Goal: Ask a question: Seek information or help from site administrators or community

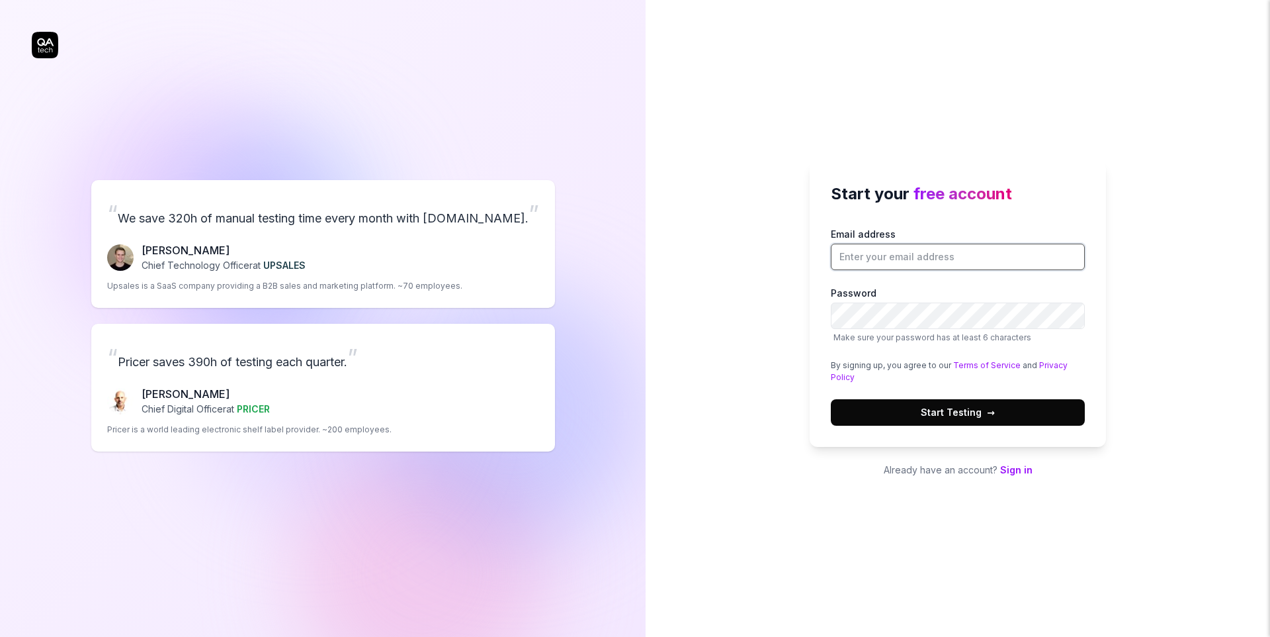
click at [876, 263] on input "Email address" at bounding box center [958, 257] width 254 height 26
type input "[EMAIL_ADDRESS][DOMAIN_NAME]"
click at [1037, 287] on label "Password Make sure your password has at least 6 characters" at bounding box center [958, 315] width 254 height 58
click at [1030, 286] on label "Password Make sure your password has at least 6 characters" at bounding box center [958, 315] width 254 height 58
click at [995, 413] on button "Start Testing →" at bounding box center [958, 412] width 254 height 26
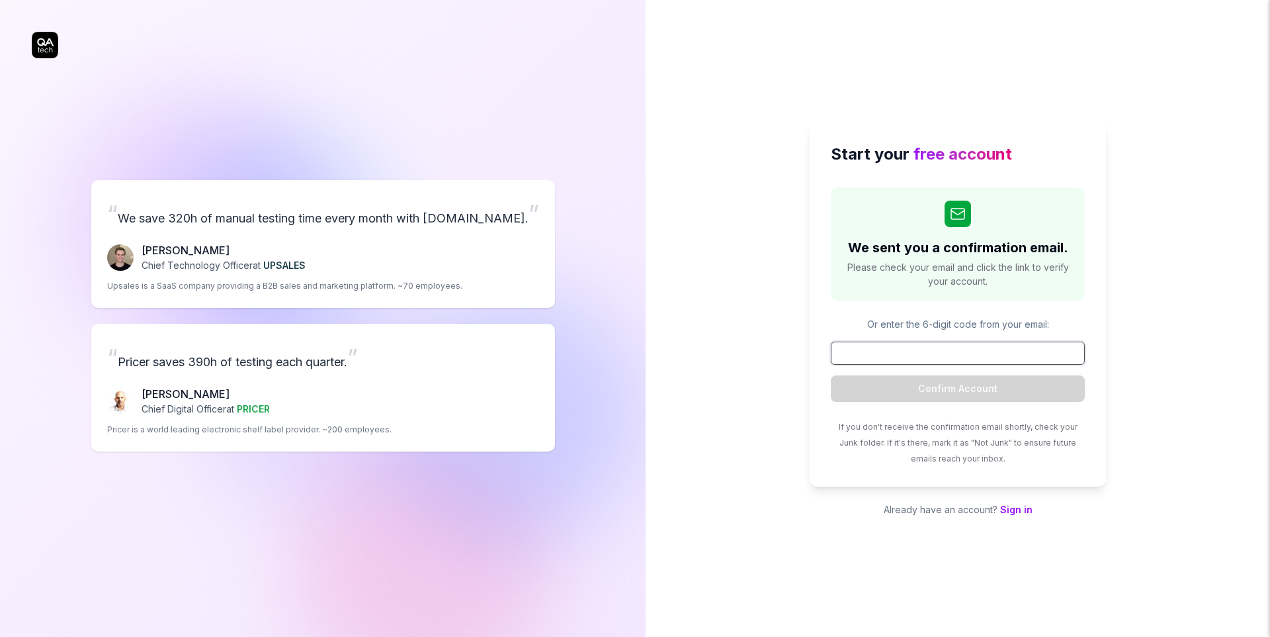
paste input "180952"
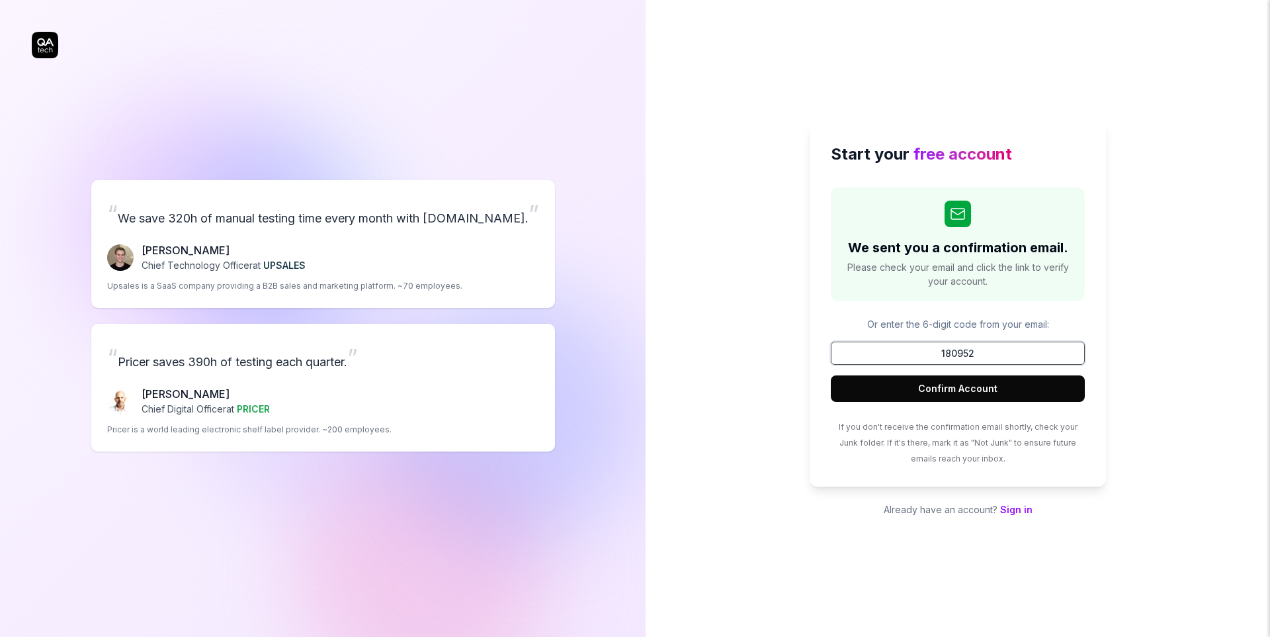
type input "180952"
click at [1019, 384] on button "Confirm Account" at bounding box center [958, 388] width 254 height 26
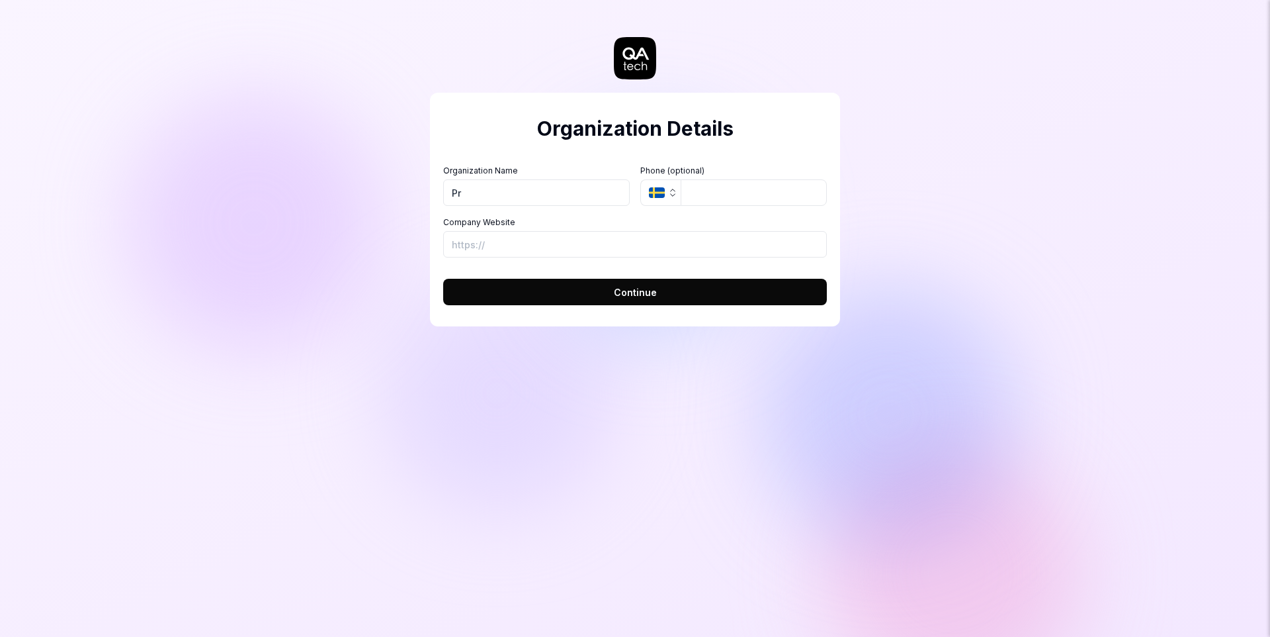
type input "P"
type input "Userletters"
click at [660, 195] on icon "button" at bounding box center [657, 192] width 16 height 11
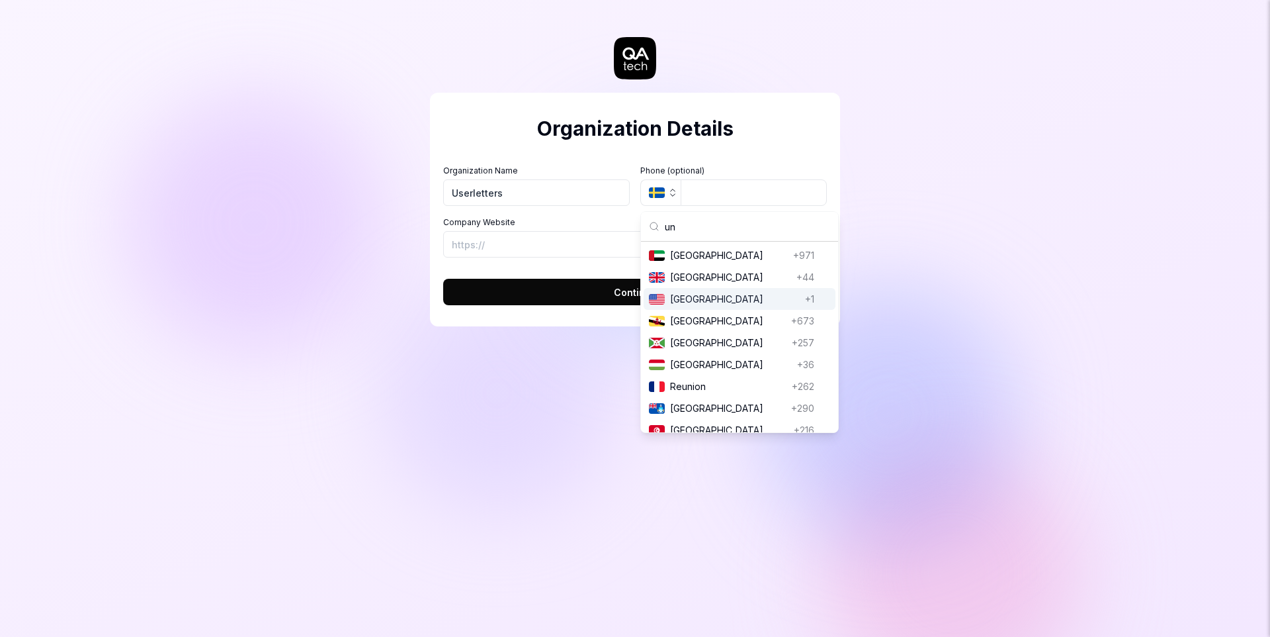
type input "un"
click at [701, 276] on span "United Kingdom" at bounding box center [730, 277] width 121 height 14
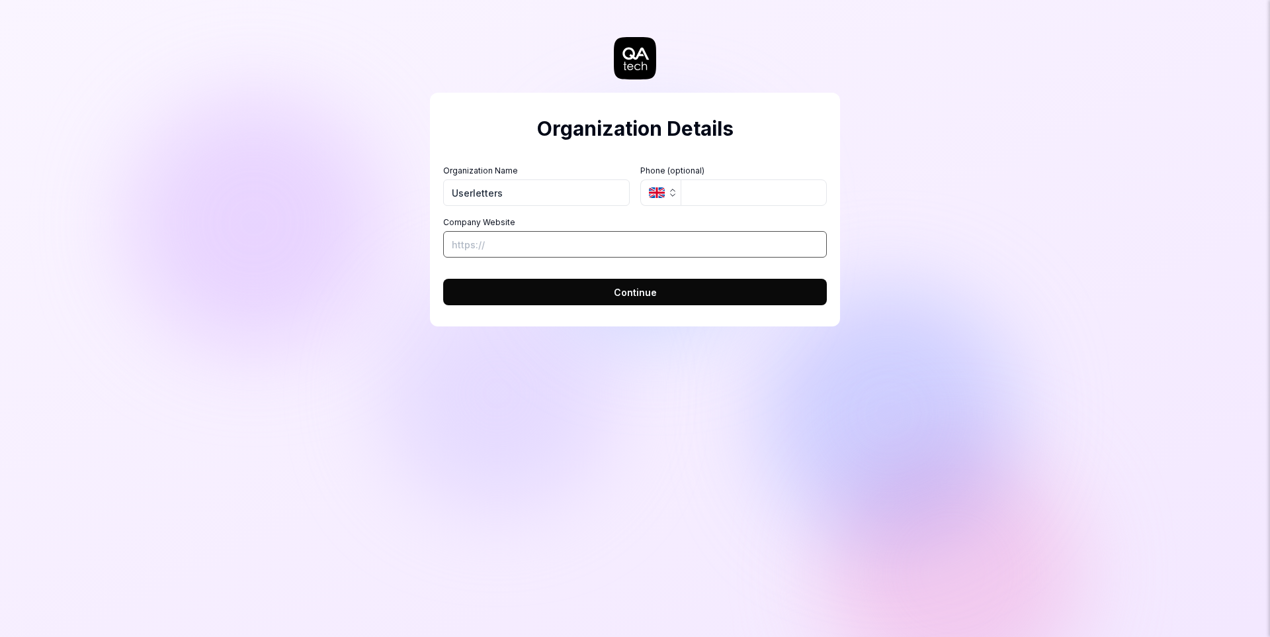
click at [658, 244] on input "Company Website" at bounding box center [635, 244] width 384 height 26
paste input "180952"
type input "180952"
paste input "https://lykdat.com/"
type input "https://lykdat.com/"
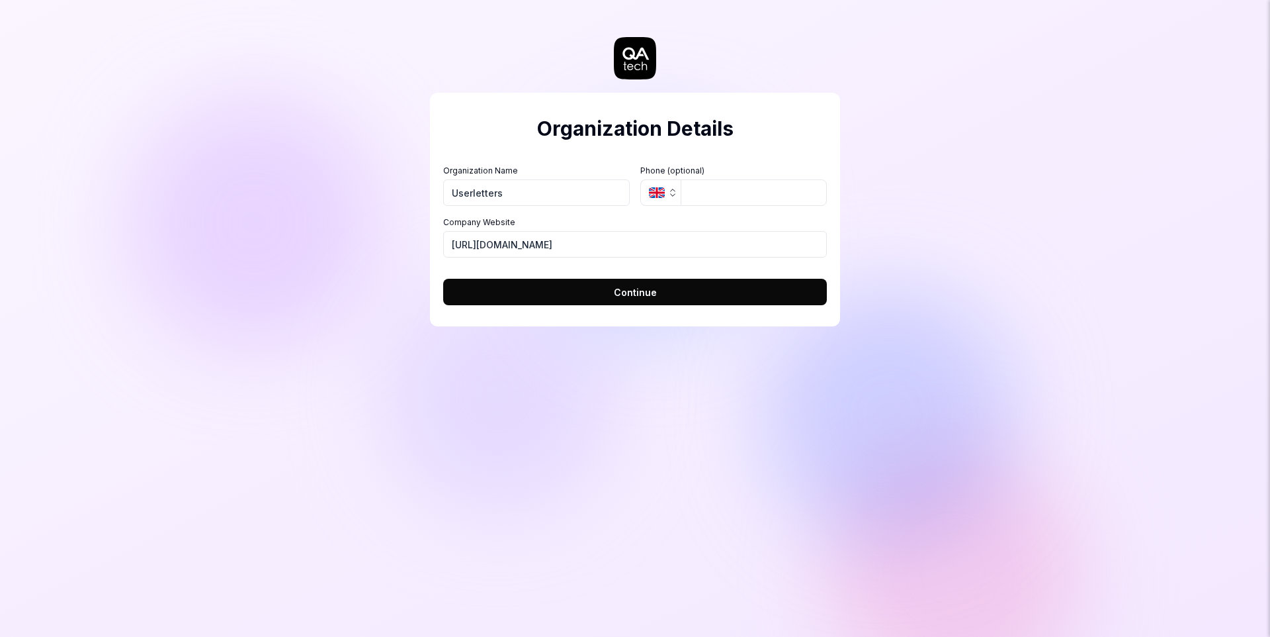
click at [565, 313] on div "Organization Details Organization Name Userletters Organization Logo (Square mi…" at bounding box center [635, 210] width 410 height 234
click at [557, 296] on button "Continue" at bounding box center [635, 292] width 384 height 26
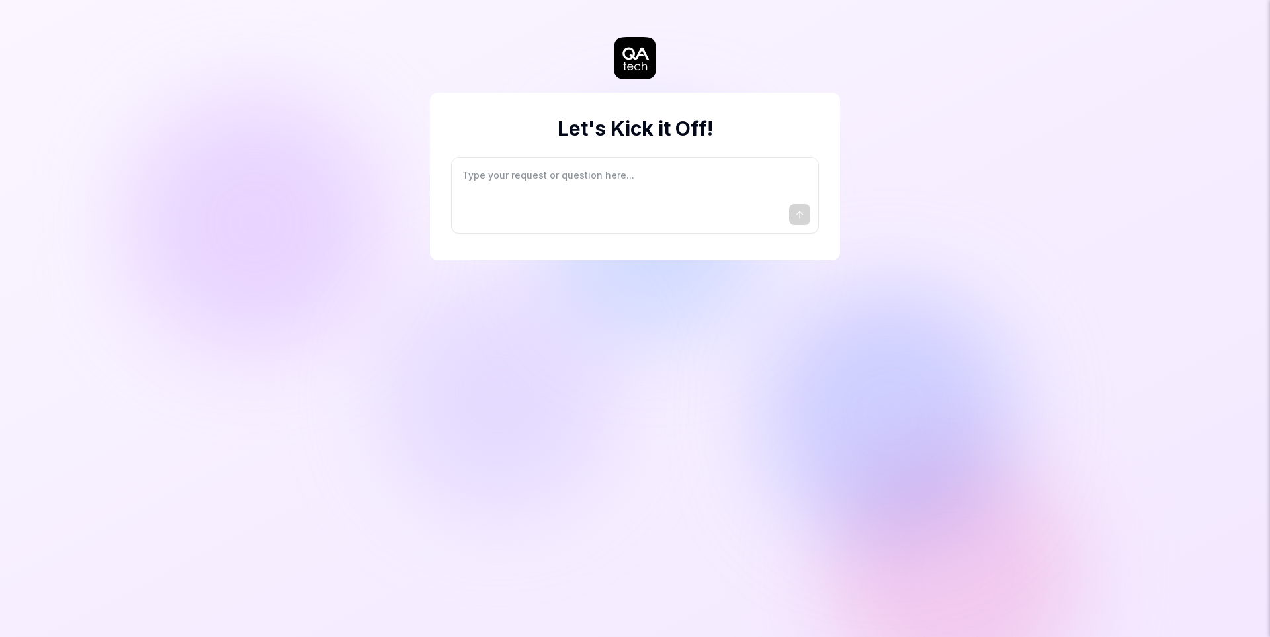
type textarea "*"
type textarea "I"
type textarea "*"
type textarea "I"
type textarea "*"
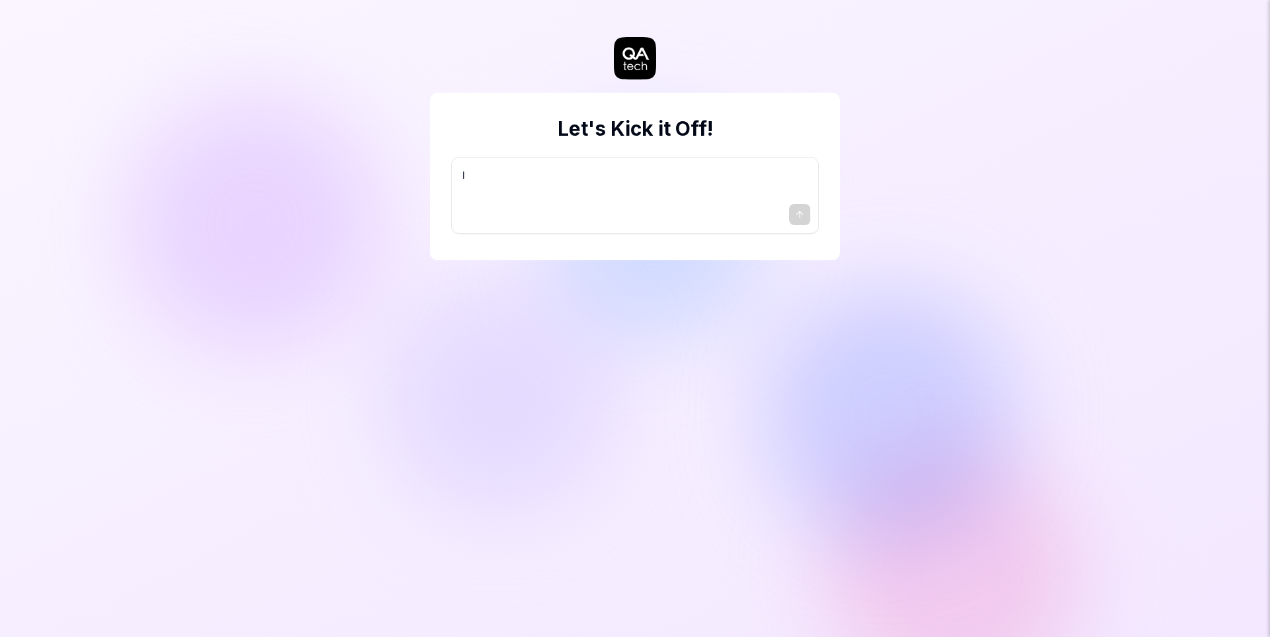
type textarea "I w"
type textarea "*"
type textarea "I wa"
type textarea "*"
type textarea "I wan"
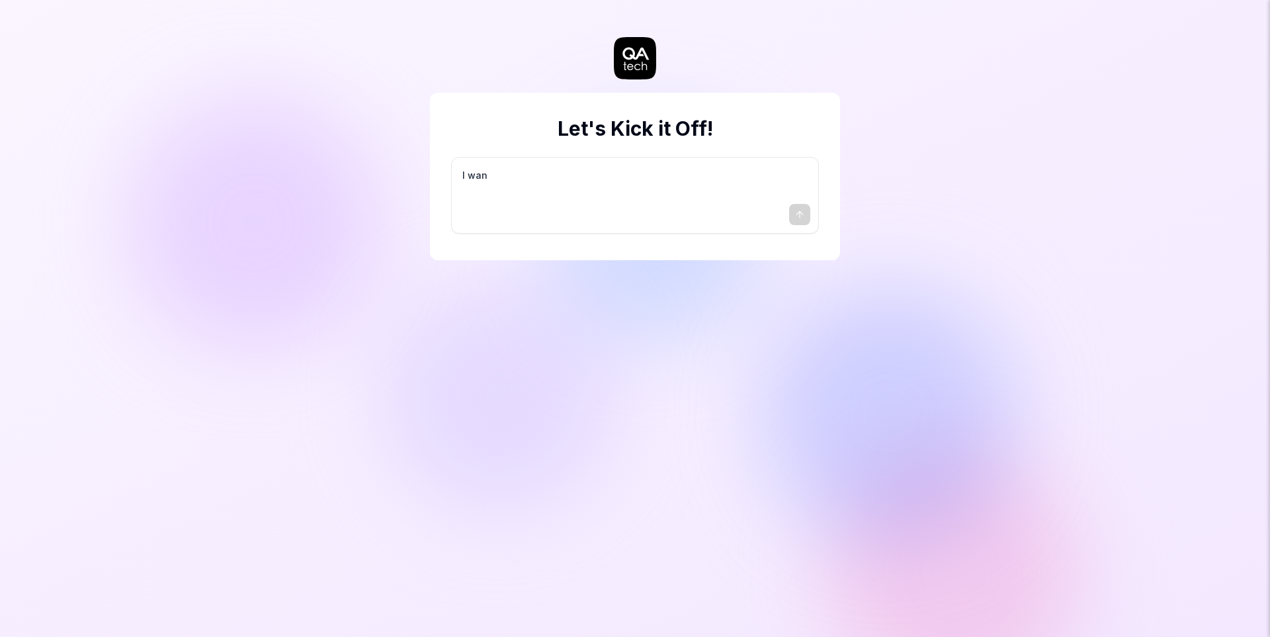
type textarea "*"
type textarea "I want"
type textarea "*"
type textarea "I want"
type textarea "*"
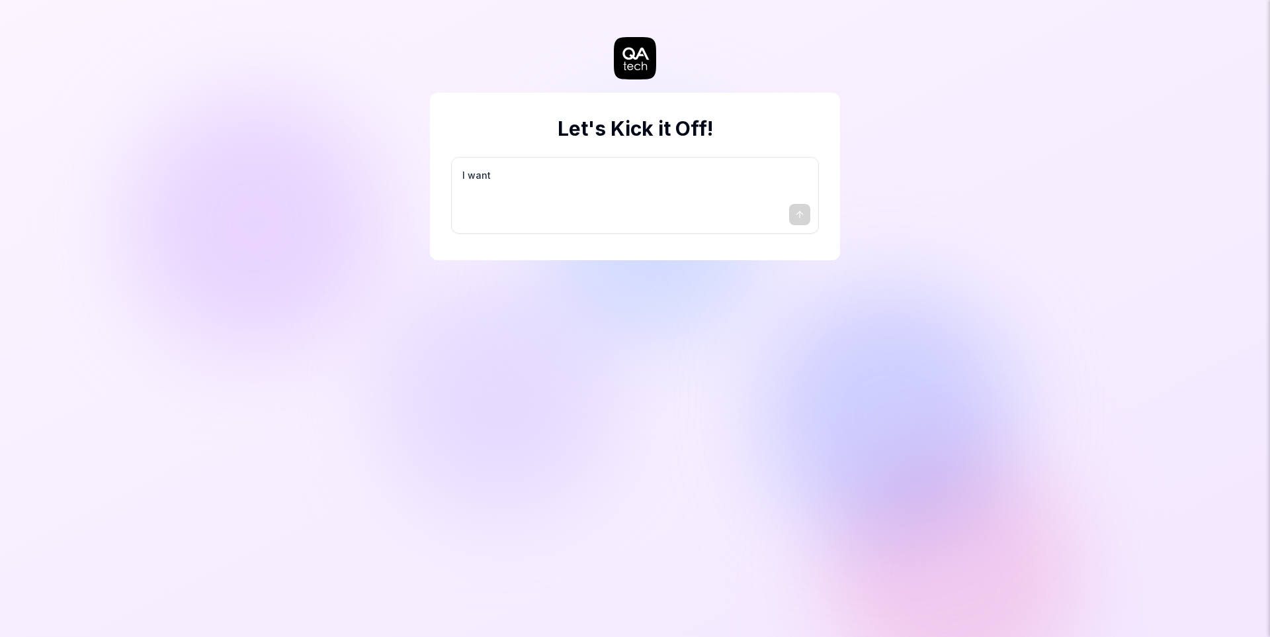
type textarea "I want a"
type textarea "*"
type textarea "I want a"
type textarea "*"
type textarea "I want a g"
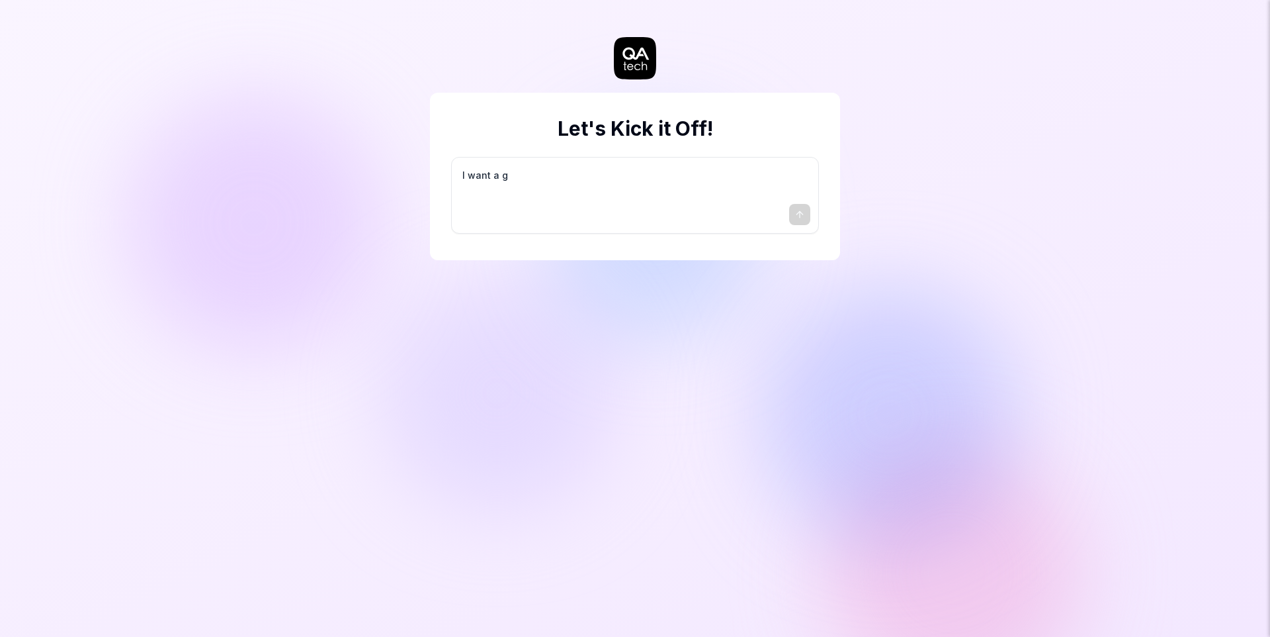
type textarea "*"
type textarea "I want a go"
type textarea "*"
type textarea "I want a goo"
type textarea "*"
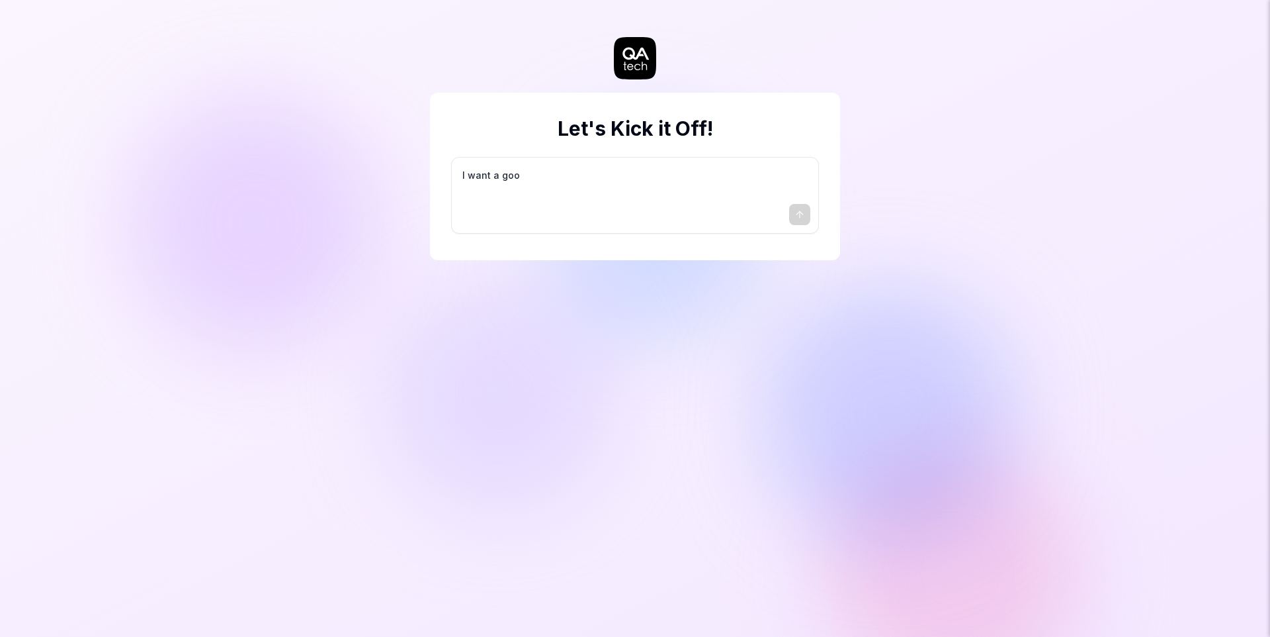
type textarea "I want a good"
type textarea "*"
type textarea "I want a good"
type textarea "*"
type textarea "I want a good t"
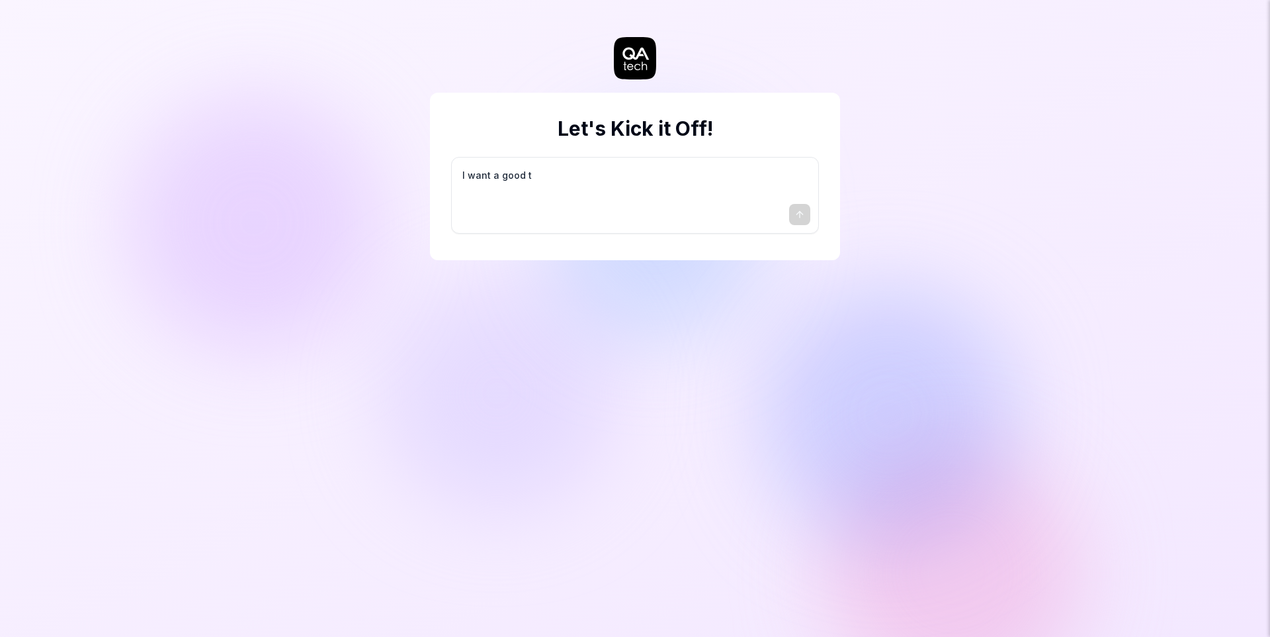
type textarea "*"
type textarea "I want a good te"
type textarea "*"
type textarea "I want a good tes"
type textarea "*"
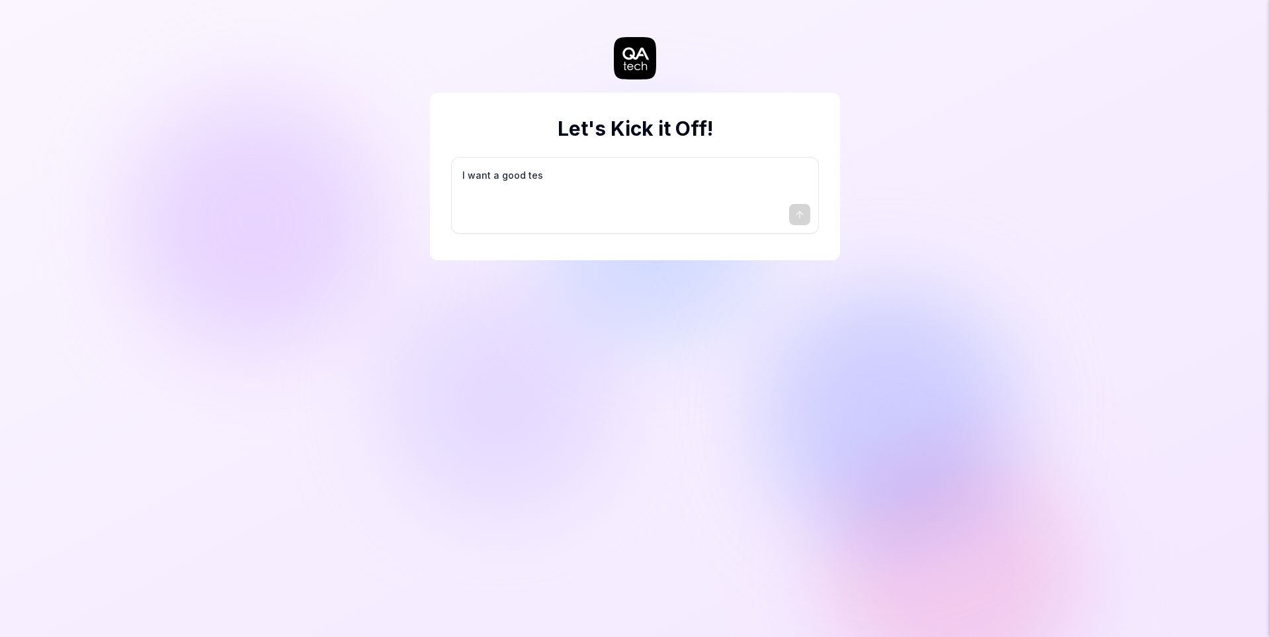
type textarea "I want a good test"
type textarea "*"
type textarea "I want a good test"
type textarea "*"
type textarea "I want a good test s"
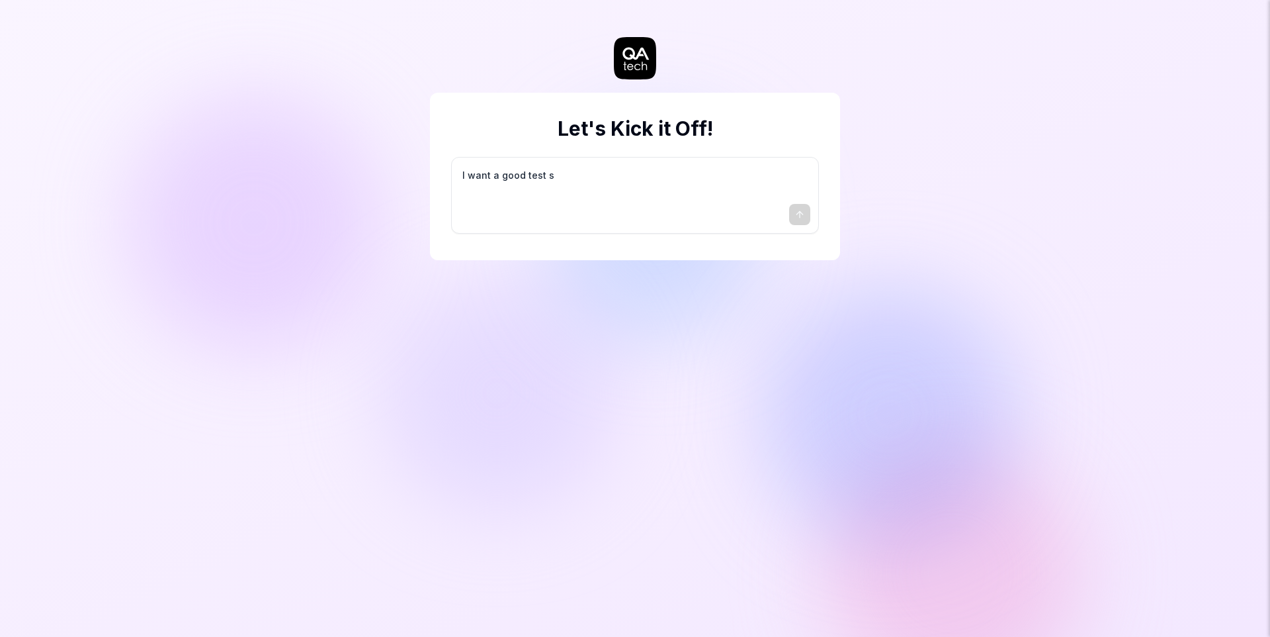
type textarea "*"
type textarea "I want a good test se"
type textarea "*"
type textarea "I want a good test set"
type textarea "*"
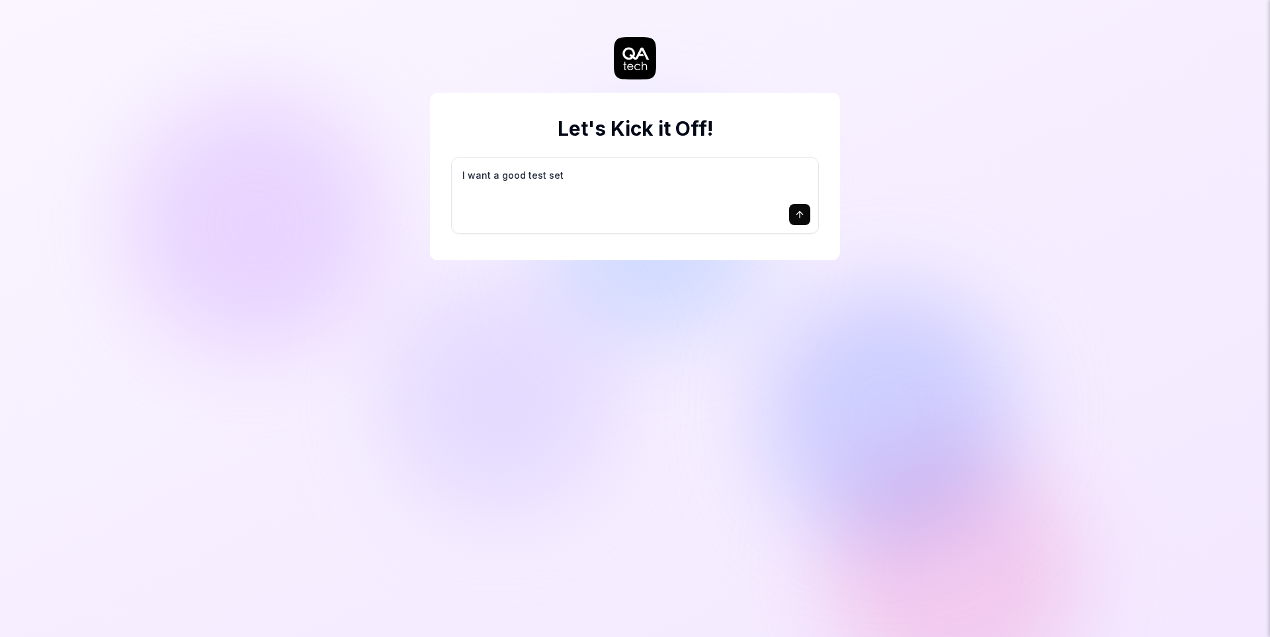
type textarea "I want a good test setu"
type textarea "*"
type textarea "I want a good test setup"
type textarea "*"
type textarea "I want a good test setup"
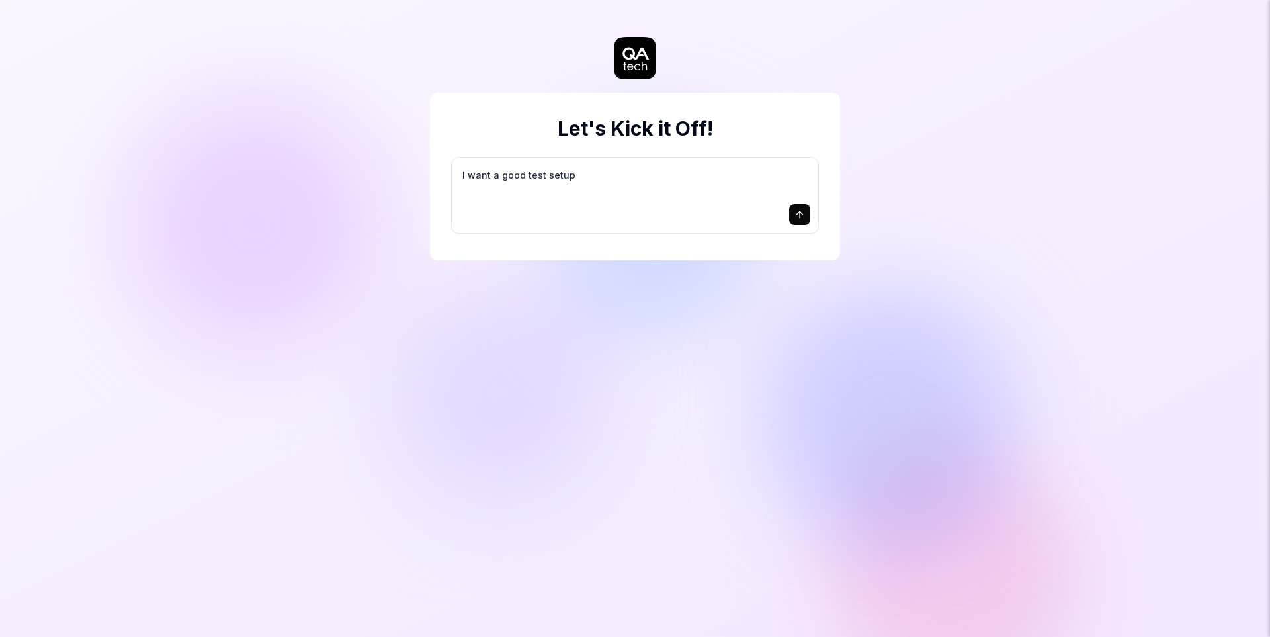
type textarea "*"
type textarea "I want a good test setup f"
type textarea "*"
type textarea "I want a good test setup fo"
type textarea "*"
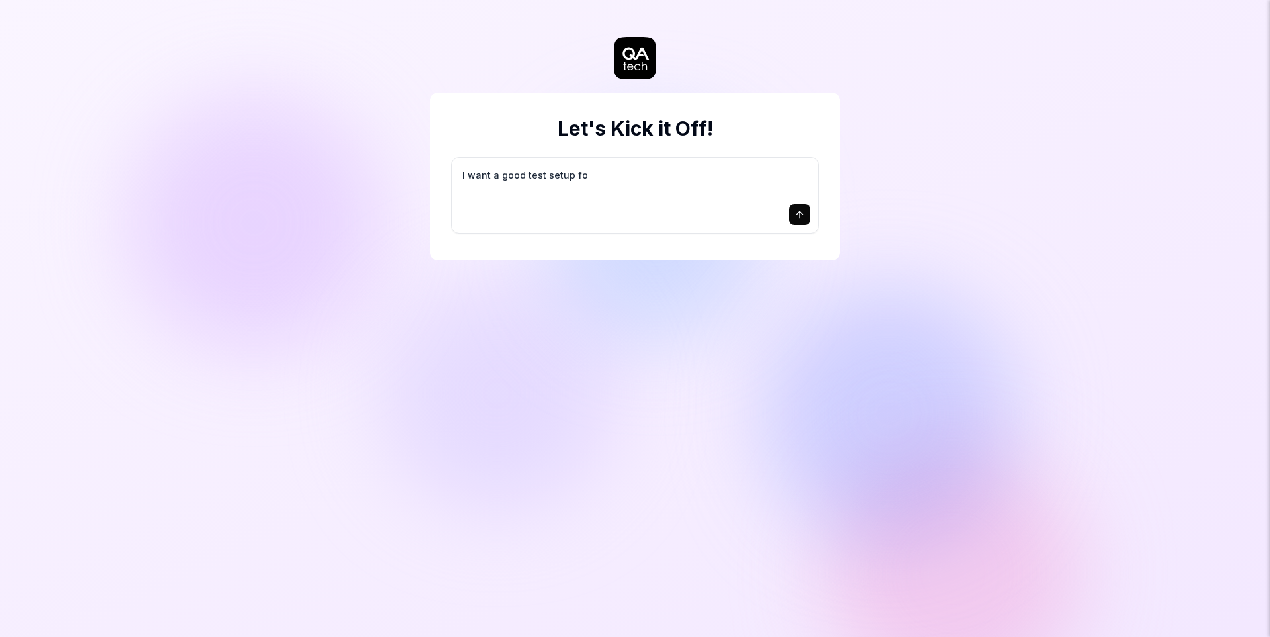
type textarea "I want a good test setup for"
type textarea "*"
type textarea "I want a good test setup for"
type textarea "*"
type textarea "I want a good test setup for m"
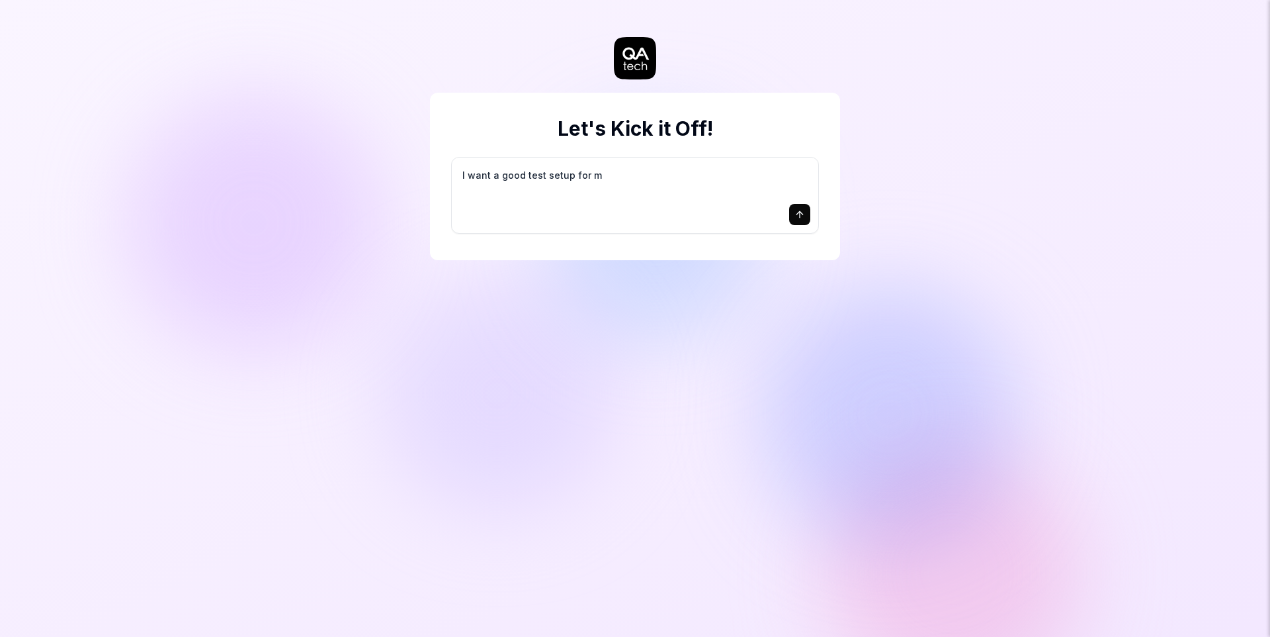
type textarea "*"
type textarea "I want a good test setup for my"
type textarea "*"
type textarea "I want a good test setup for my"
type textarea "*"
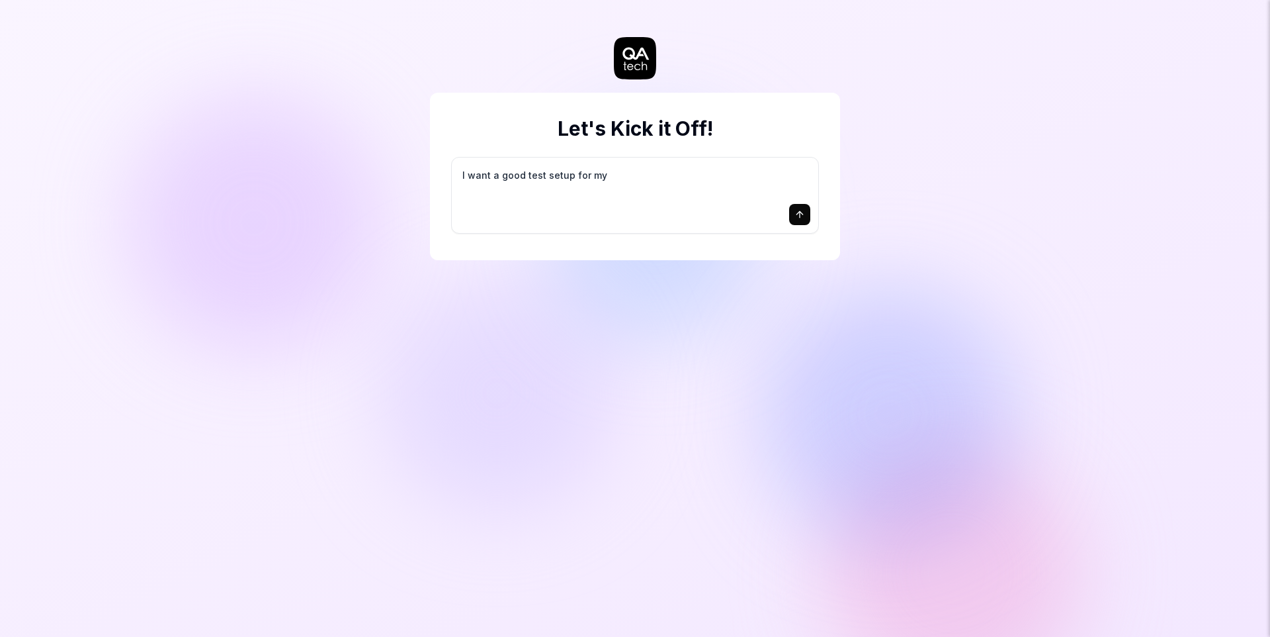
type textarea "I want a good test setup for my s"
type textarea "*"
type textarea "I want a good test setup for my si"
type textarea "*"
type textarea "I want a good test setup for my sit"
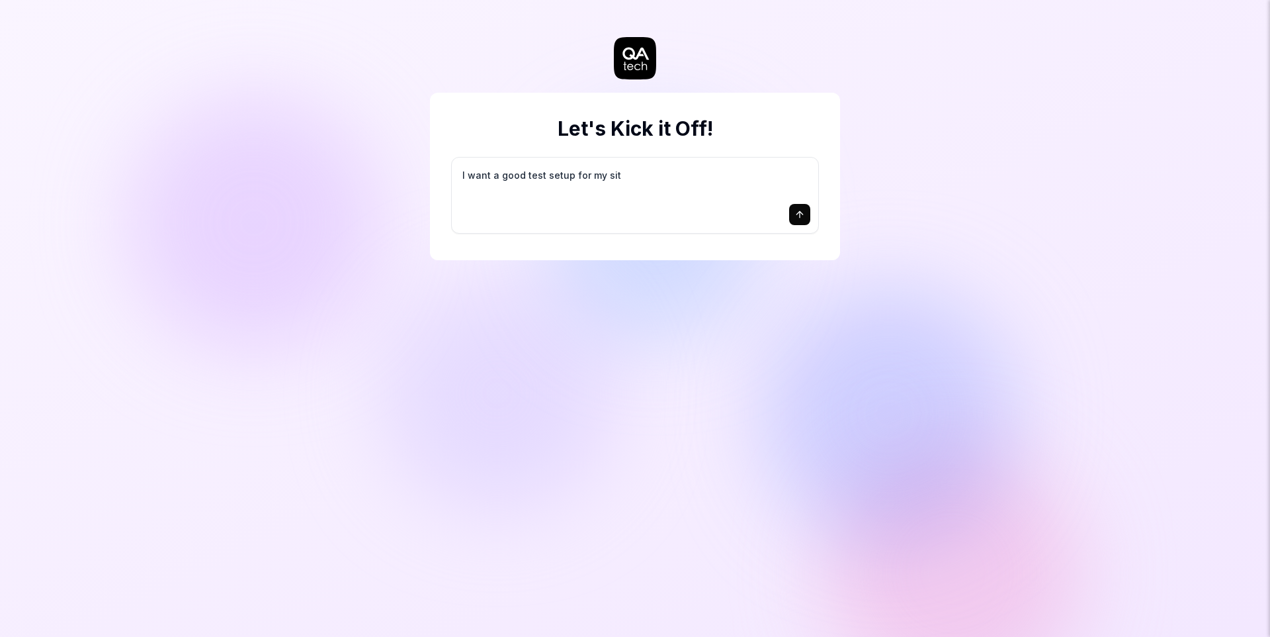
type textarea "*"
type textarea "I want a good test setup for my site"
type textarea "*"
type textarea "I want a good test setup for my site"
type textarea "*"
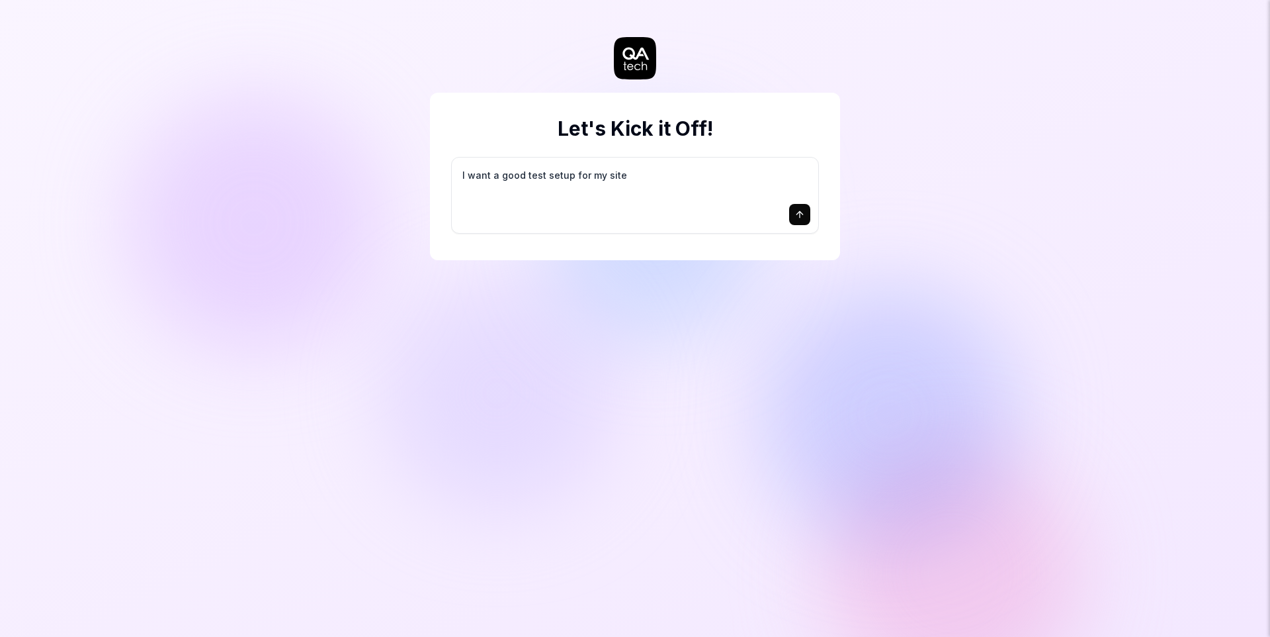
type textarea "I want a good test setup for my site -"
type textarea "*"
type textarea "I want a good test setup for my site -"
type textarea "*"
type textarea "I want a good test setup for my site - h"
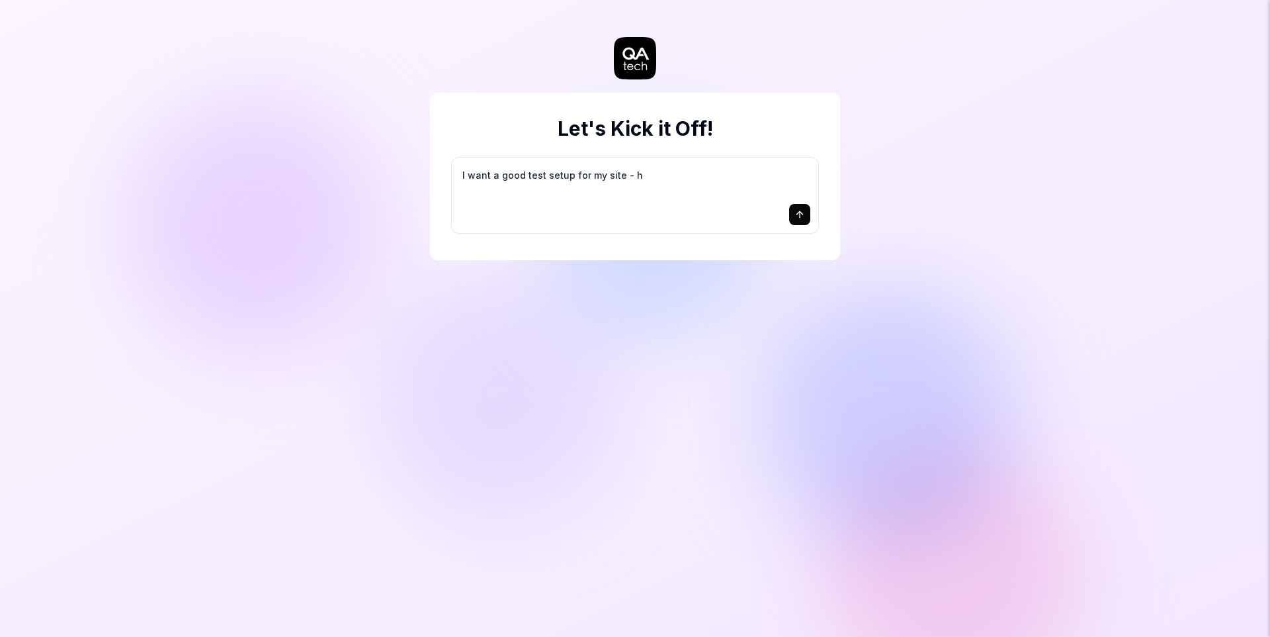
type textarea "*"
type textarea "I want a good test setup for my site - he"
type textarea "*"
type textarea "I want a good test setup for my site - hel"
type textarea "*"
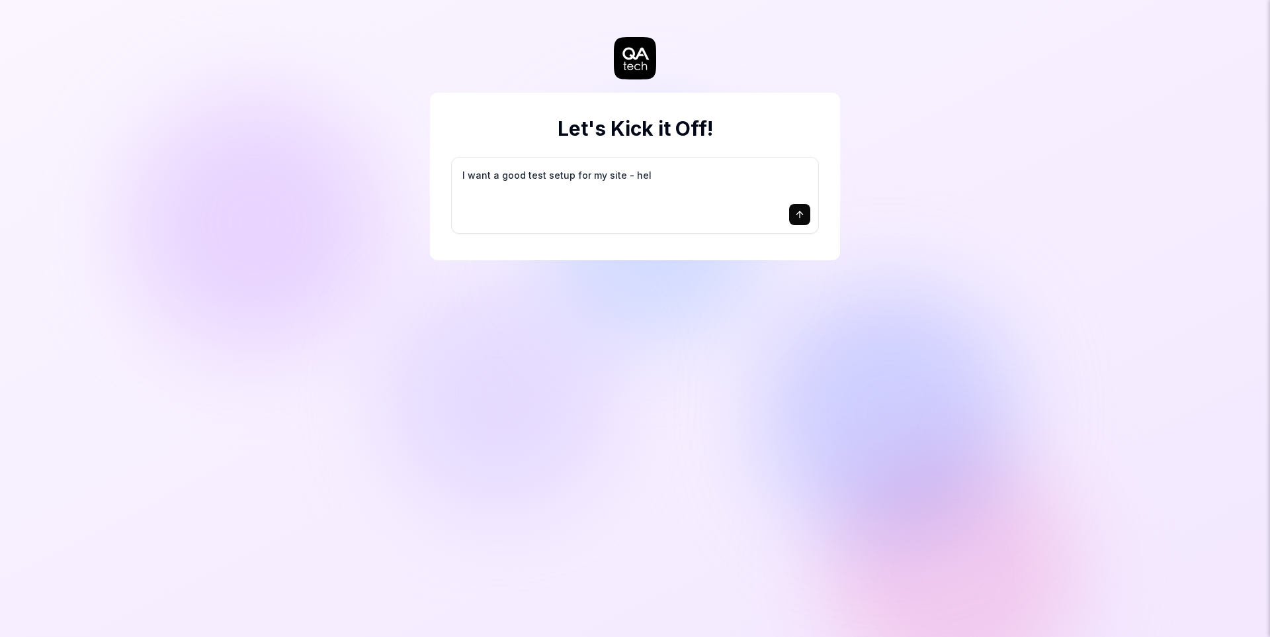
type textarea "I want a good test setup for my site - help"
type textarea "*"
type textarea "I want a good test setup for my site - help"
type textarea "*"
type textarea "I want a good test setup for my site - help m"
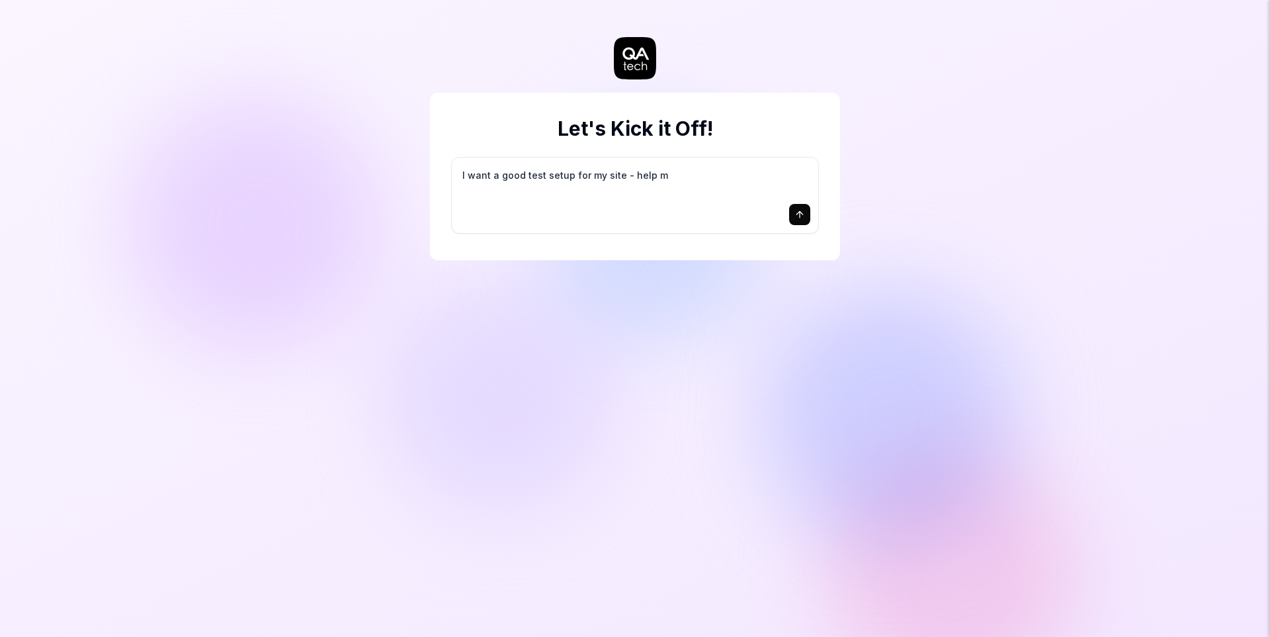
type textarea "*"
type textarea "I want a good test setup for my site - help me"
type textarea "*"
type textarea "I want a good test setup for my site - help me"
type textarea "*"
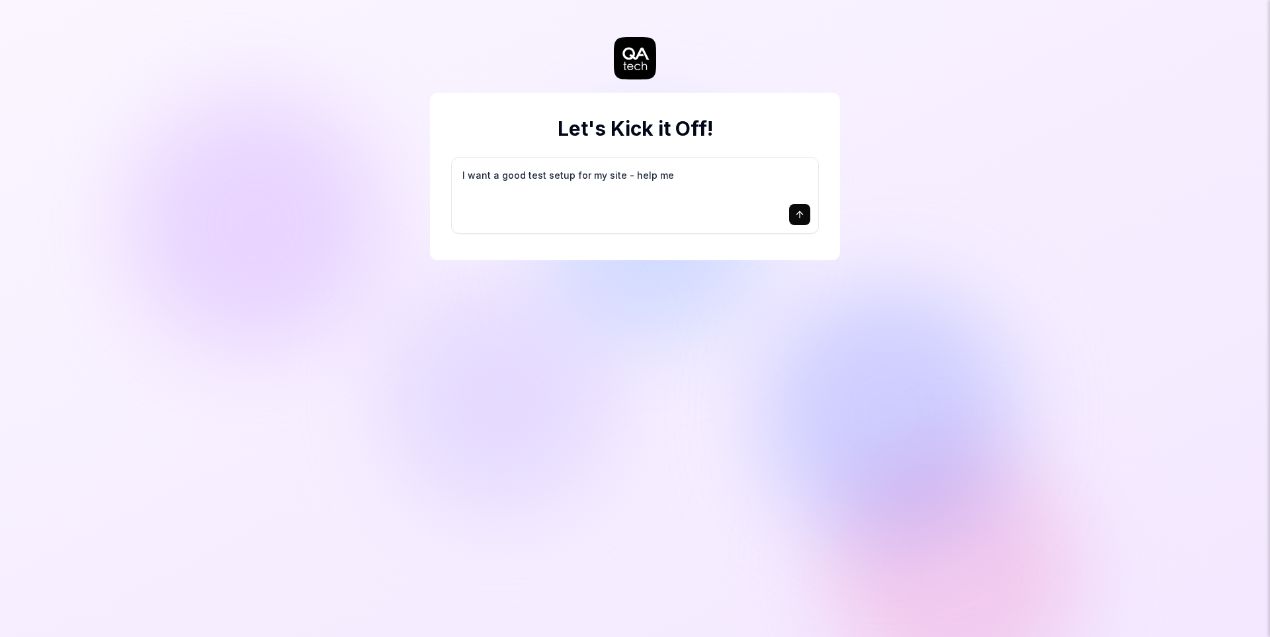
type textarea "I want a good test setup for my site - help me c"
type textarea "*"
type textarea "I want a good test setup for my site - help me cr"
type textarea "*"
type textarea "I want a good test setup for my site - help me cre"
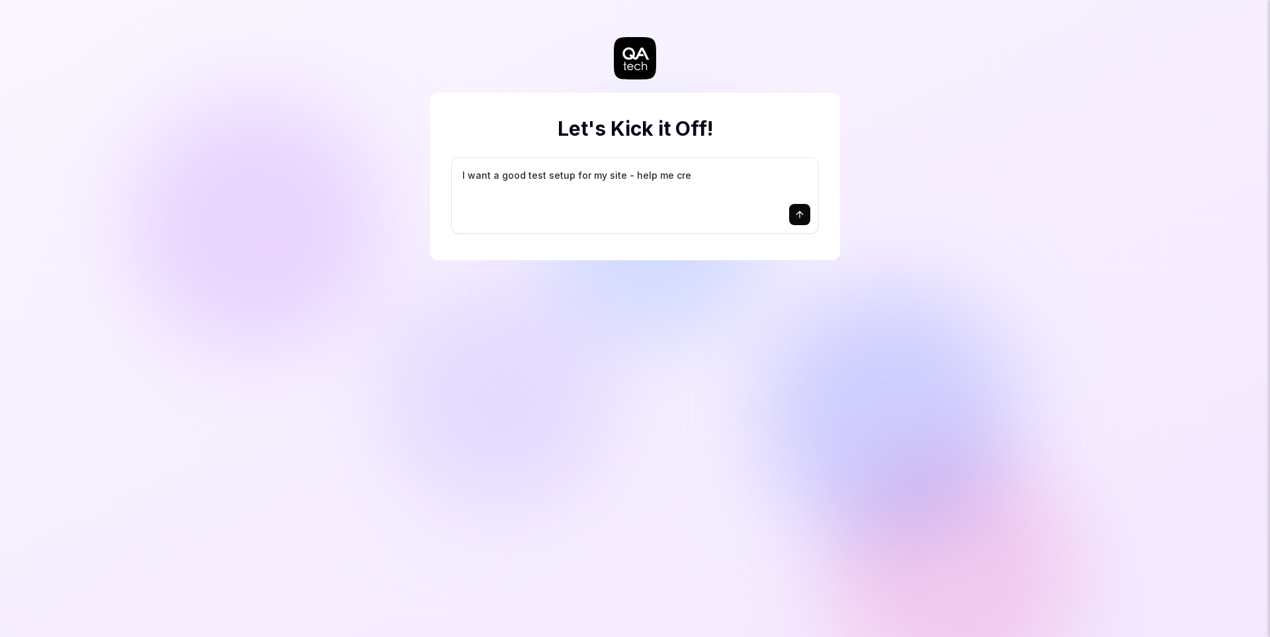
type textarea "*"
type textarea "I want a good test setup for my site - help me crea"
type textarea "*"
type textarea "I want a good test setup for my site - help me creat"
type textarea "*"
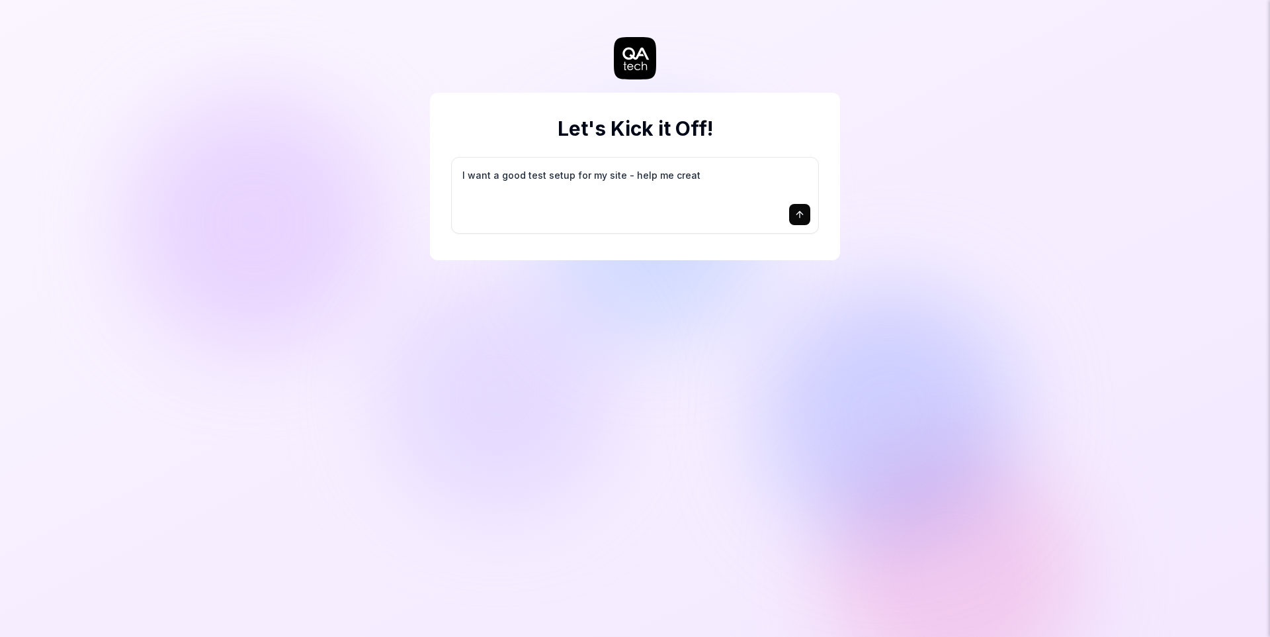
type textarea "I want a good test setup for my site - help me create"
type textarea "*"
type textarea "I want a good test setup for my site - help me create"
type textarea "*"
type textarea "I want a good test setup for my site - help me create t"
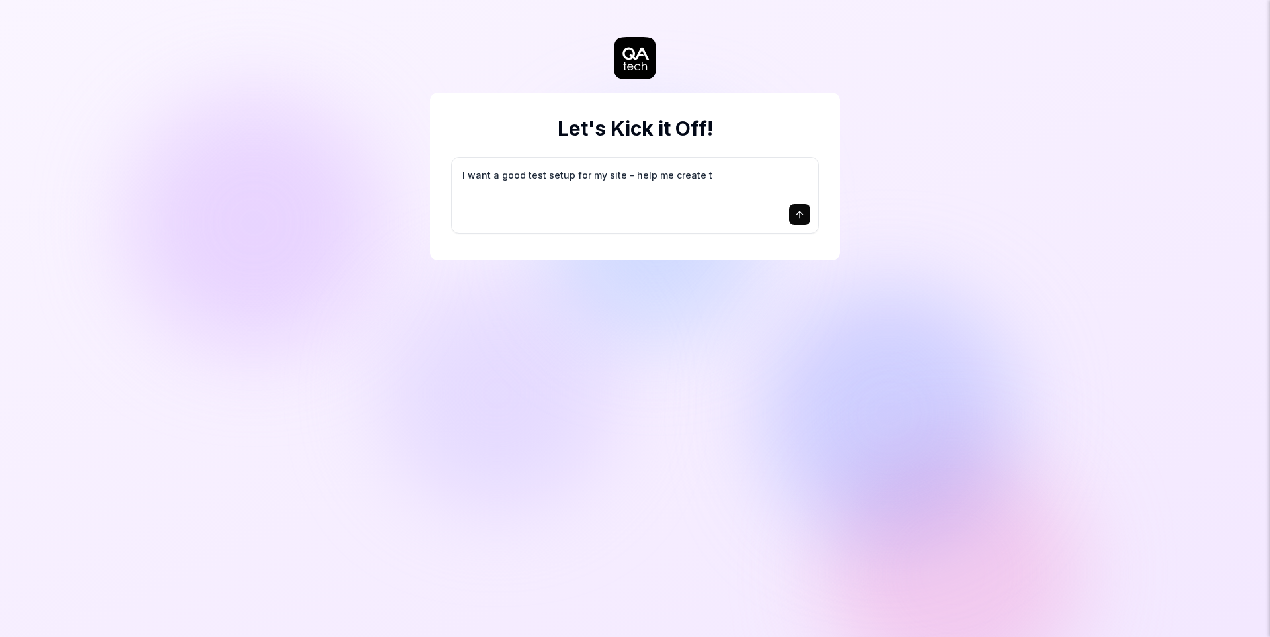
type textarea "*"
type textarea "I want a good test setup for my site - help me create th"
type textarea "*"
type textarea "I want a good test setup for my site - help me create the"
type textarea "*"
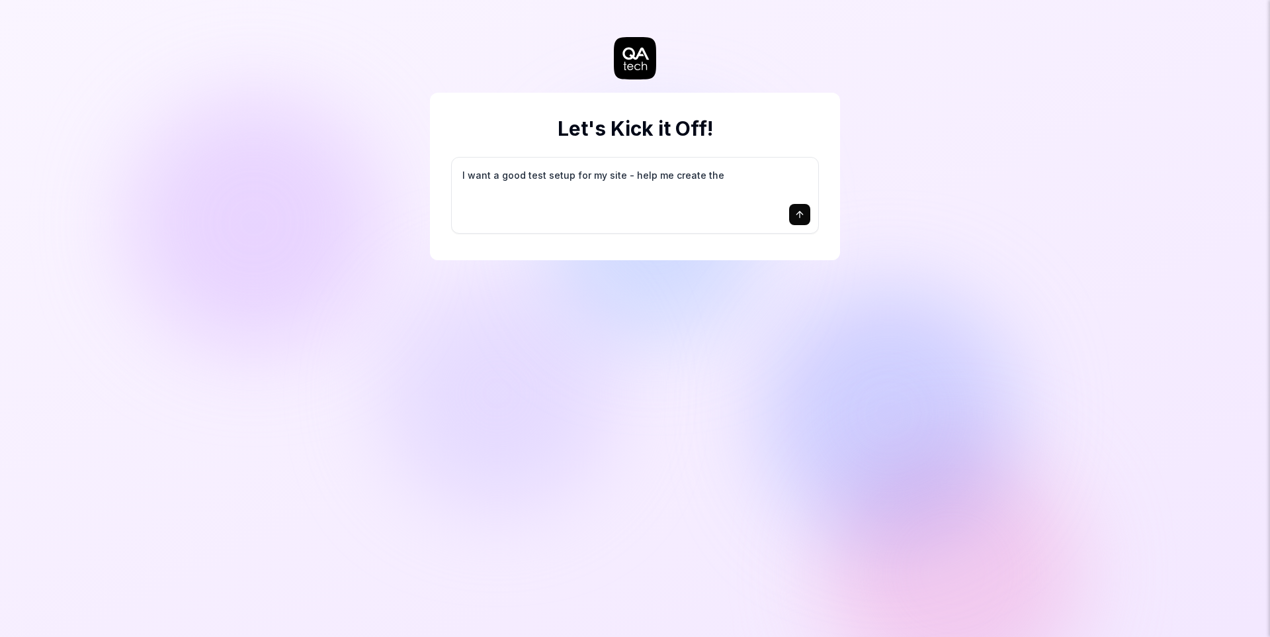
type textarea "I want a good test setup for my site - help me create the"
type textarea "*"
type textarea "I want a good test setup for my site - help me create the f"
type textarea "*"
type textarea "I want a good test setup for my site - help me create the fi"
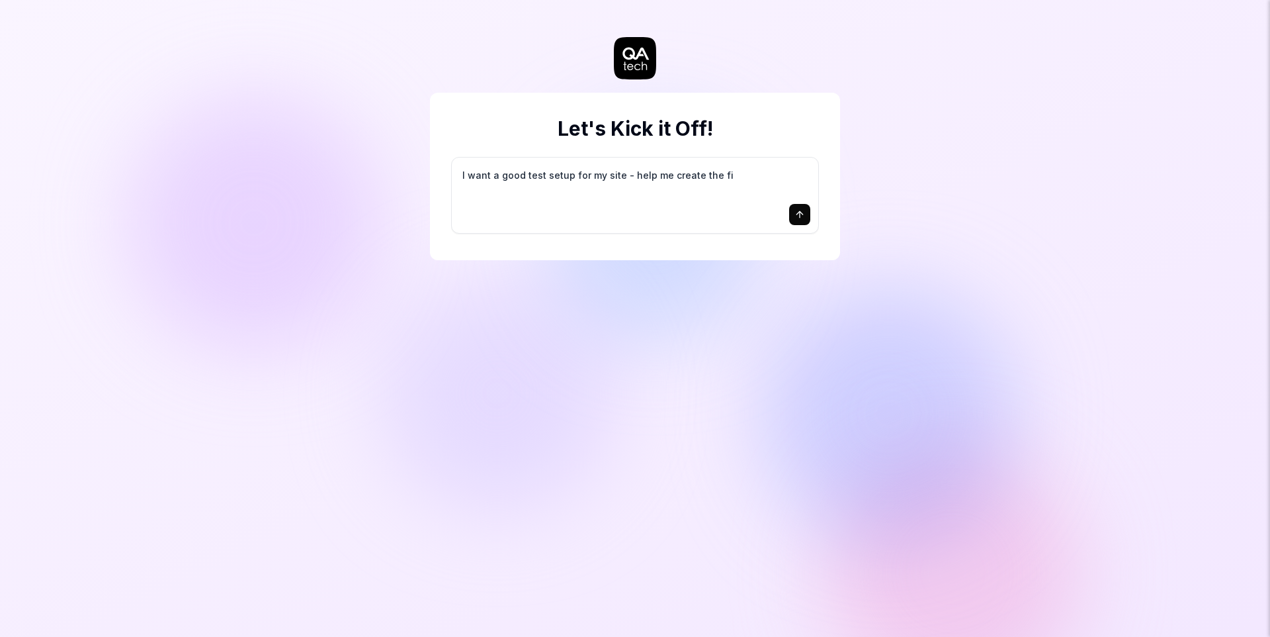
type textarea "*"
type textarea "I want a good test setup for my site - help me create the fir"
type textarea "*"
type textarea "I want a good test setup for my site - help me create the firs"
type textarea "*"
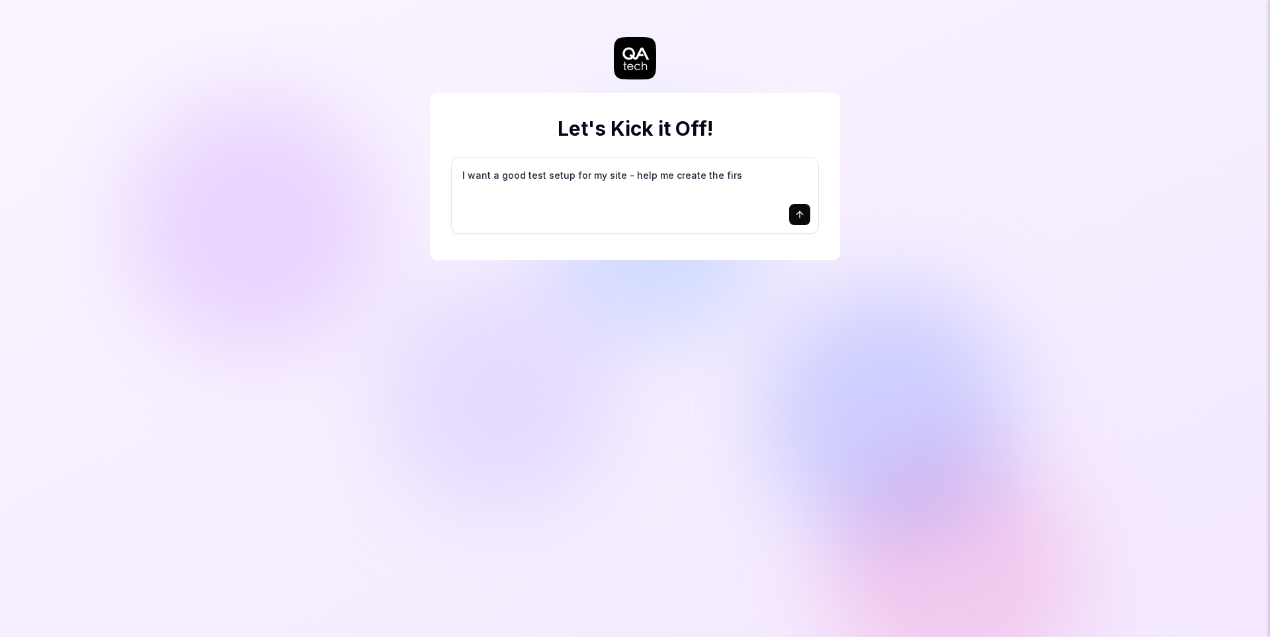
type textarea "I want a good test setup for my site - help me create the first"
type textarea "*"
type textarea "I want a good test setup for my site - help me create the first"
type textarea "*"
type textarea "I want a good test setup for my site - help me create the first 3"
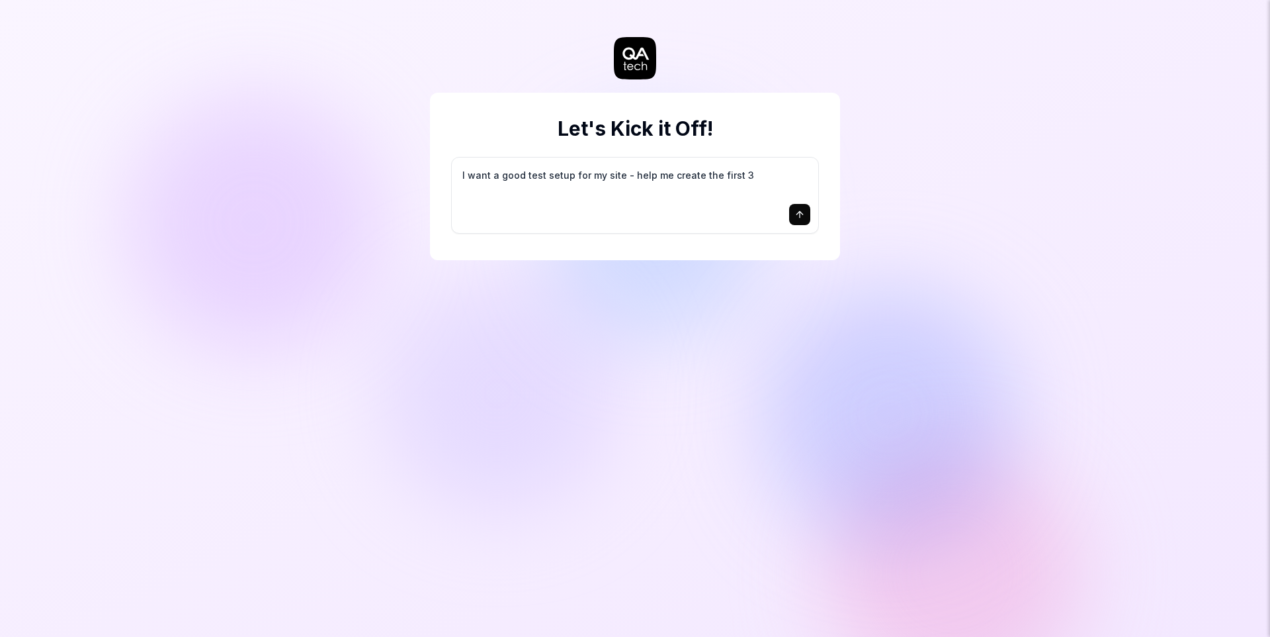
type textarea "*"
type textarea "I want a good test setup for my site - help me create the first 3-"
type textarea "*"
type textarea "I want a good test setup for my site - help me create the first 3-5"
type textarea "*"
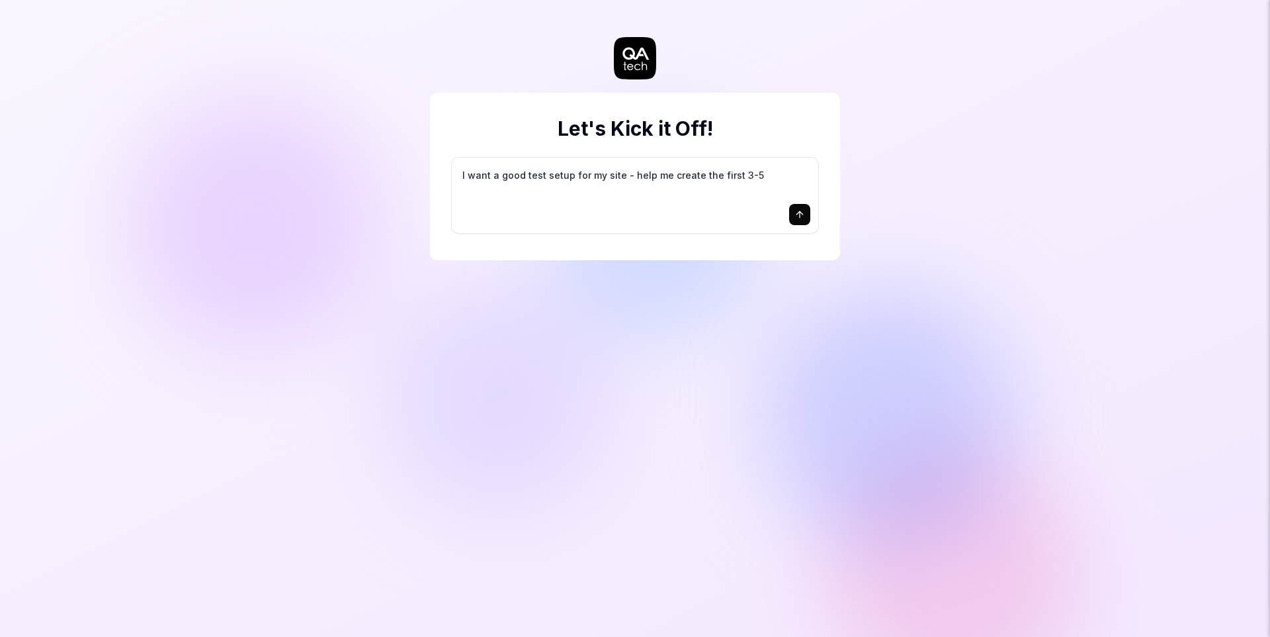
type textarea "I want a good test setup for my site - help me create the first 3-5"
type textarea "*"
type textarea "I want a good test setup for my site - help me create the first 3-5 t"
type textarea "*"
type textarea "I want a good test setup for my site - help me create the first 3-5 te"
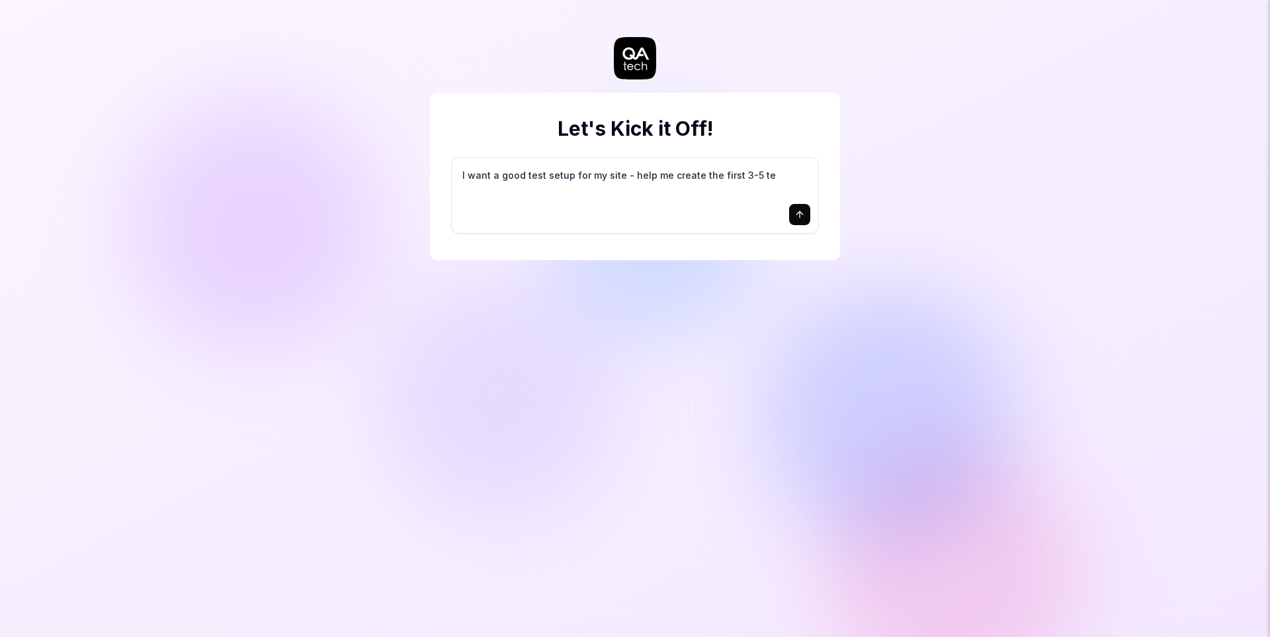
type textarea "*"
type textarea "I want a good test setup for my site - help me create the first 3-5 tes"
type textarea "*"
type textarea "I want a good test setup for my site - help me create the first 3-5 test"
type textarea "*"
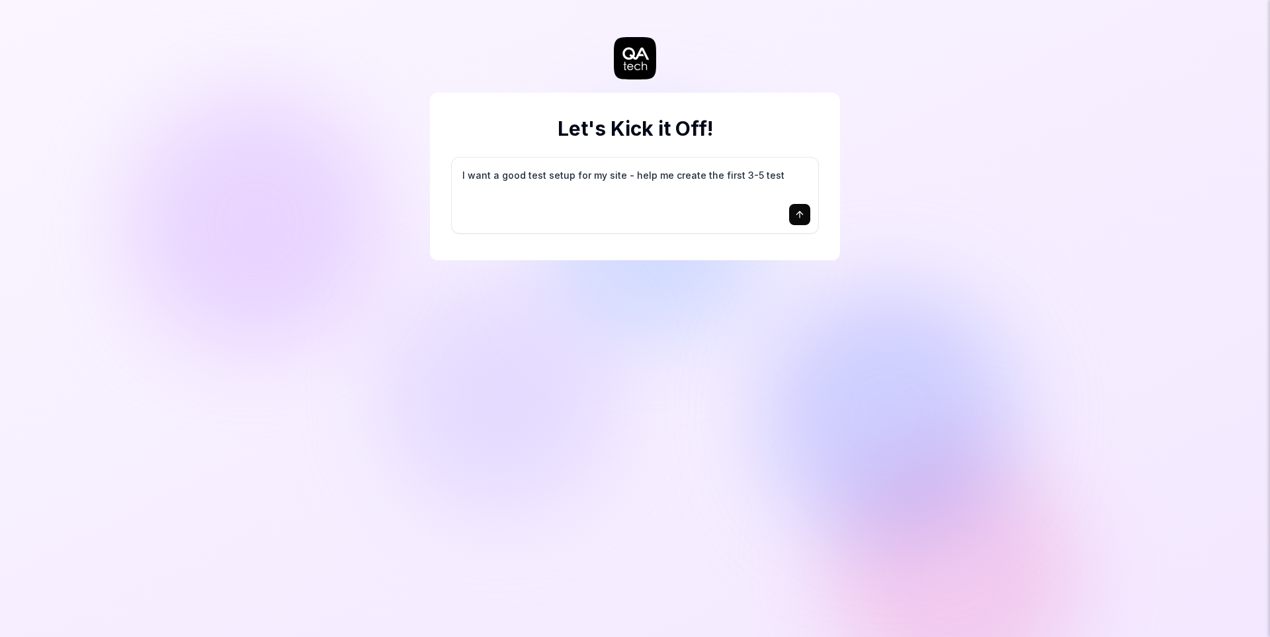
type textarea "I want a good test setup for my site - help me create the first 3-5 test"
type textarea "*"
type textarea "I want a good test setup for my site - help me create the first 3-5 test c"
type textarea "*"
type textarea "I want a good test setup for my site - help me create the first 3-5 test ca"
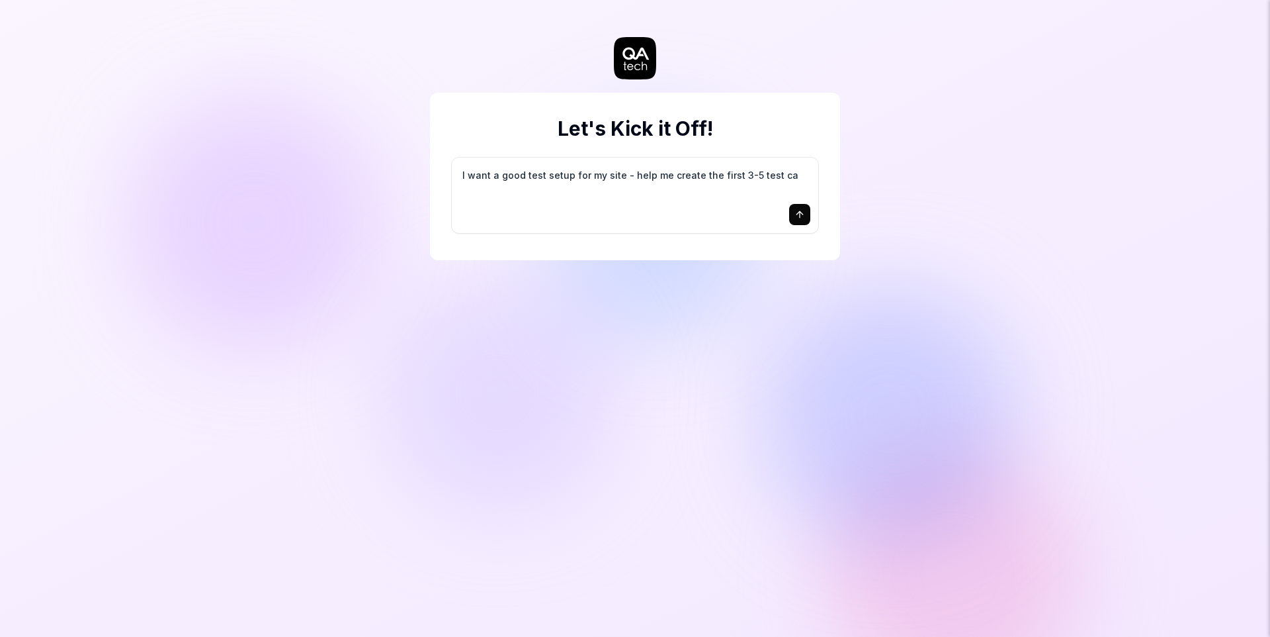
type textarea "*"
type textarea "I want a good test setup for my site - help me create the first 3-5 test cas"
type textarea "*"
type textarea "I want a good test setup for my site - help me create the first 3-5 test case"
type textarea "*"
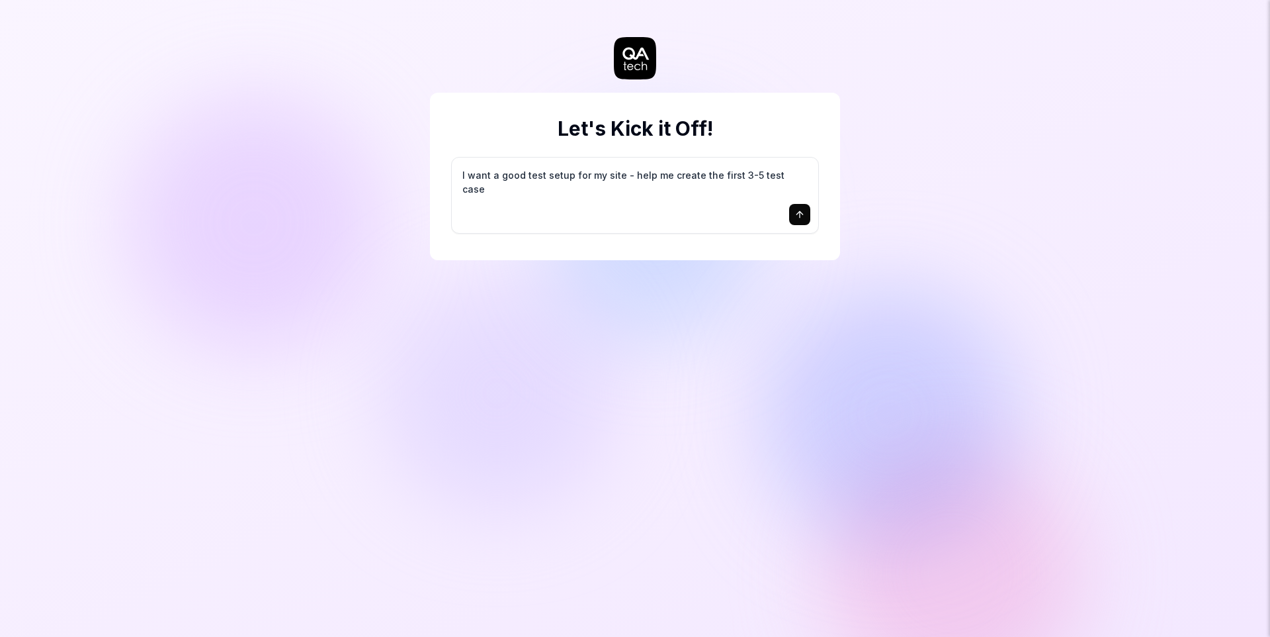
type textarea "I want a good test setup for my site - help me create the first 3-5 test cases"
click at [803, 212] on icon "submit" at bounding box center [800, 214] width 11 height 11
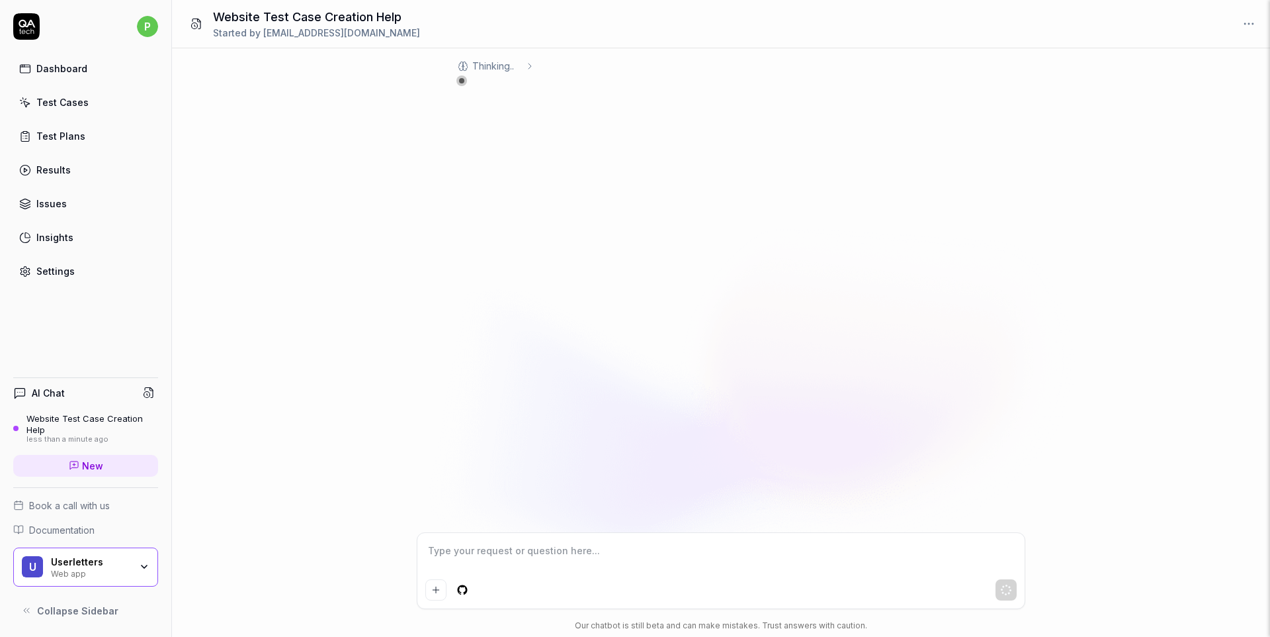
click at [54, 392] on h4 "AI Chat" at bounding box center [48, 393] width 33 height 14
click at [17, 392] on icon at bounding box center [19, 392] width 13 height 13
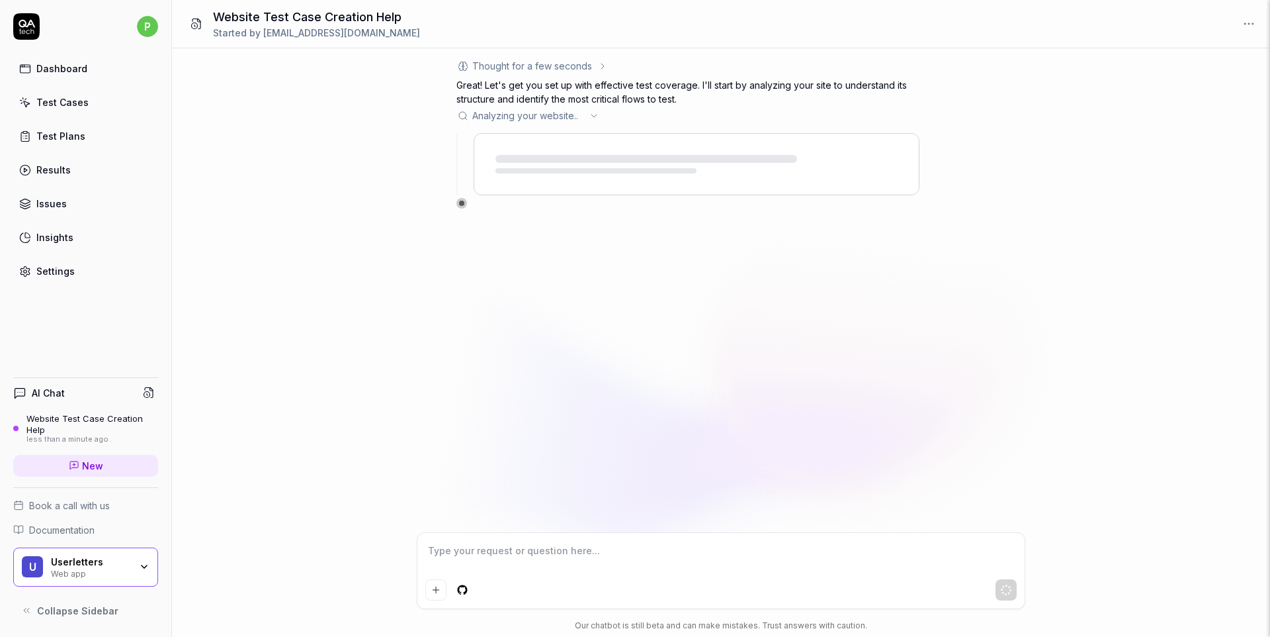
click at [71, 504] on span "Book a call with us" at bounding box center [69, 505] width 81 height 14
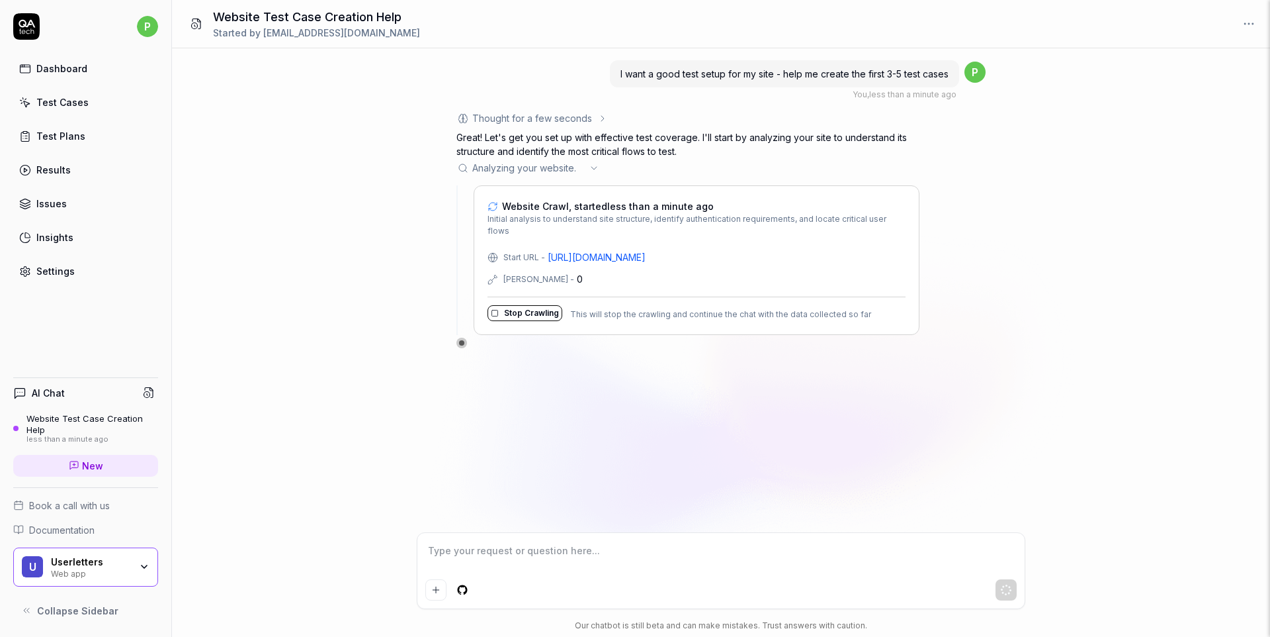
type textarea "*"
click at [82, 267] on link "Settings" at bounding box center [85, 271] width 145 height 26
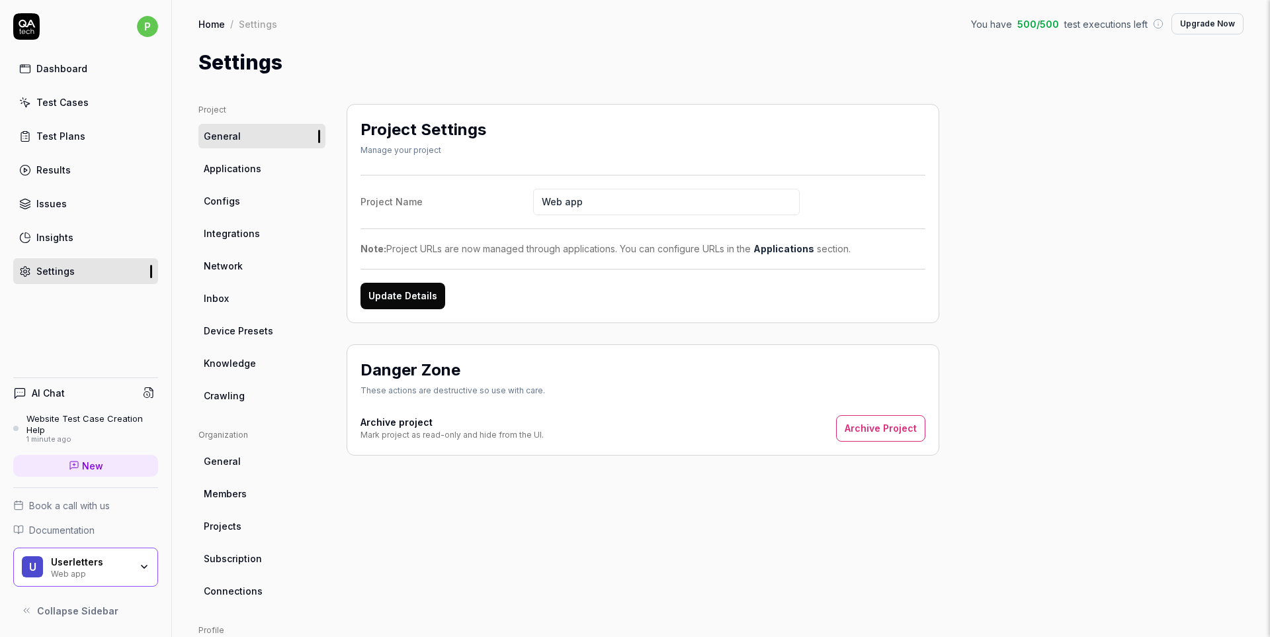
click at [81, 569] on div "Web app" at bounding box center [90, 572] width 79 height 11
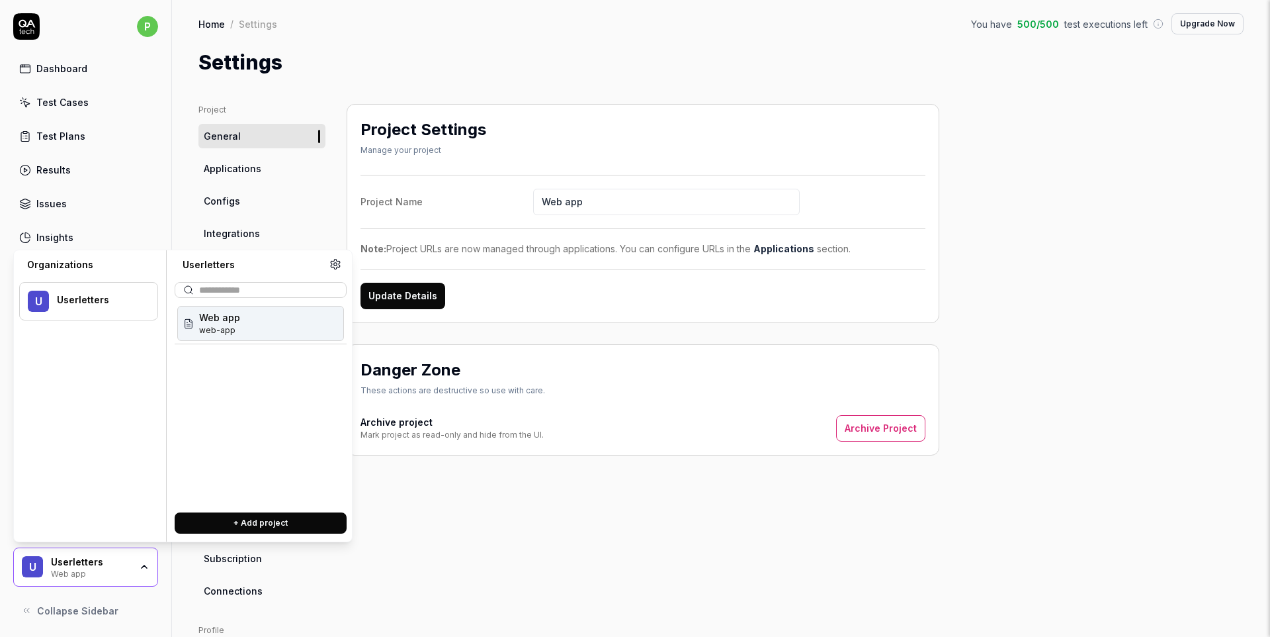
click at [81, 569] on div "Web app" at bounding box center [90, 572] width 79 height 11
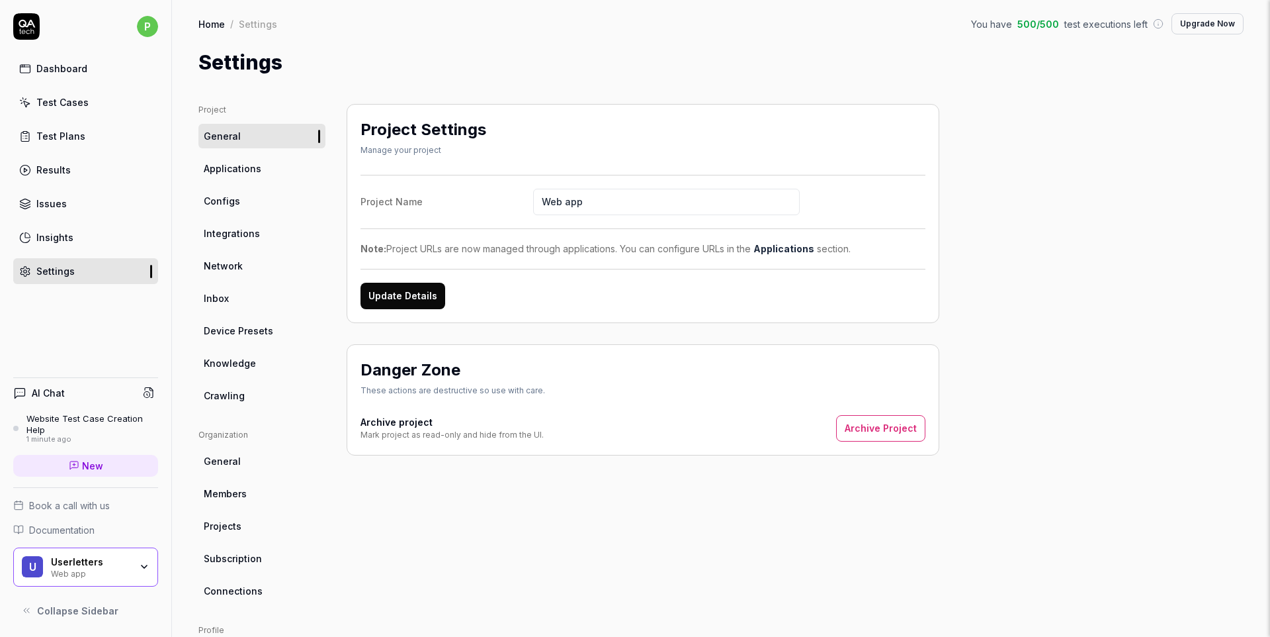
click at [140, 28] on html "p Dashboard Test Cases Test Plans Results Issues Insights Settings AI Chat Webs…" at bounding box center [635, 318] width 1270 height 637
click at [109, 21] on html "p Dashboard Test Cases Test Plans Results Issues Insights Settings AI Chat Webs…" at bounding box center [635, 318] width 1270 height 637
click at [43, 392] on h4 "AI Chat" at bounding box center [48, 393] width 33 height 14
click at [78, 461] on icon at bounding box center [74, 465] width 8 height 8
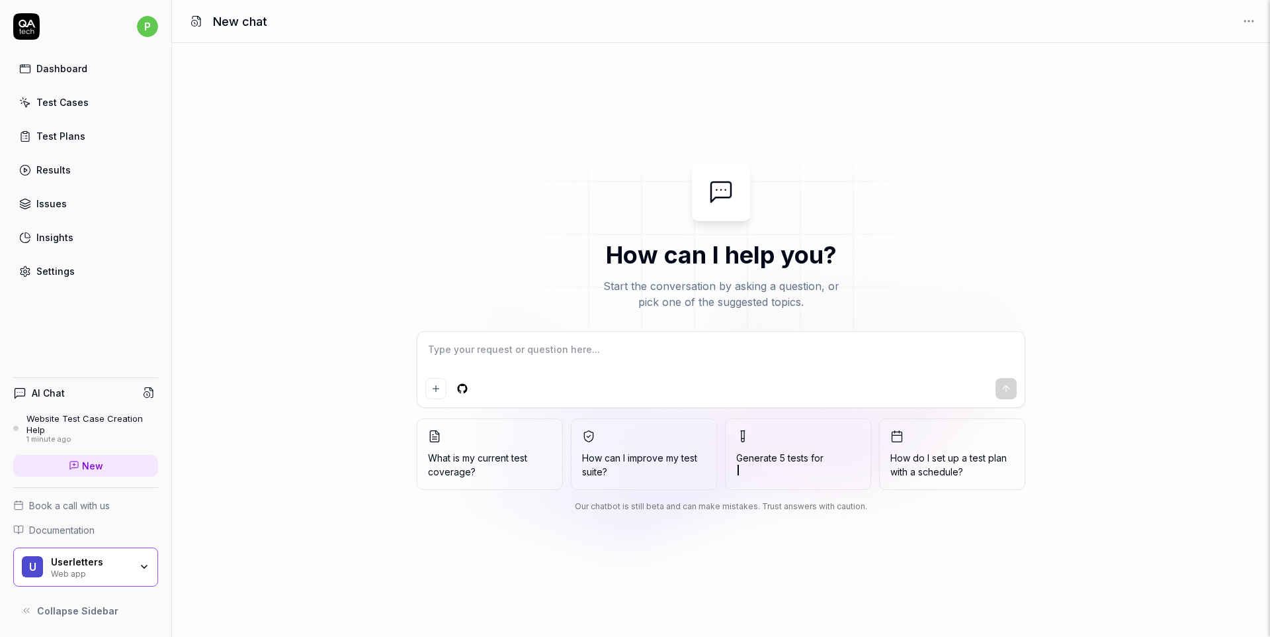
click at [555, 346] on textarea at bounding box center [721, 355] width 592 height 33
type textarea "*"
click at [635, 346] on textarea at bounding box center [721, 355] width 592 height 33
type textarea "h"
type textarea "*"
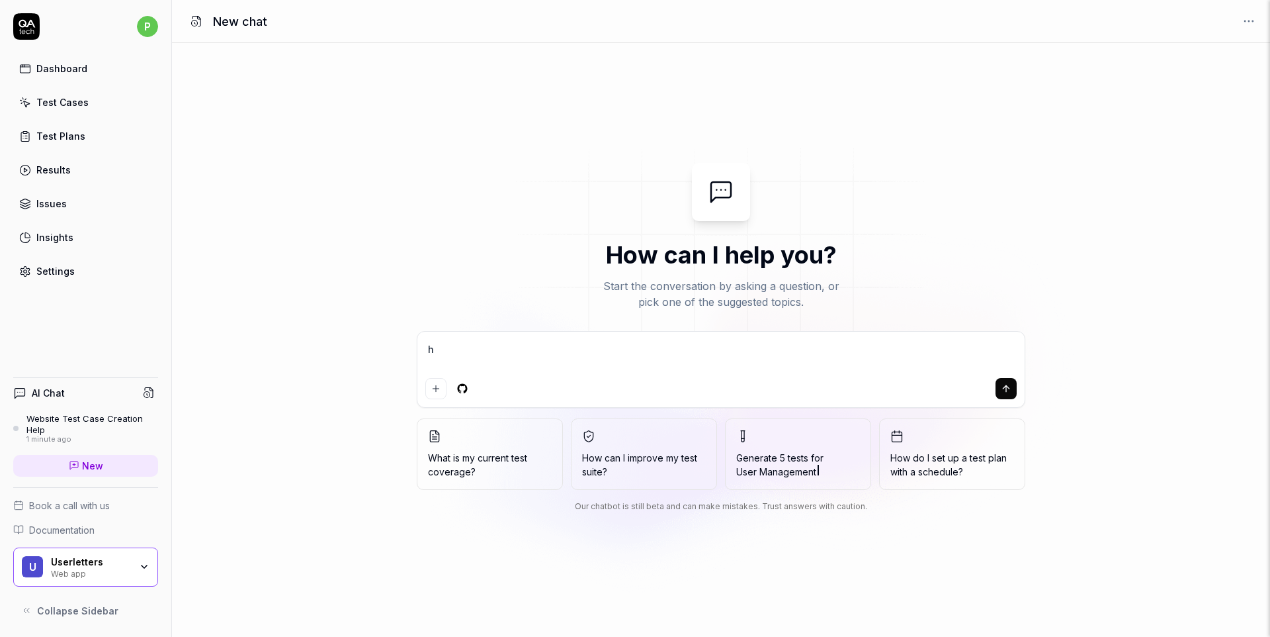
type textarea "ho"
type textarea "*"
type textarea "how"
type textarea "*"
type textarea "how"
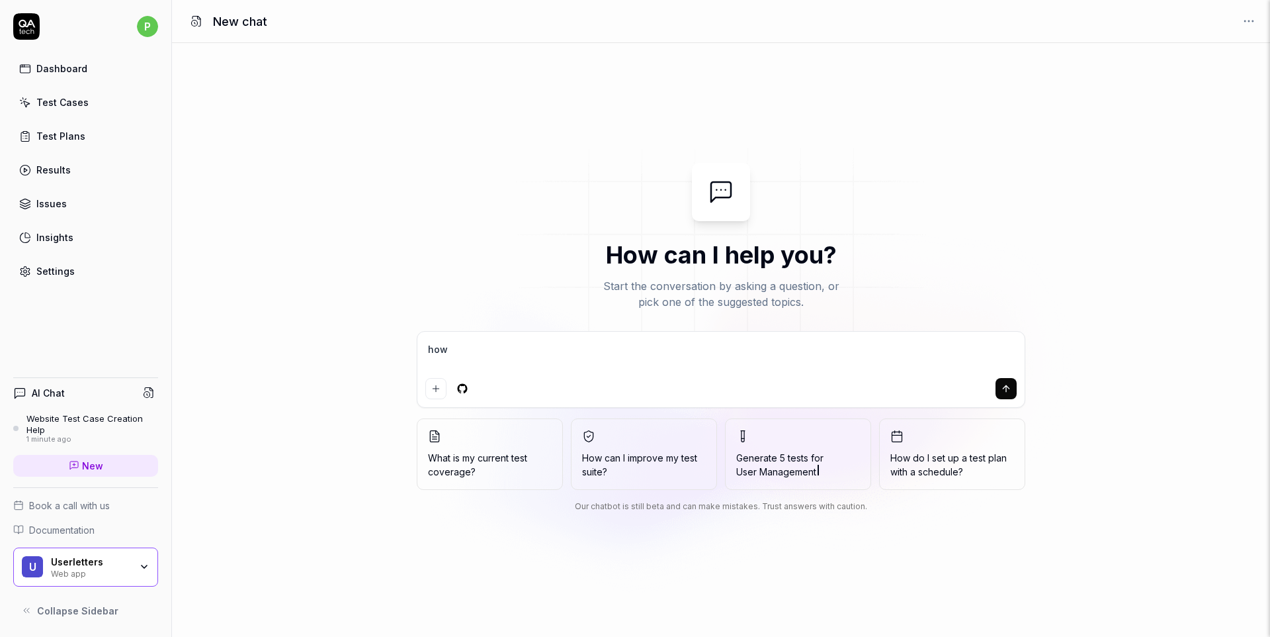
type textarea "*"
type textarea "how a"
type textarea "*"
type textarea "how ar"
type textarea "*"
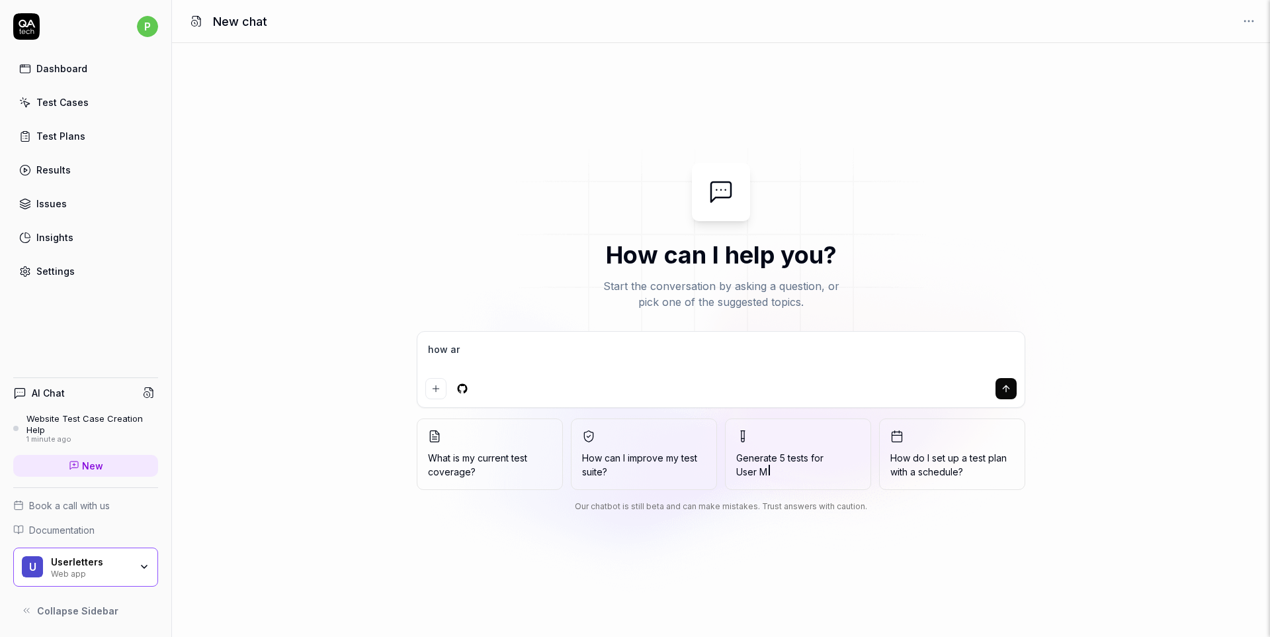
type textarea "how are"
type textarea "*"
type textarea "how are"
type textarea "*"
type textarea "how are y"
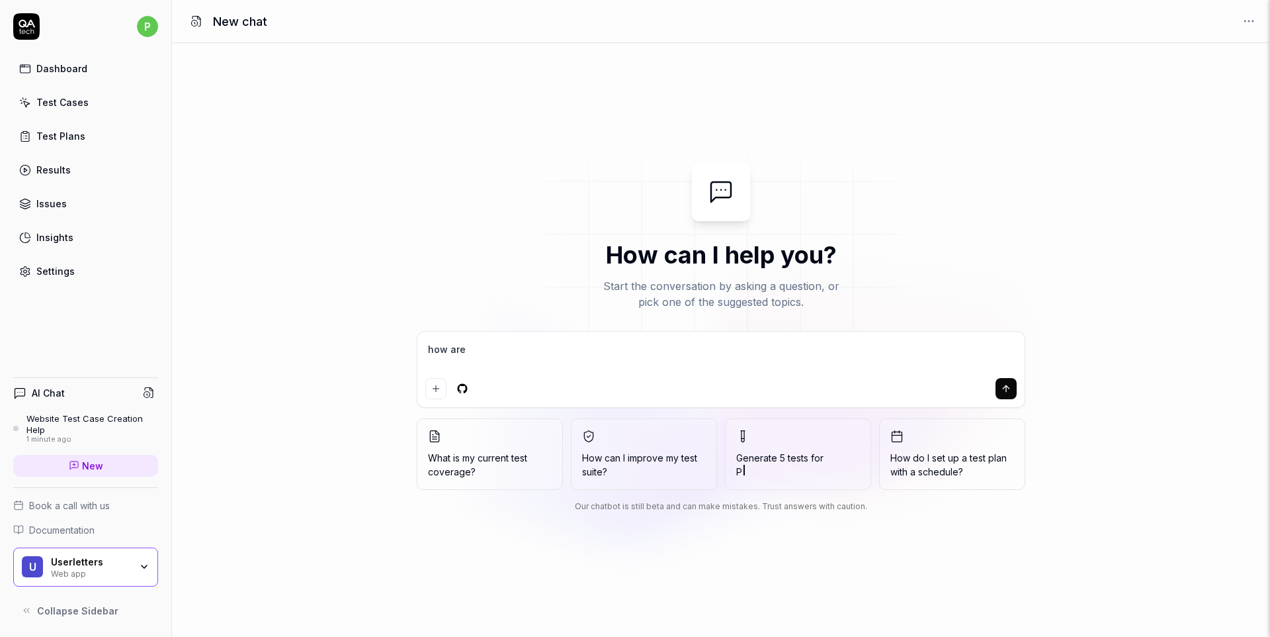
type textarea "*"
type textarea "how are yo"
type textarea "*"
type textarea "how are you"
type textarea "*"
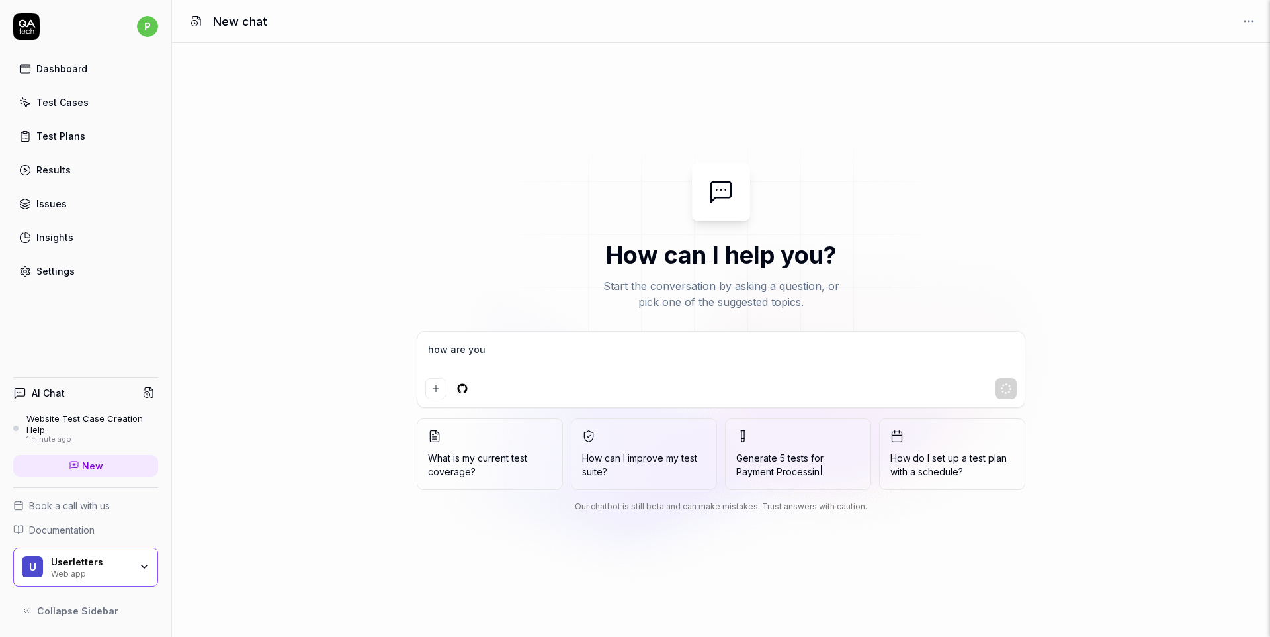
type textarea "how are you"
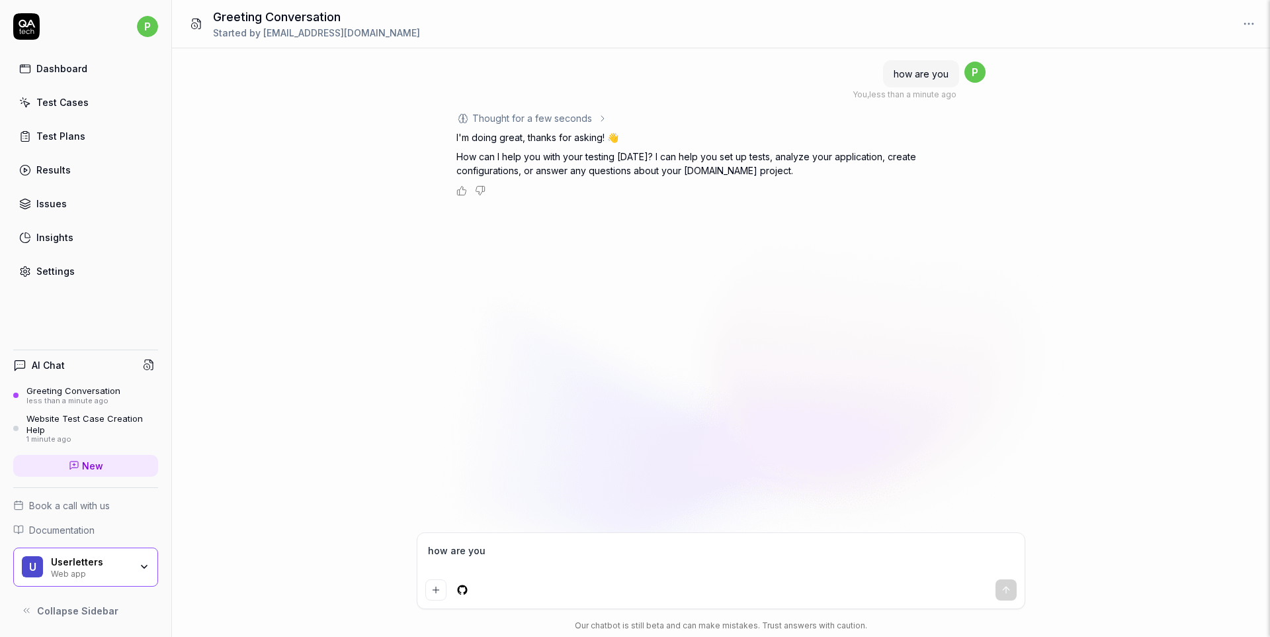
click at [555, 574] on div "how are you" at bounding box center [721, 570] width 607 height 75
type textarea "*"
type textarea "t"
type textarea "*"
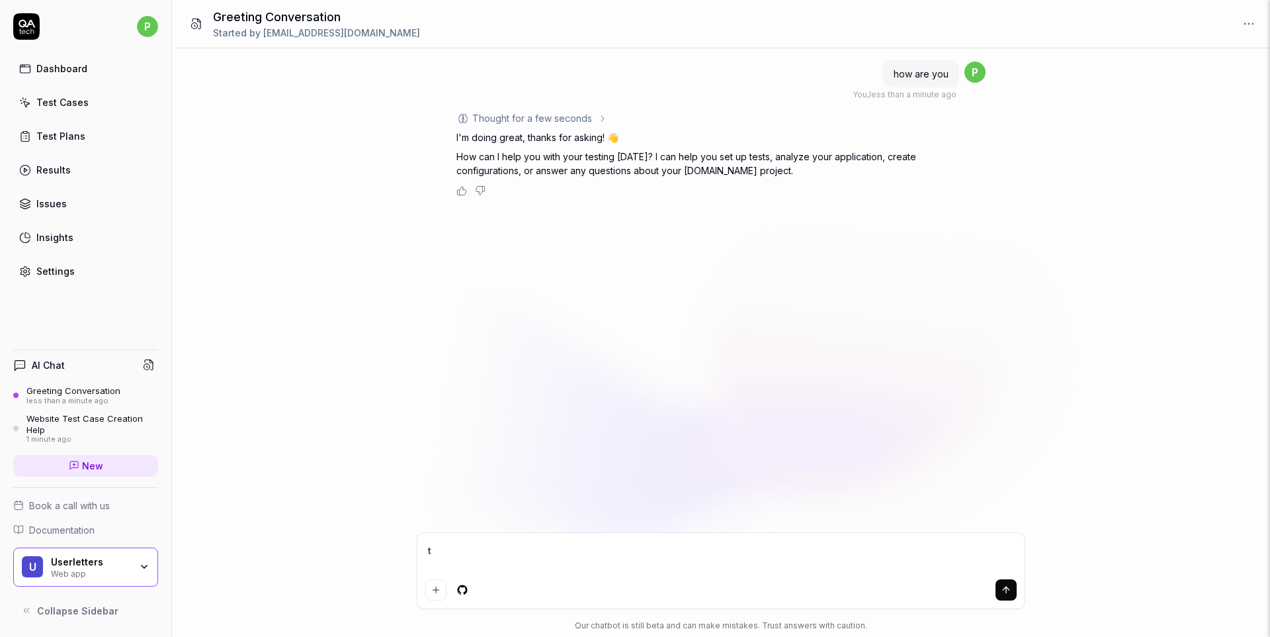
type textarea "te"
type textarea "*"
type textarea "tes"
type textarea "*"
type textarea "test"
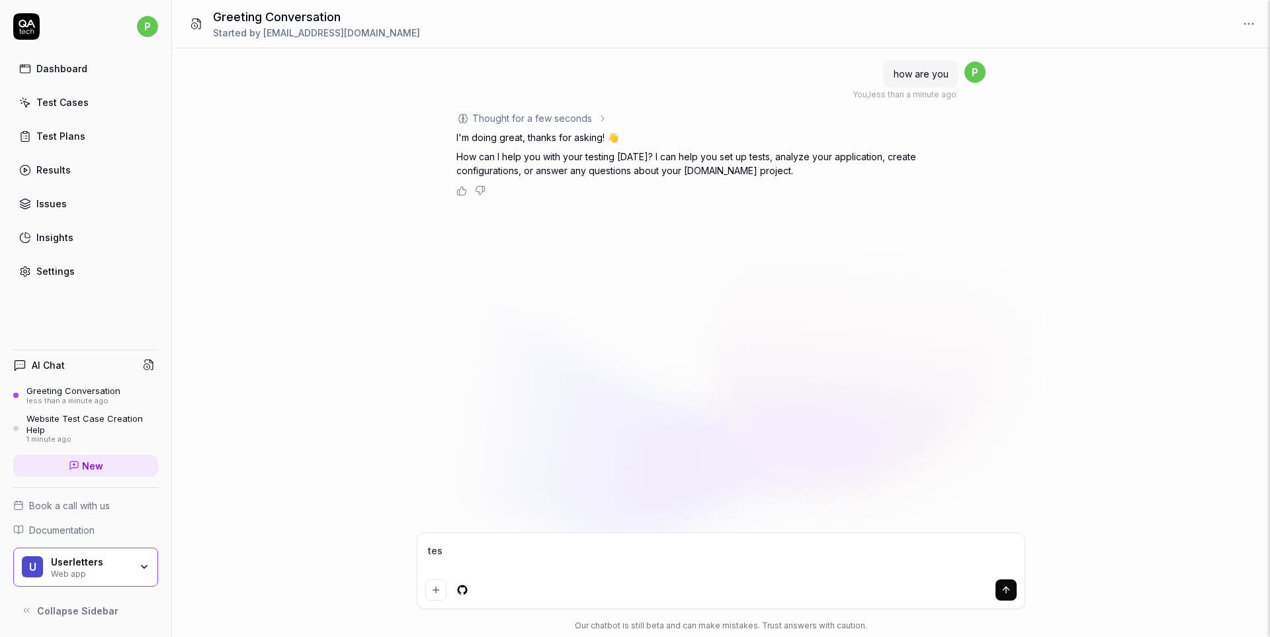
type textarea "*"
type textarea "test"
type textarea "*"
type textarea "test u"
type textarea "*"
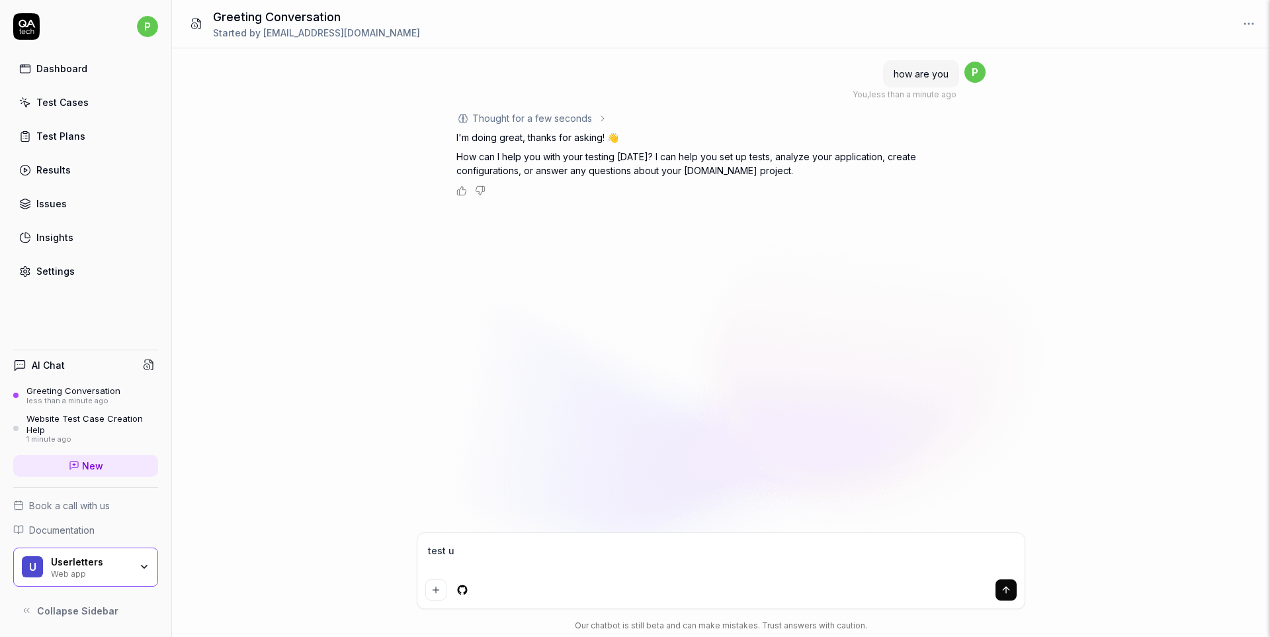
type textarea "test ue"
type textarea "*"
type textarea "test u"
type textarea "*"
type textarea "test us"
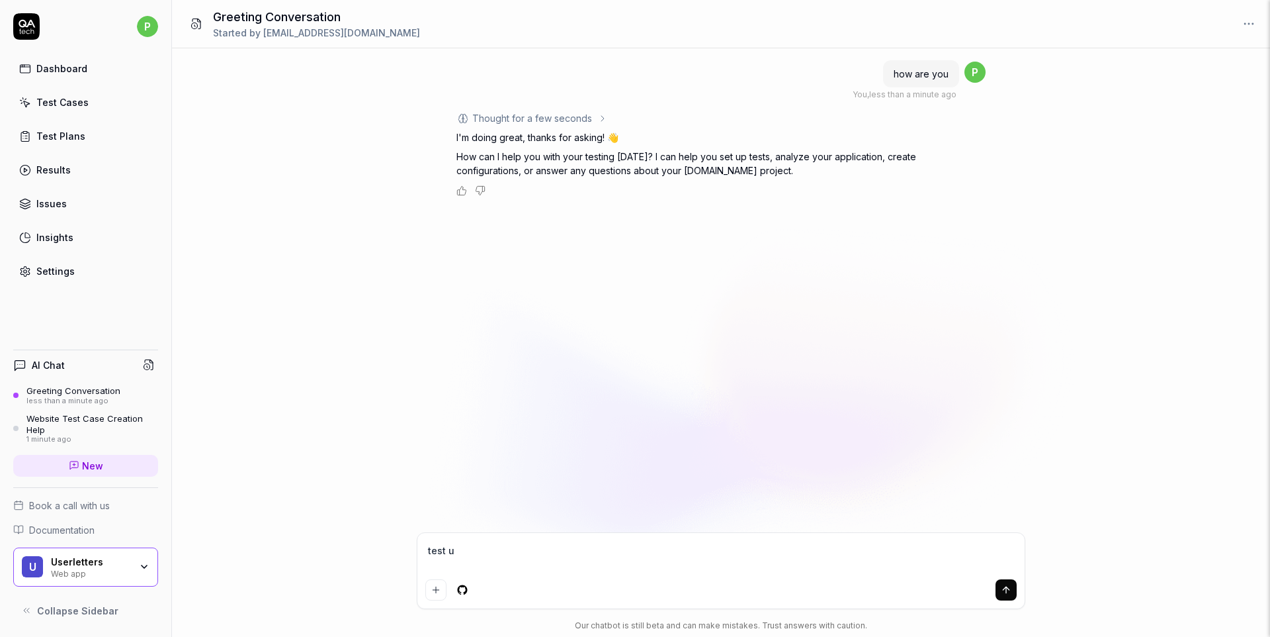
type textarea "*"
type textarea "test use"
type textarea "*"
type textarea "test user"
type textarea "*"
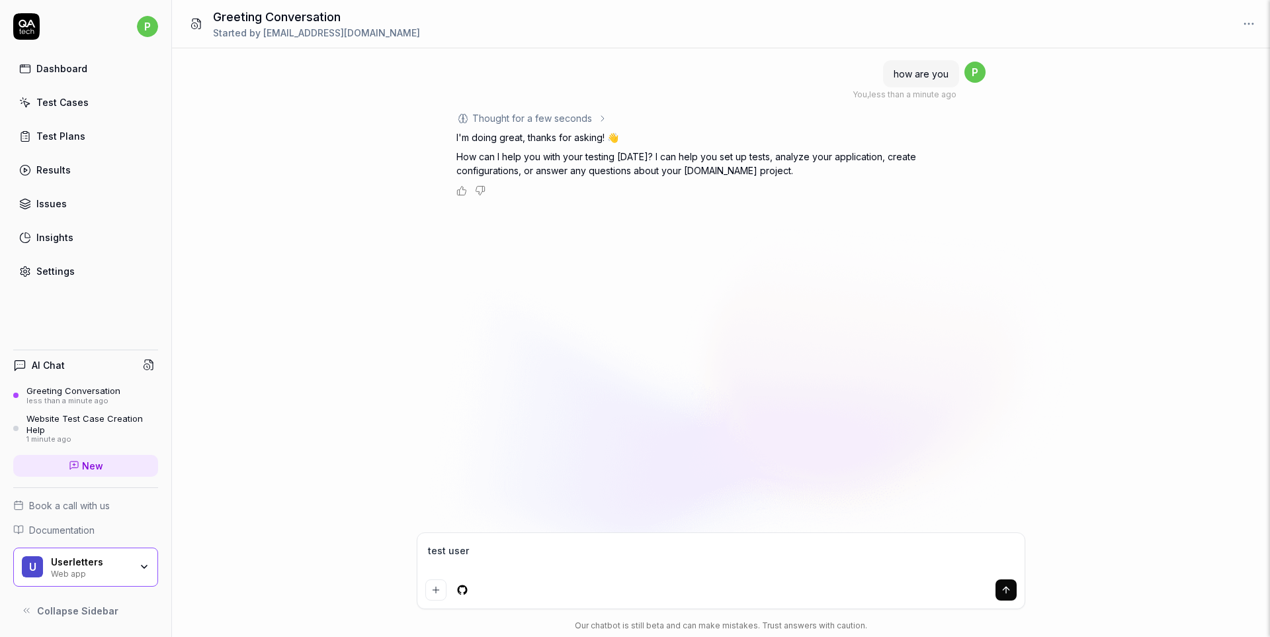
type textarea "test userl"
type textarea "*"
type textarea "test userll"
type textarea "*"
type textarea "test userl"
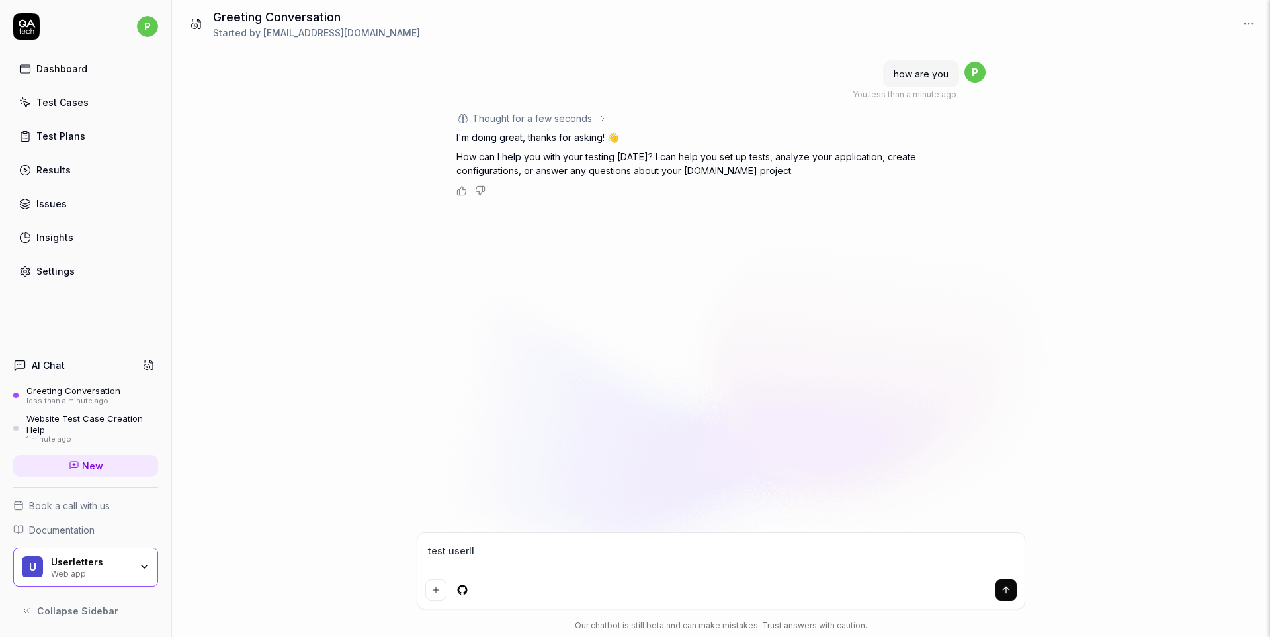
type textarea "*"
type textarea "test userle"
type textarea "*"
type textarea "test userlet"
type textarea "*"
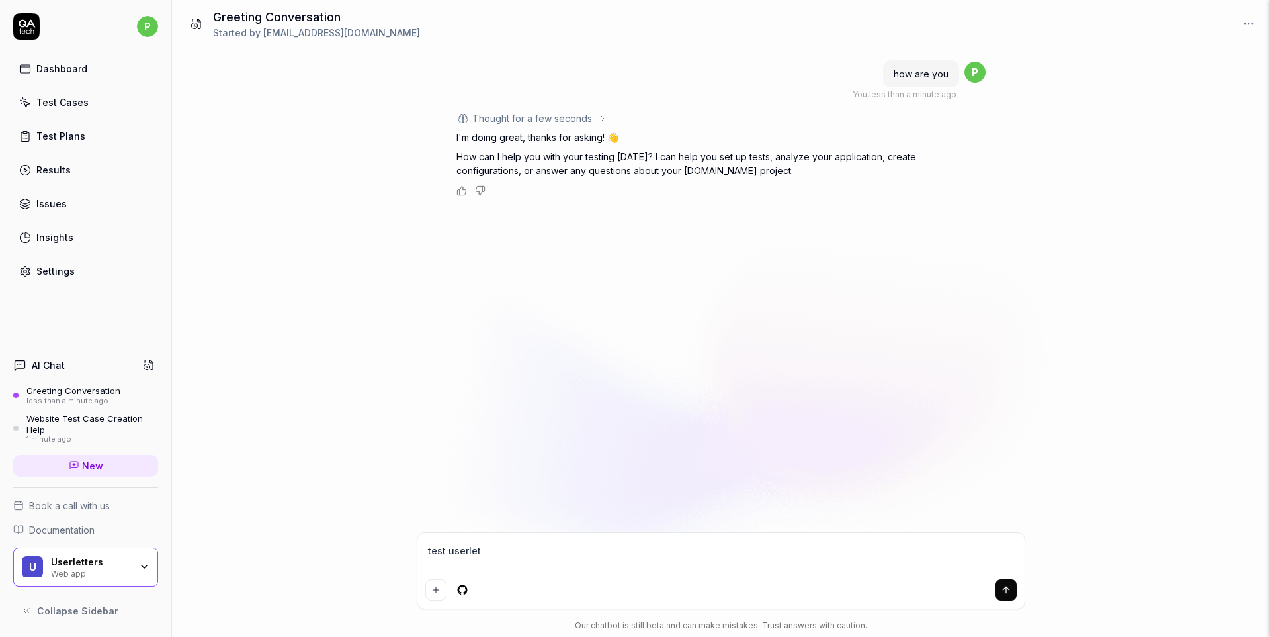
type textarea "test userlett"
type textarea "*"
type textarea "test userlette"
type textarea "*"
type textarea "test userletter"
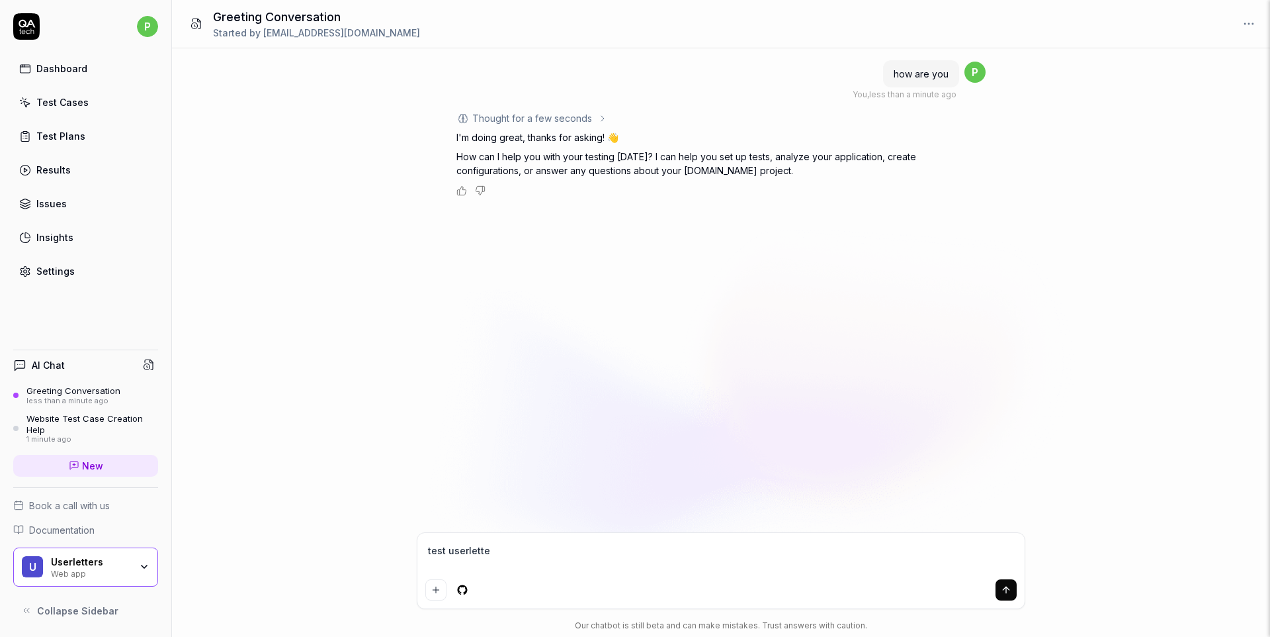
type textarea "*"
type textarea "test userletters"
type textarea "*"
type textarea "test userletters."
type textarea "*"
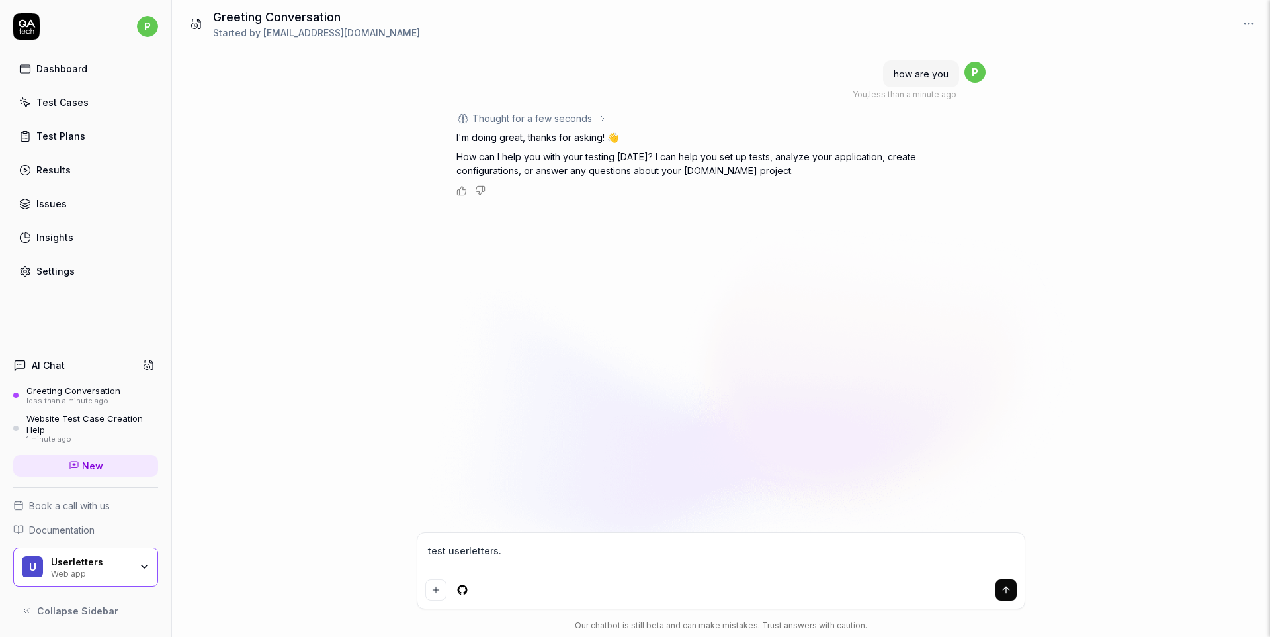
type textarea "test userletters.c"
type textarea "*"
type textarea "test userletters.co"
type textarea "*"
type textarea "test userletters.com"
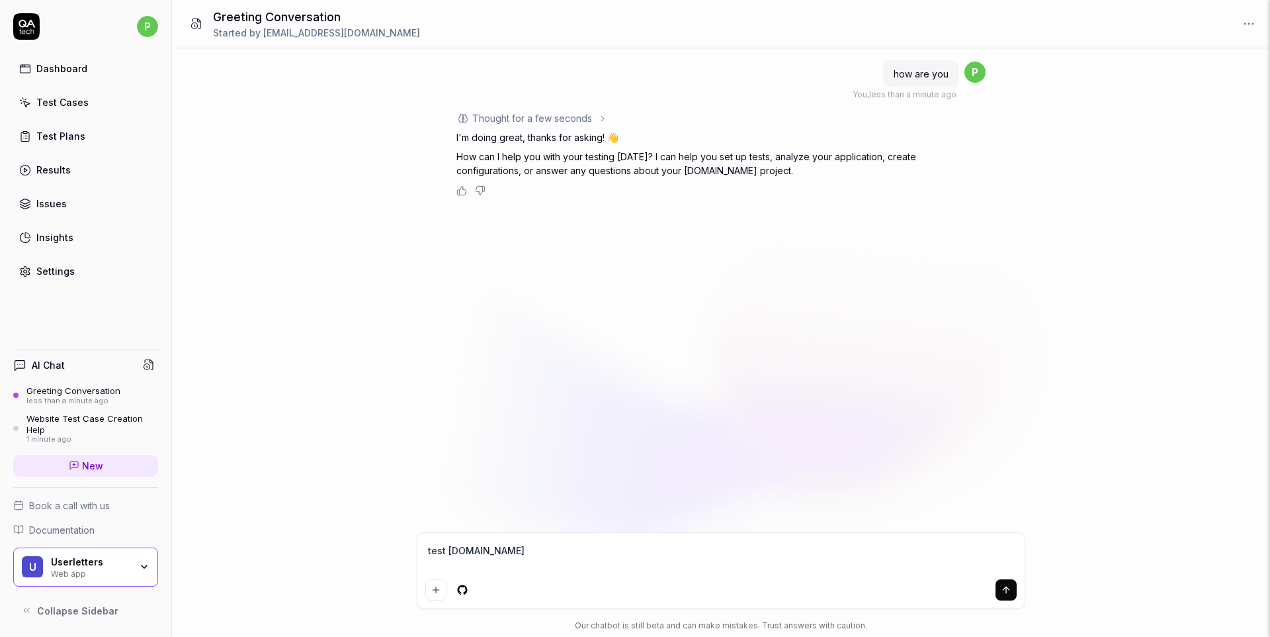
type textarea "*"
click at [598, 553] on textarea at bounding box center [721, 557] width 592 height 33
click at [885, 218] on span "test userletters.com" at bounding box center [903, 221] width 92 height 11
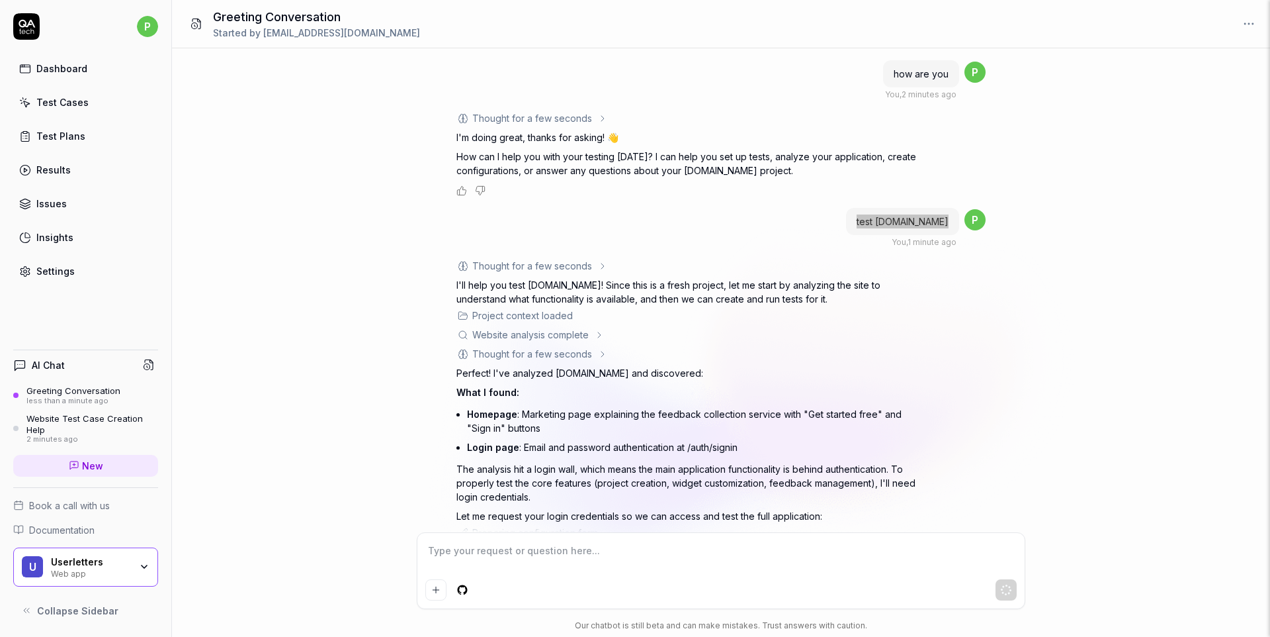
type textarea "*"
type input "preciousmsubs@gmail.com"
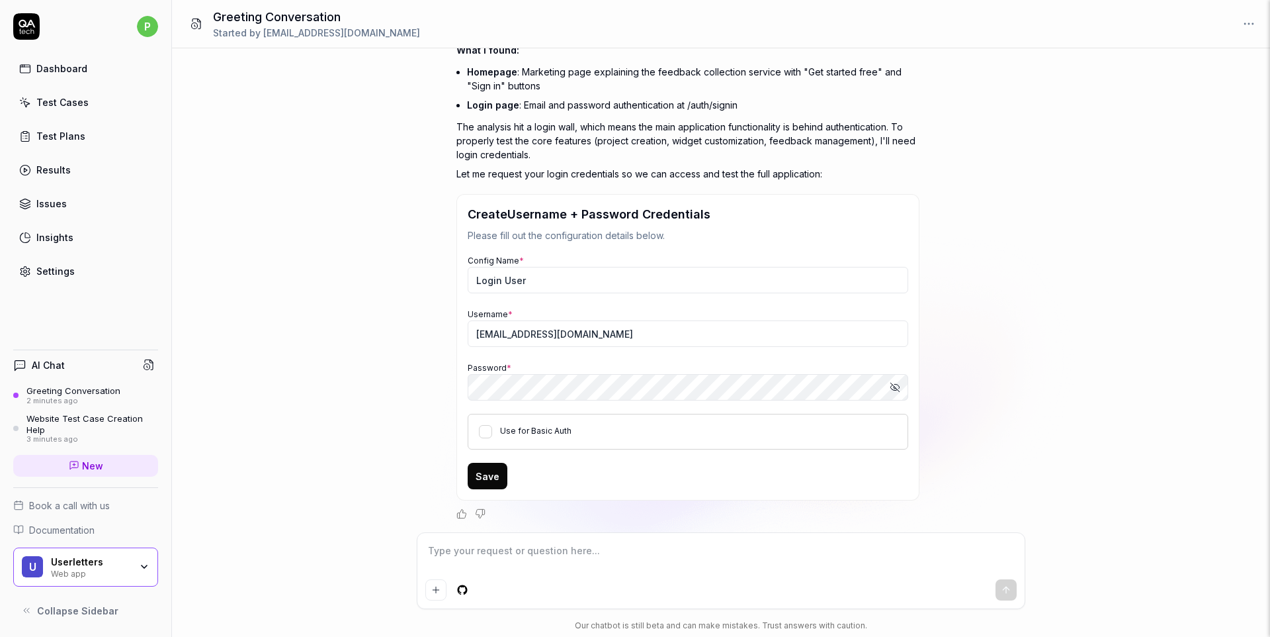
click at [899, 388] on icon "button" at bounding box center [895, 387] width 11 height 11
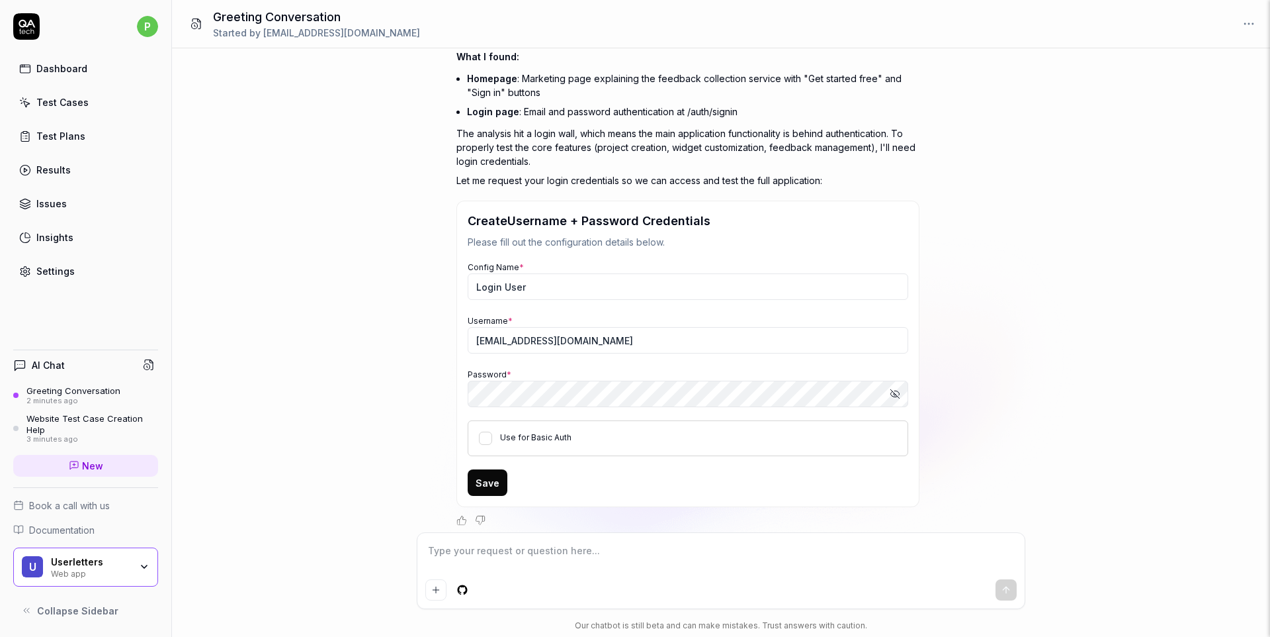
click at [892, 396] on icon "button" at bounding box center [895, 393] width 11 height 11
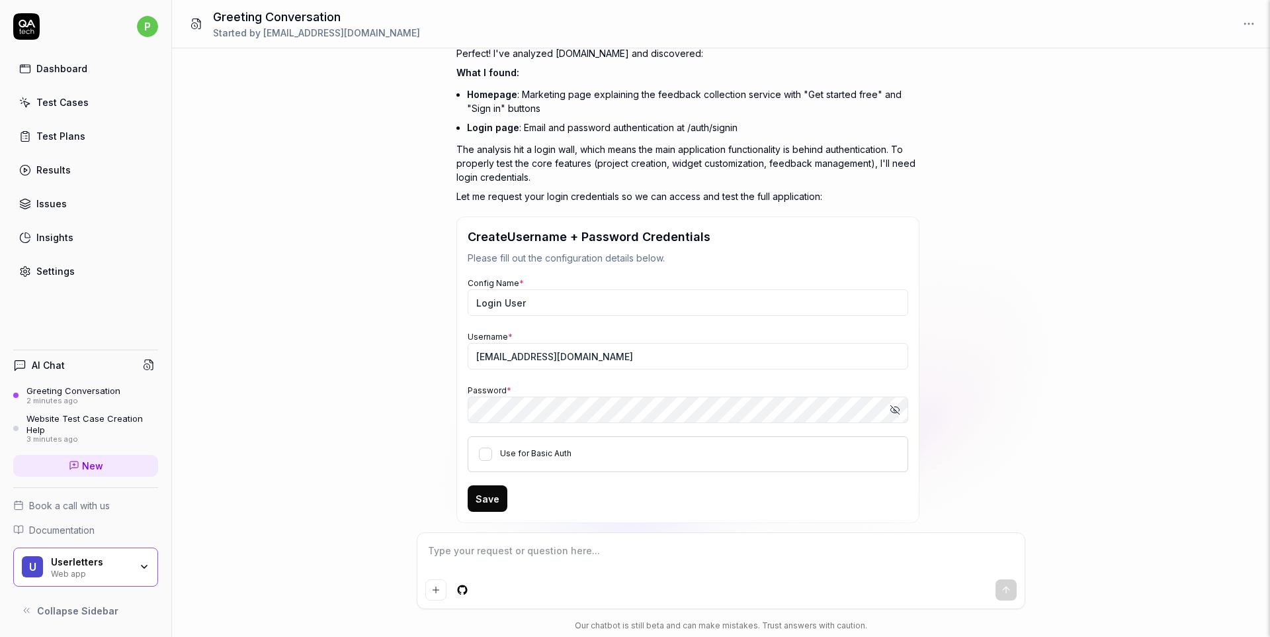
scroll to position [342, 0]
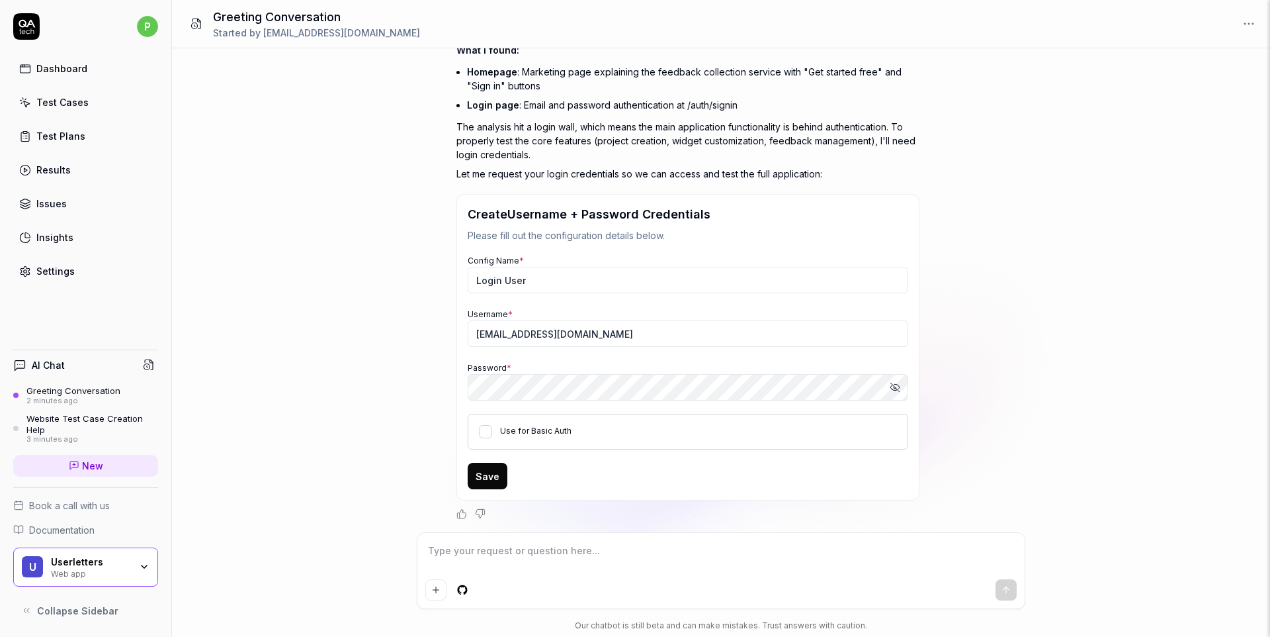
click at [541, 427] on label "Use for Basic Auth" at bounding box center [535, 430] width 71 height 10
click at [492, 427] on button "Use for Basic Auth" at bounding box center [485, 431] width 13 height 13
click at [148, 34] on html "p Dashboard Test Cases Test Plans Results Issues Insights Settings AI Chat Gree…" at bounding box center [635, 318] width 1270 height 637
click at [266, 279] on html "p Dashboard Test Cases Test Plans Results Issues Insights Settings AI Chat Gree…" at bounding box center [635, 318] width 1270 height 637
click at [149, 23] on html "p Dashboard Test Cases Test Plans Results Issues Insights Settings AI Chat Gree…" at bounding box center [635, 318] width 1270 height 637
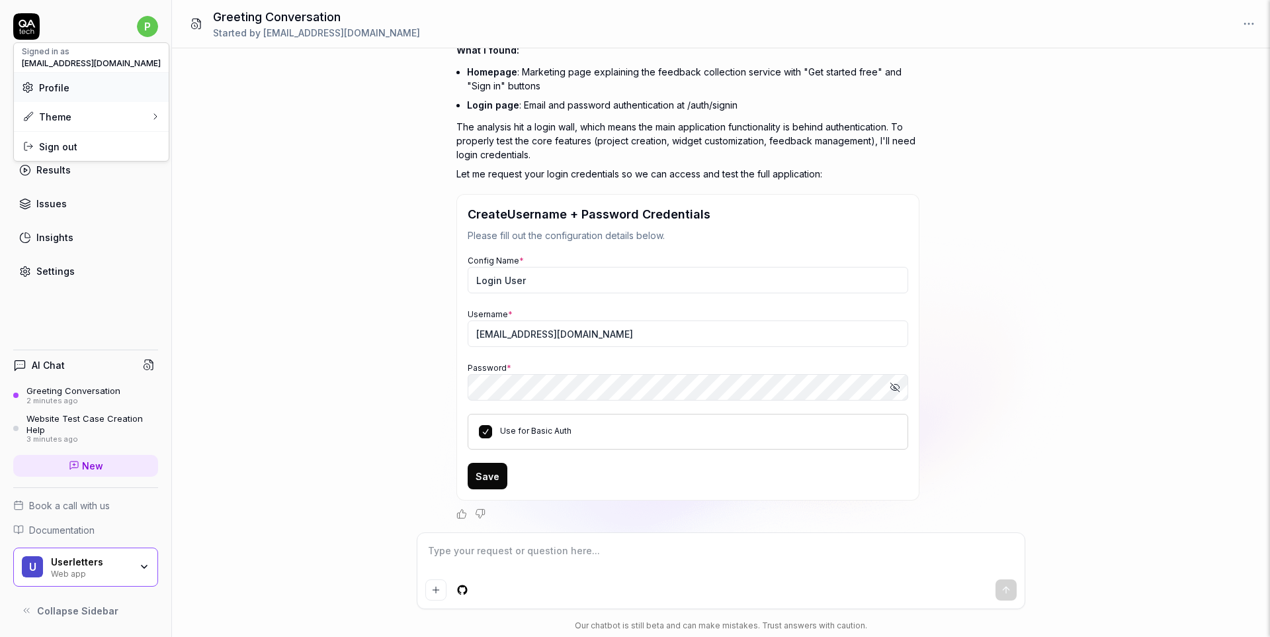
click at [39, 83] on span "Profile" at bounding box center [54, 88] width 30 height 14
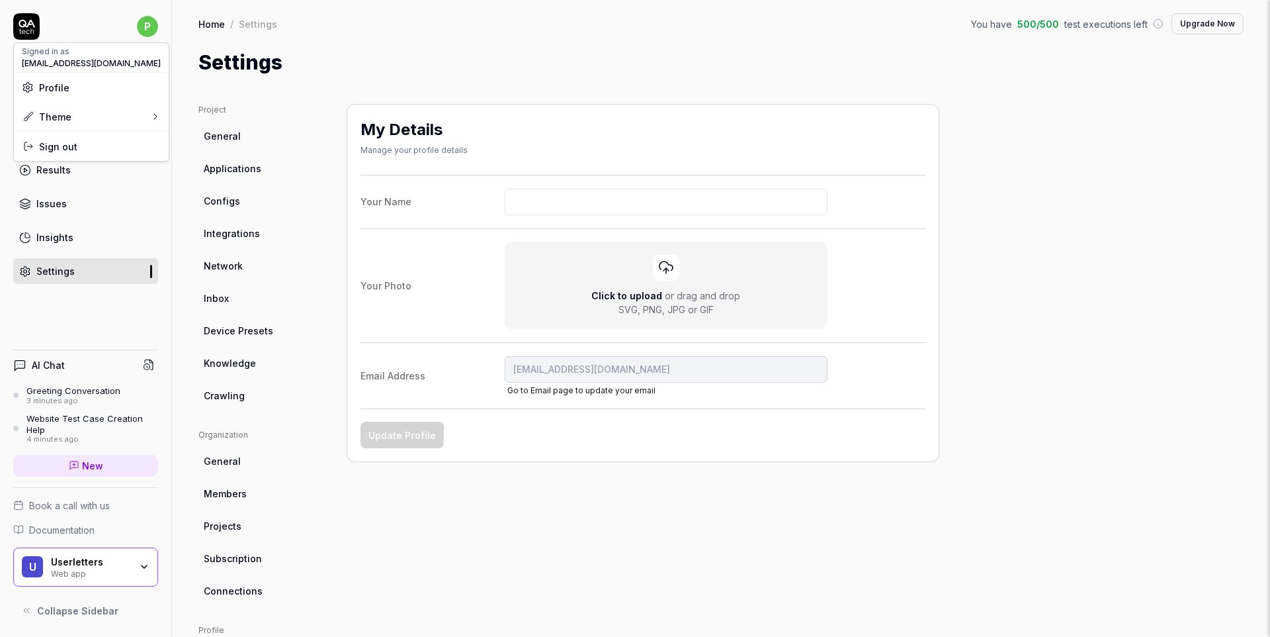
click at [228, 482] on html "p Dashboard Test Cases Test Plans Results Issues Insights Settings AI Chat Gree…" at bounding box center [635, 318] width 1270 height 637
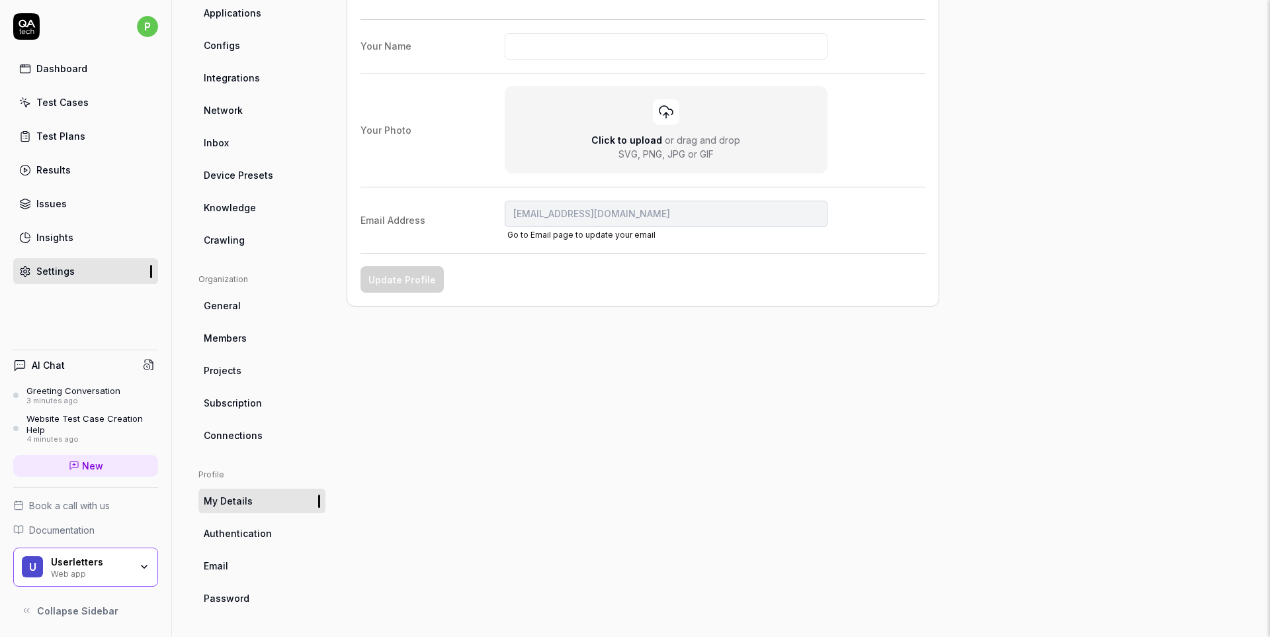
click at [237, 592] on span "Password" at bounding box center [227, 598] width 46 height 14
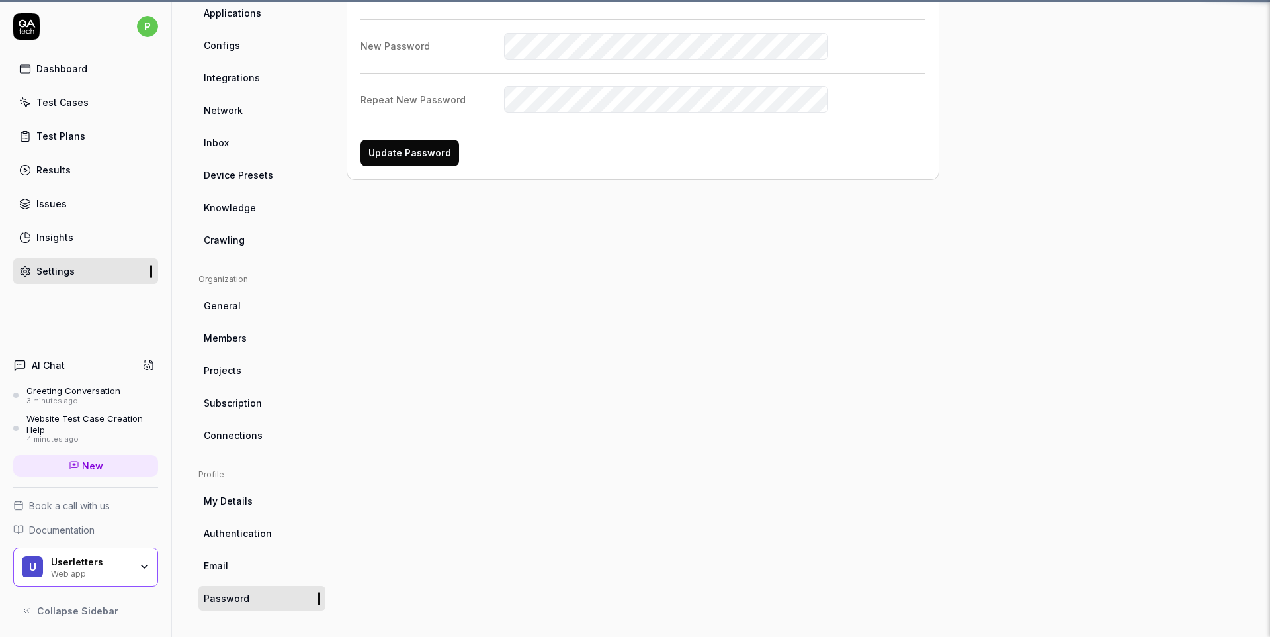
scroll to position [104, 0]
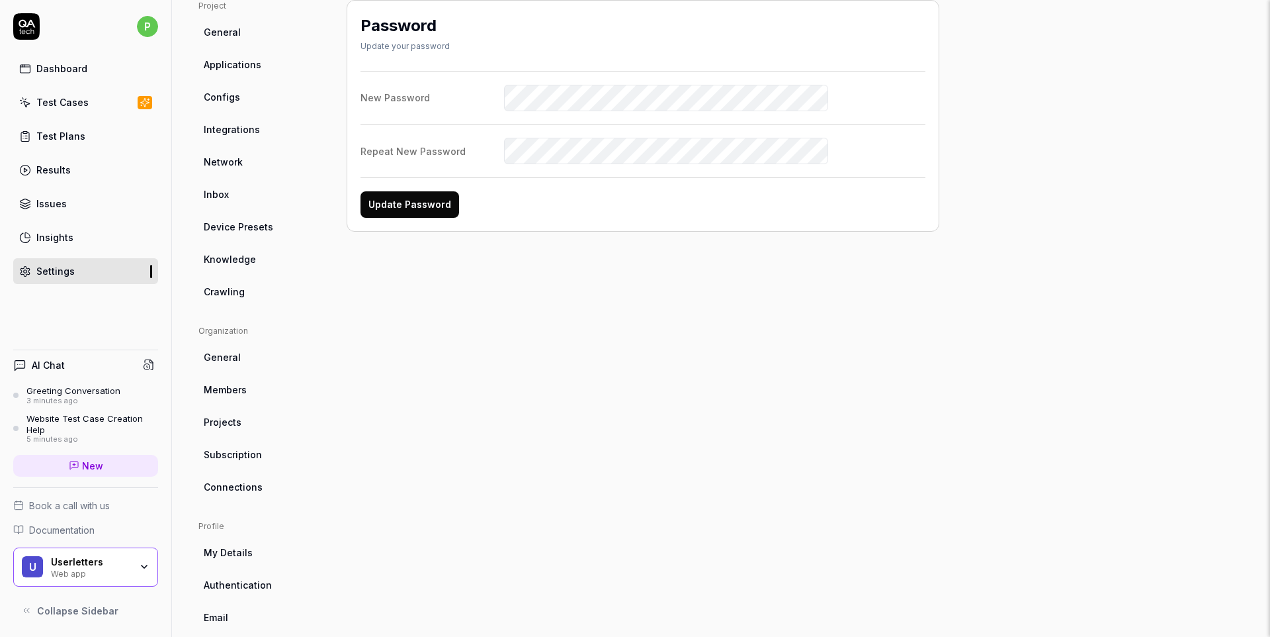
click at [116, 386] on div "Greeting Conversation" at bounding box center [73, 390] width 94 height 11
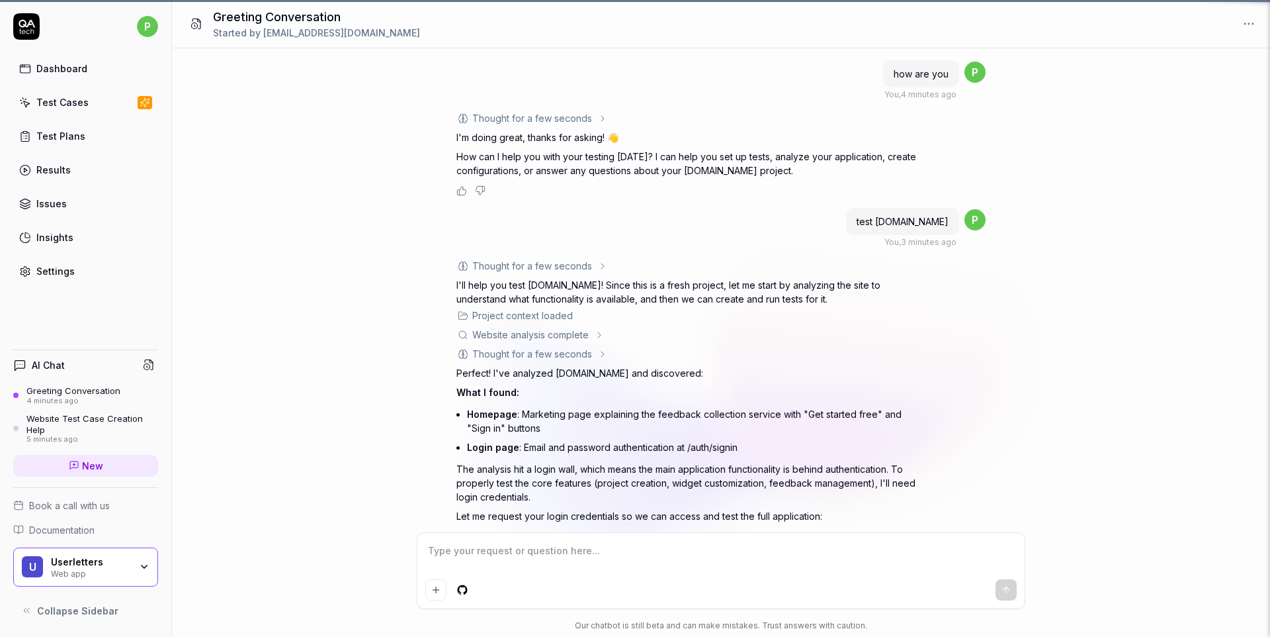
scroll to position [342, 0]
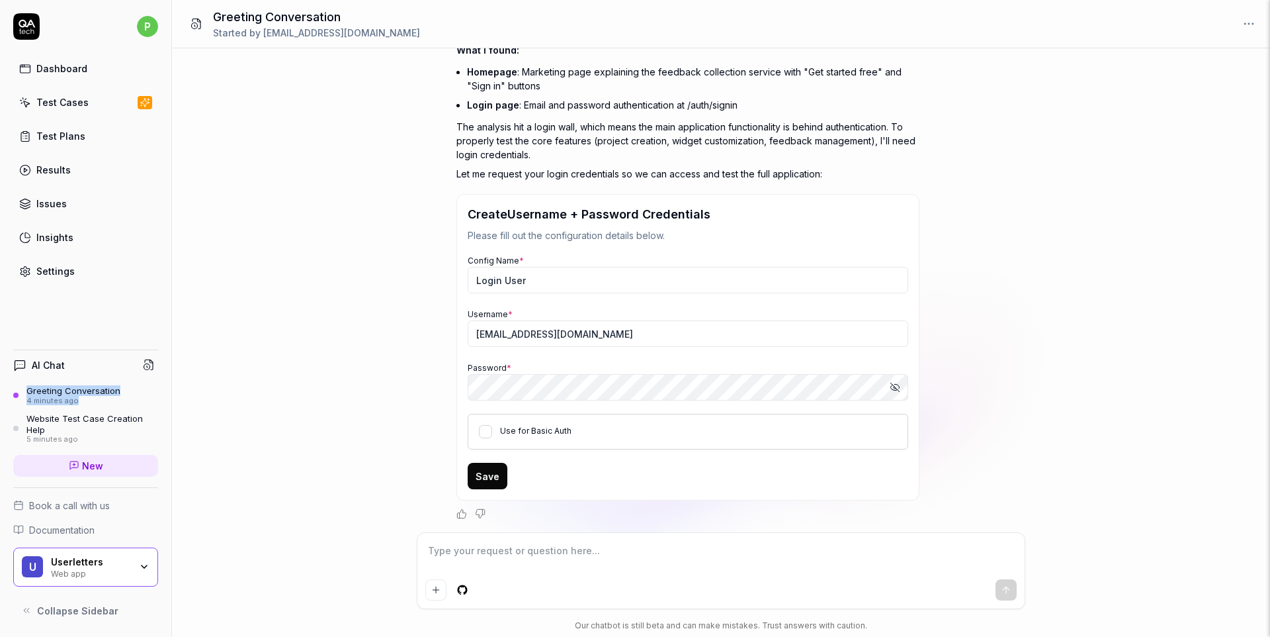
click at [152, 400] on link "Greeting Conversation 4 minutes ago" at bounding box center [85, 395] width 145 height 20
click at [697, 331] on input "preciousmsubs@gmail.com" at bounding box center [688, 333] width 441 height 26
click at [539, 326] on input "preciousmsubs@gmail.com" at bounding box center [688, 333] width 441 height 26
click at [515, 369] on div "Password * Show password" at bounding box center [688, 380] width 441 height 40
click at [720, 299] on div "Config Name * Login User Username * preciousmsubs@gmail.com Password * Show pas…" at bounding box center [688, 351] width 441 height 197
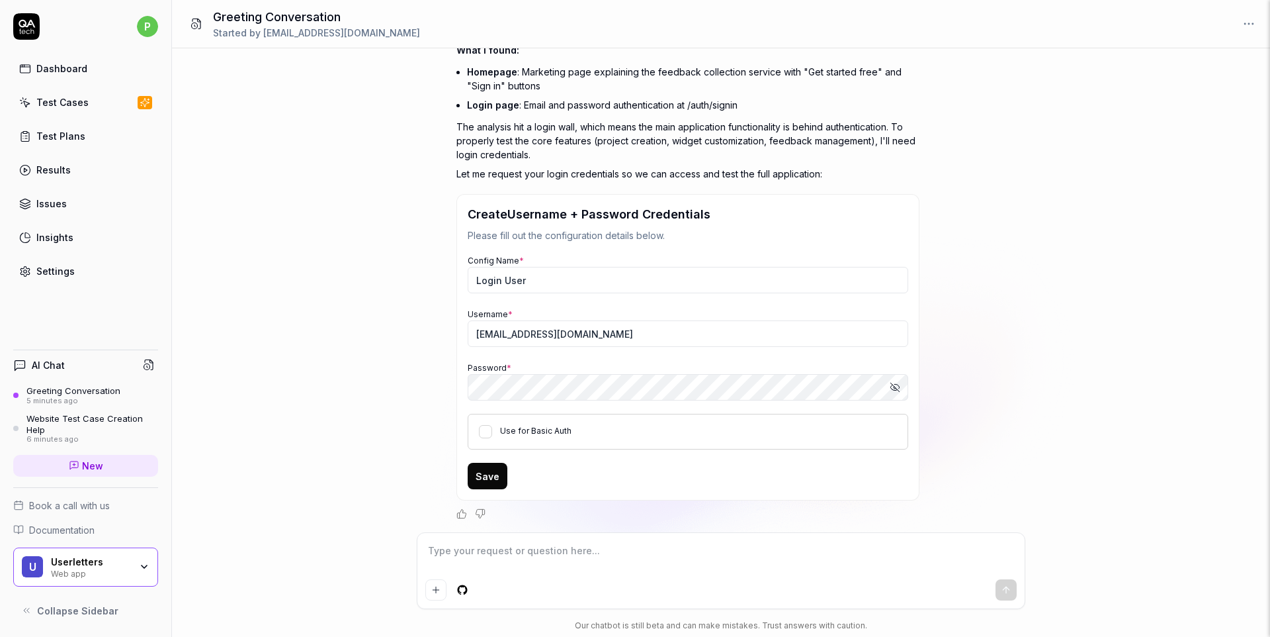
click at [893, 382] on icon "button" at bounding box center [895, 387] width 11 height 11
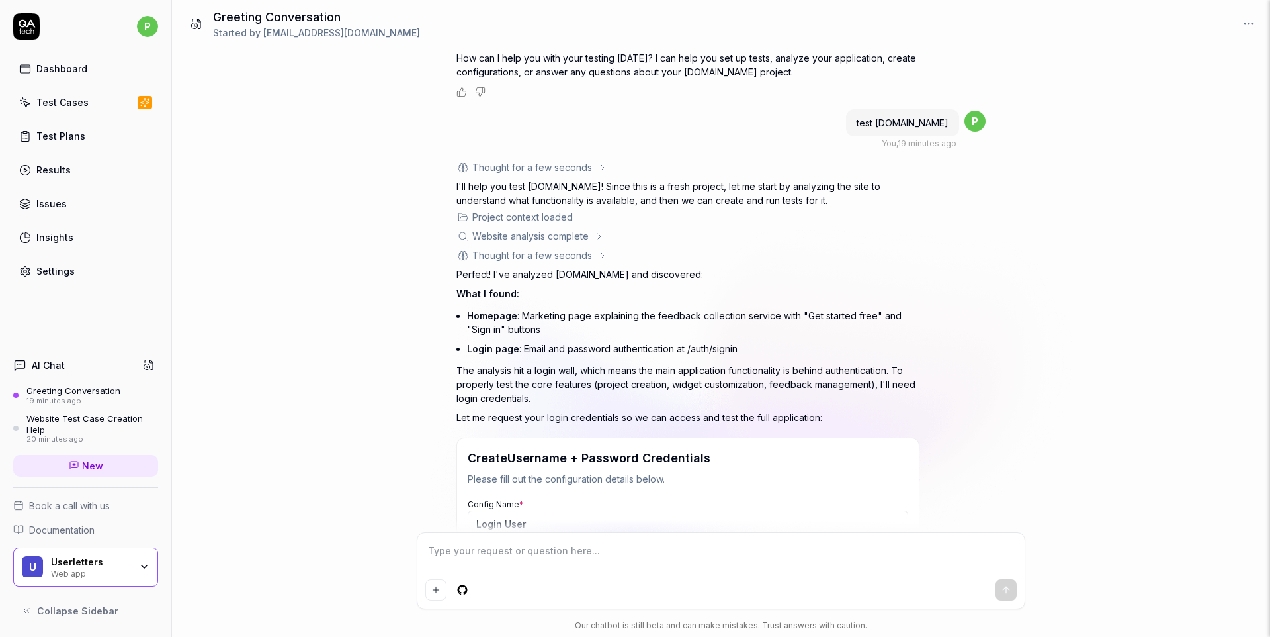
scroll to position [0, 0]
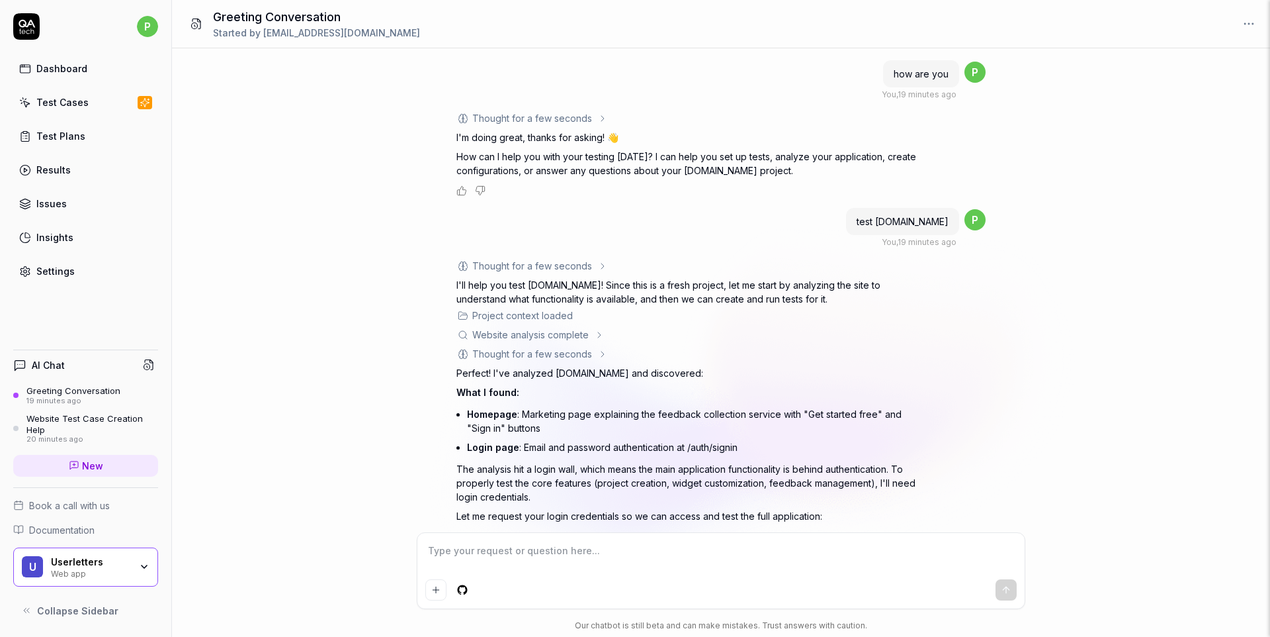
click at [75, 390] on div "Greeting Conversation" at bounding box center [73, 390] width 94 height 11
click at [58, 391] on div "Greeting Conversation" at bounding box center [73, 390] width 94 height 11
click at [81, 429] on div "Website Test Case Creation Help" at bounding box center [92, 424] width 132 height 22
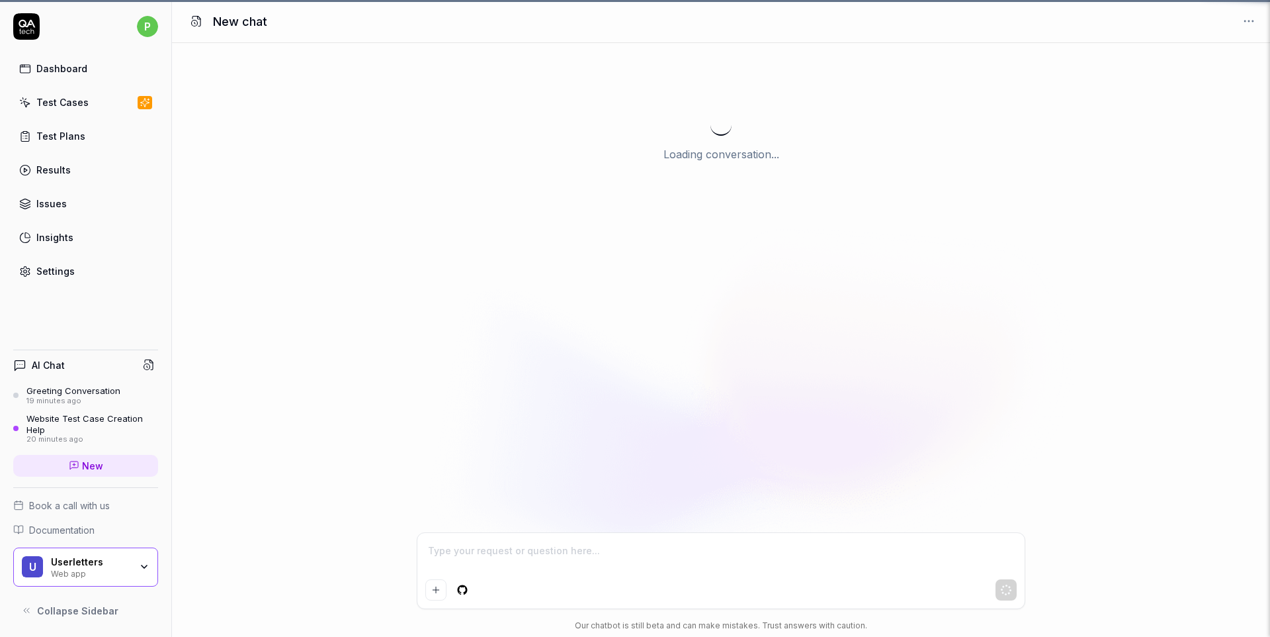
scroll to position [79, 0]
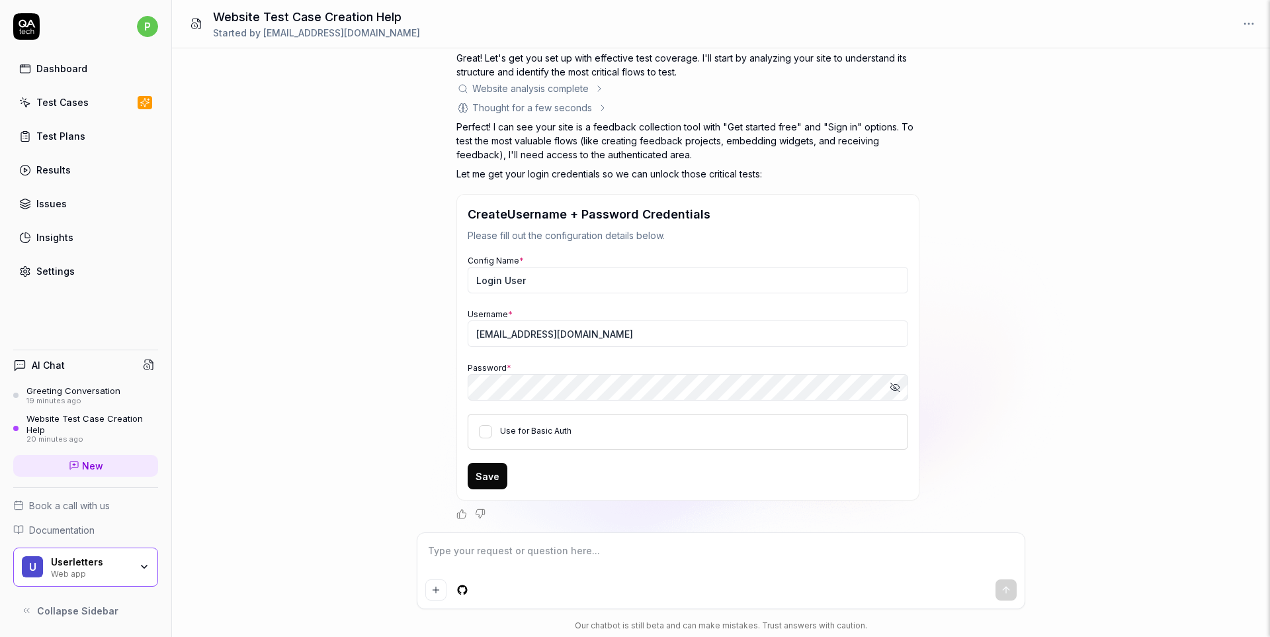
click at [49, 402] on div "19 minutes ago" at bounding box center [73, 400] width 94 height 9
type textarea "*"
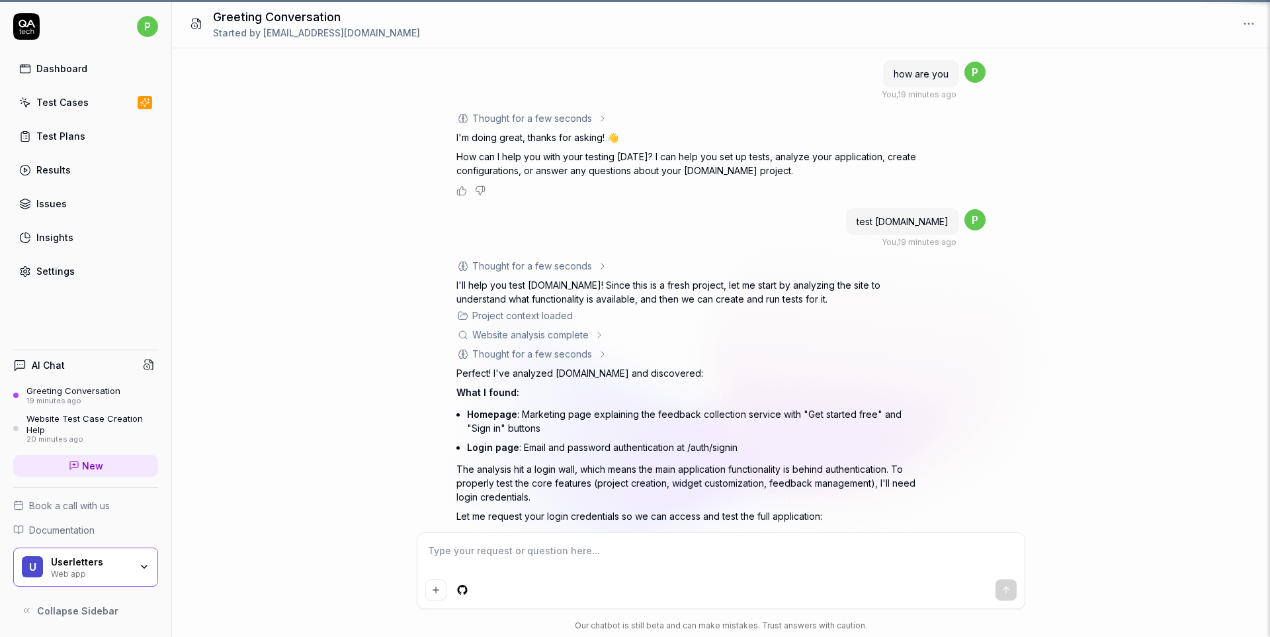
type input "preciousmsubs@gmail.com"
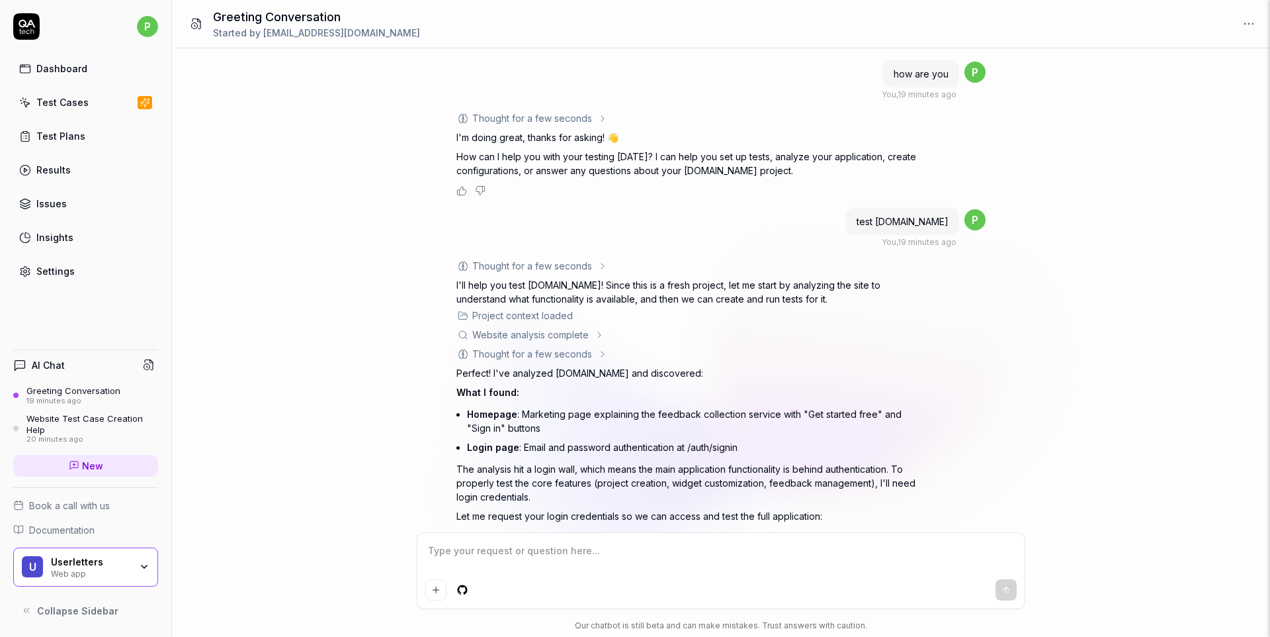
click at [1261, 31] on div "Greeting Conversation Started by preciousmsubs@gmail.com" at bounding box center [721, 24] width 1098 height 48
click at [1251, 24] on html "p Dashboard Test Cases Test Plans Results Issues Insights Settings AI Chat Gree…" at bounding box center [635, 318] width 1270 height 637
click at [1185, 78] on div "Archive" at bounding box center [1204, 81] width 105 height 29
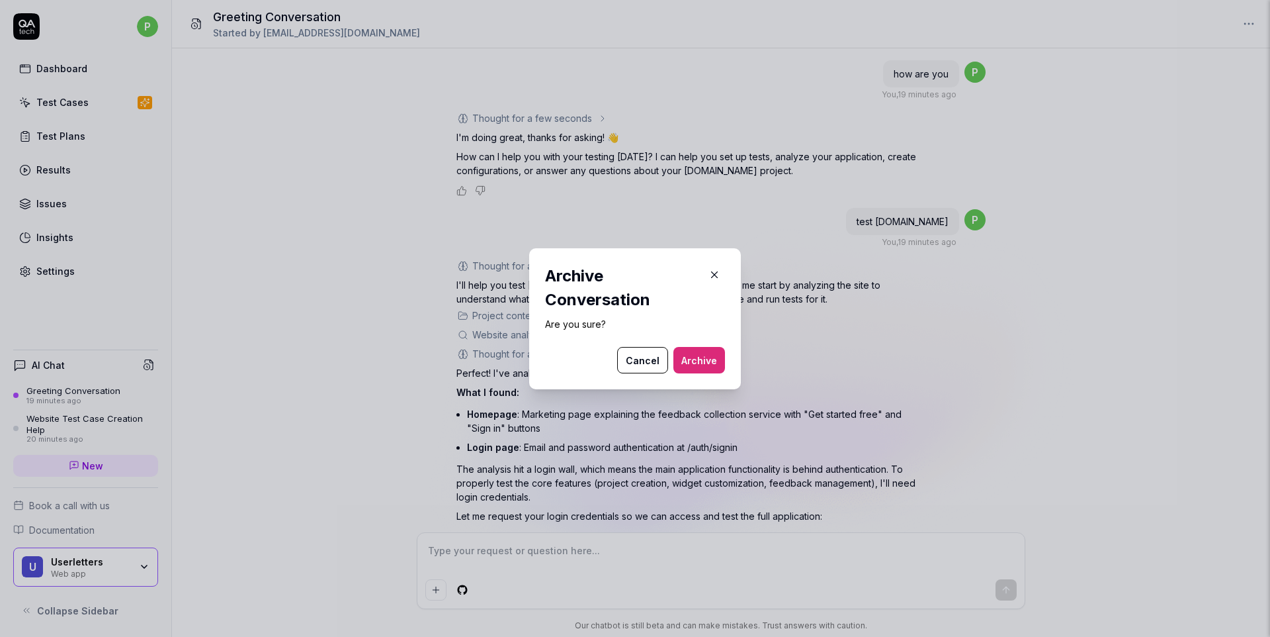
click at [689, 353] on button "Archive" at bounding box center [700, 360] width 52 height 26
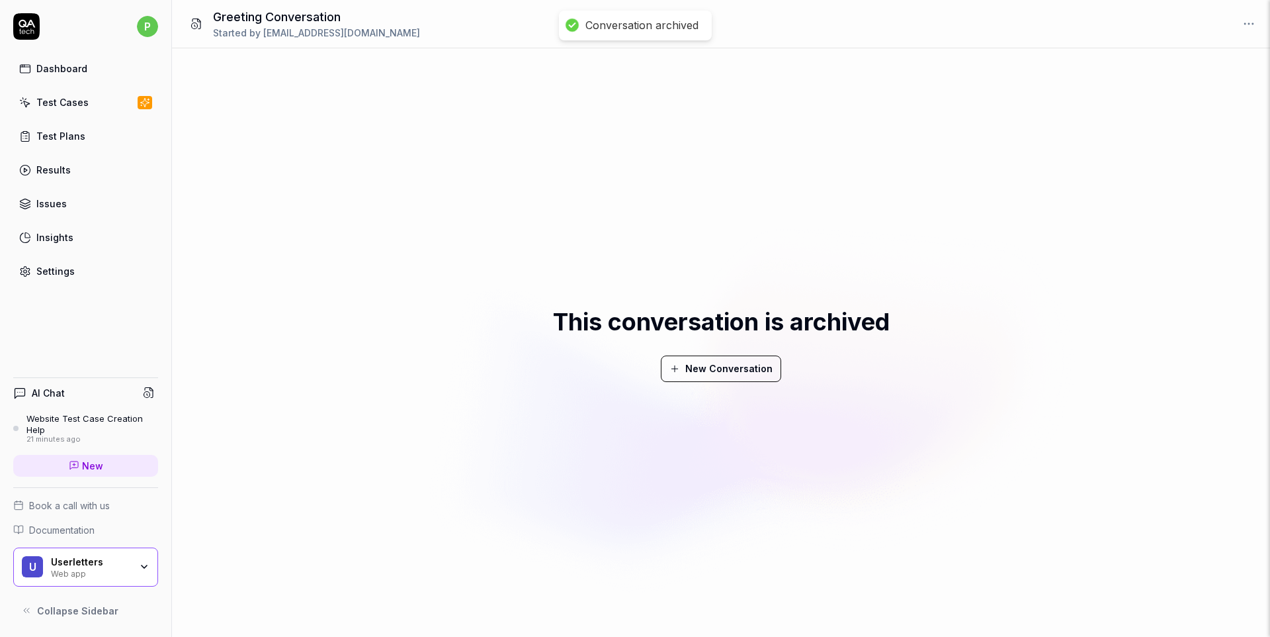
click at [60, 433] on div "Website Test Case Creation Help" at bounding box center [92, 424] width 132 height 22
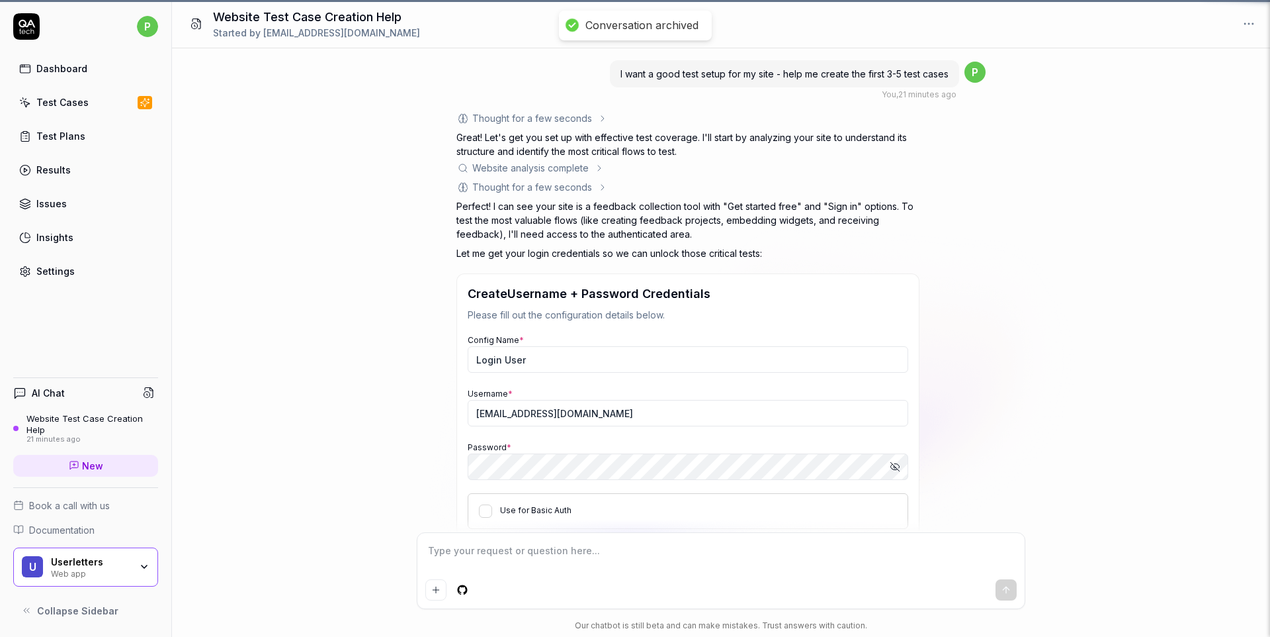
scroll to position [79, 0]
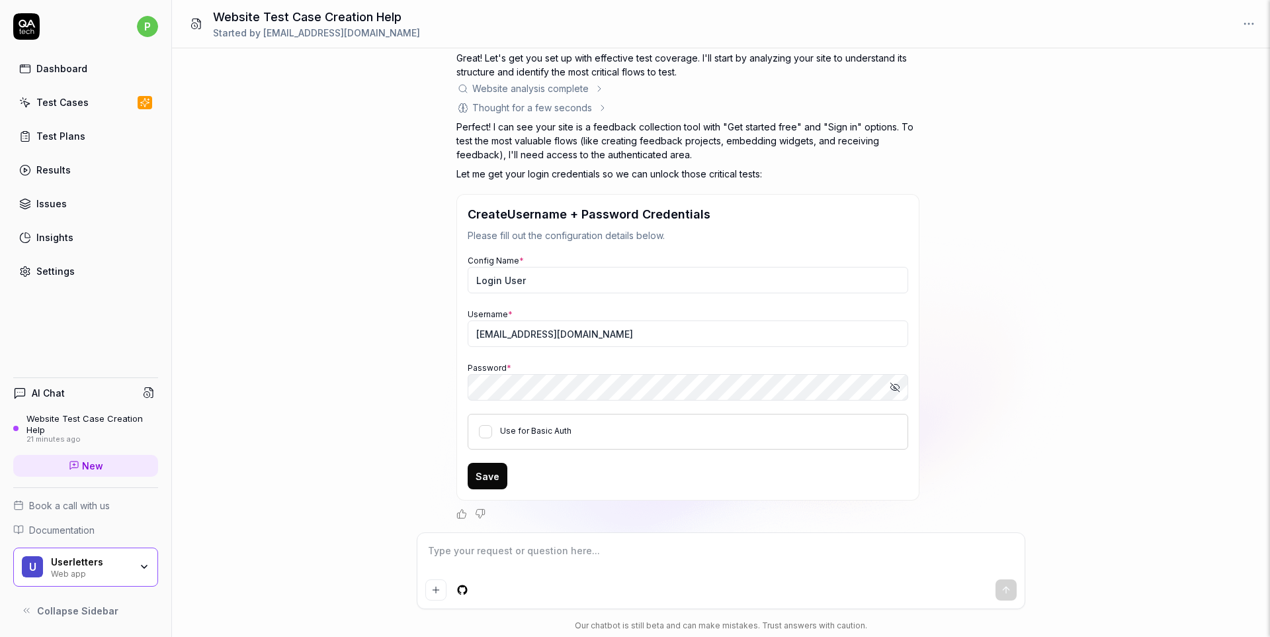
click at [1257, 31] on html "p Dashboard Test Cases Test Plans Results Issues Insights Settings AI Chat Webs…" at bounding box center [635, 318] width 1270 height 637
click at [1184, 77] on div "Archive" at bounding box center [1204, 81] width 105 height 29
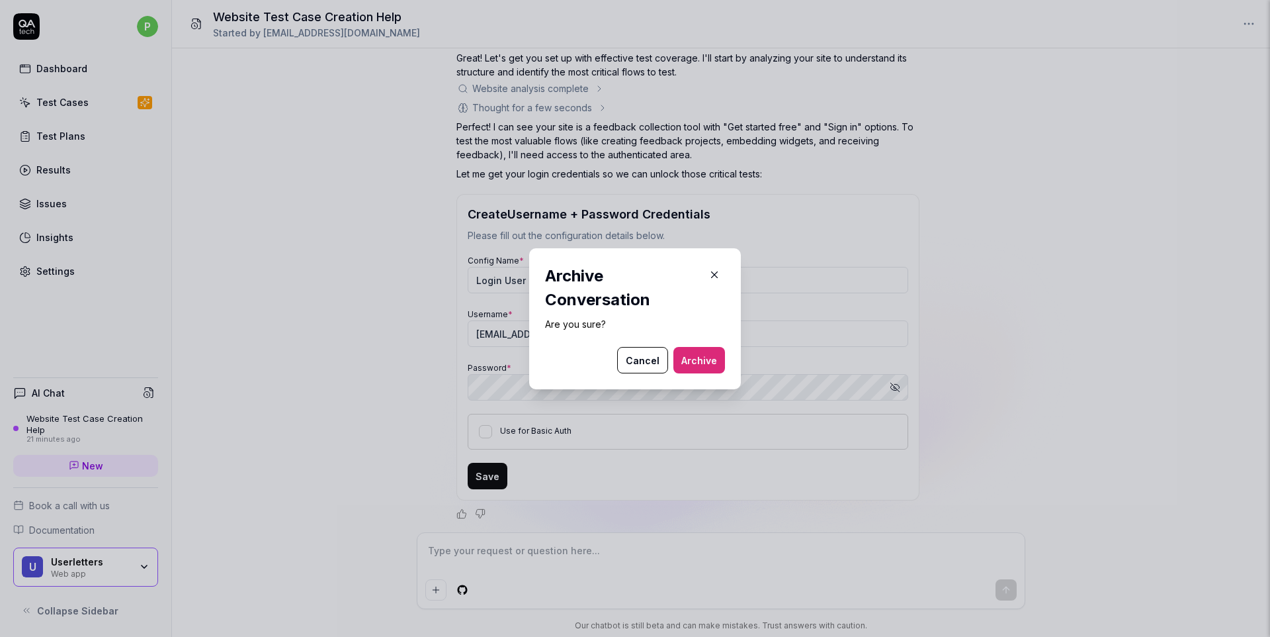
click at [697, 353] on button "Archive" at bounding box center [700, 360] width 52 height 26
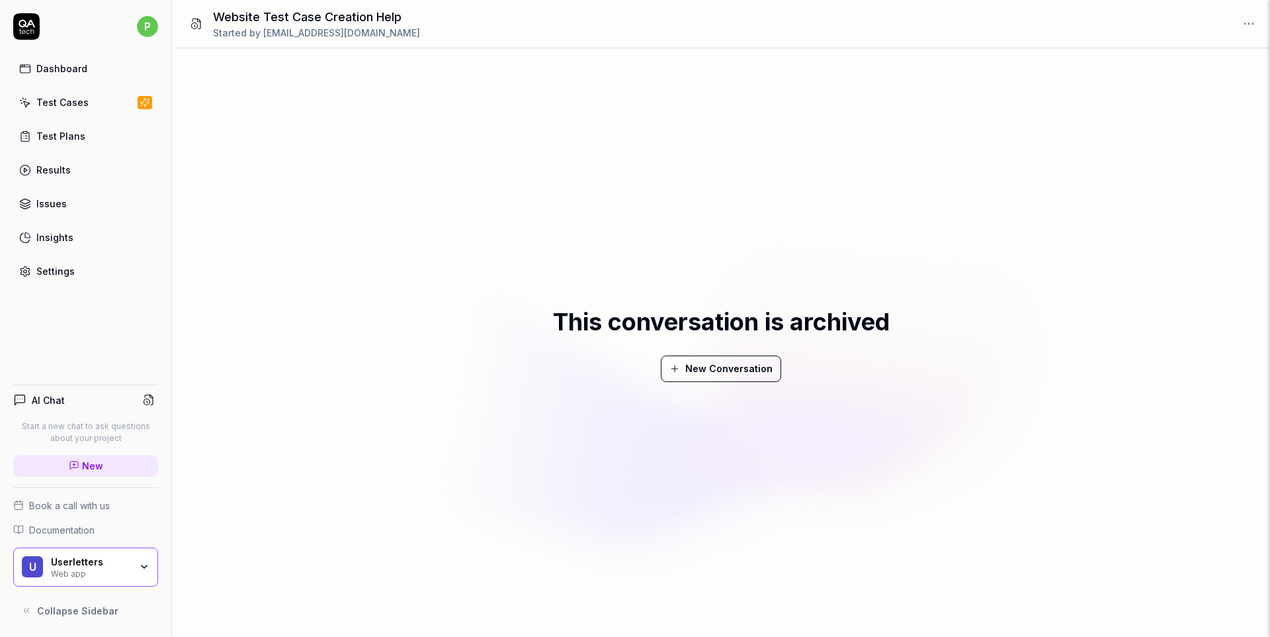
click at [706, 361] on button "New Conversation" at bounding box center [721, 368] width 120 height 26
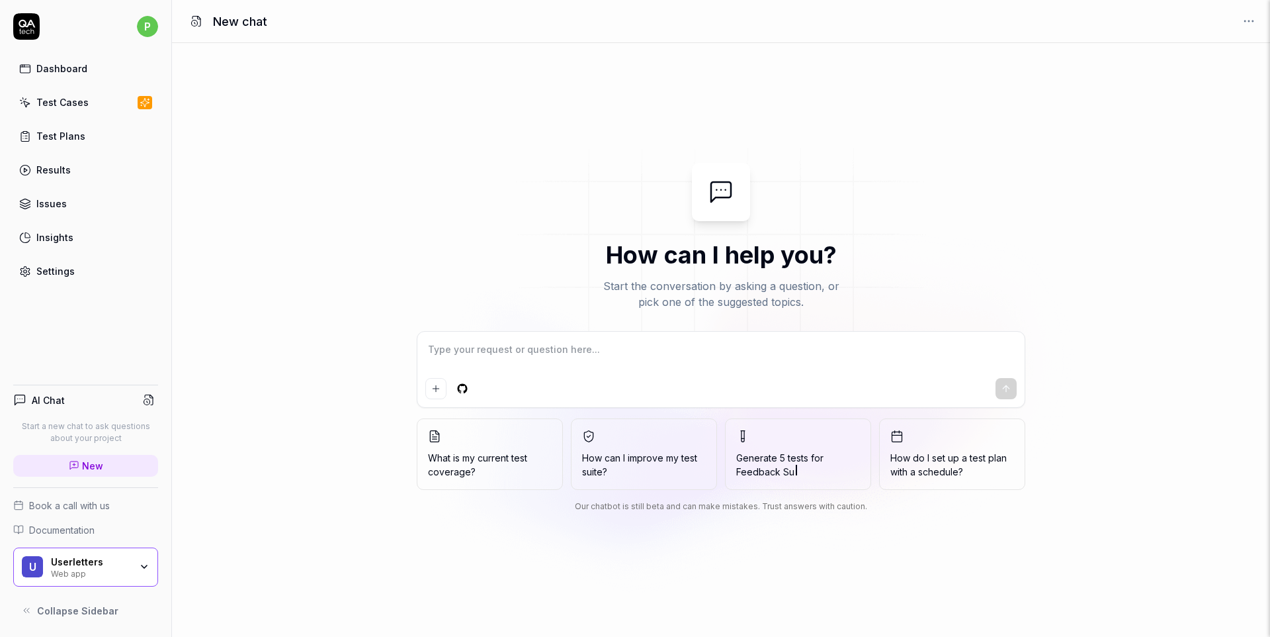
click at [736, 185] on div at bounding box center [721, 192] width 58 height 58
click at [148, 30] on html "**********" at bounding box center [635, 318] width 1270 height 637
click at [455, 336] on html "**********" at bounding box center [635, 318] width 1270 height 637
click at [82, 612] on span "Collapse Sidebar" at bounding box center [77, 610] width 81 height 14
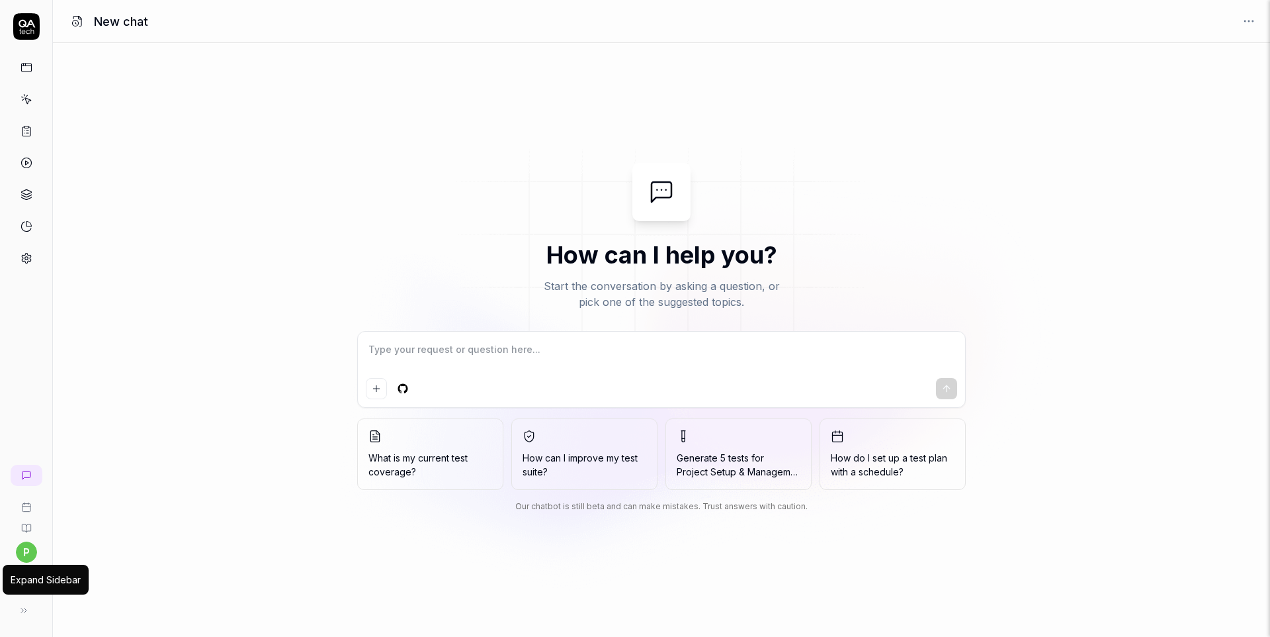
click at [22, 606] on icon at bounding box center [24, 610] width 11 height 11
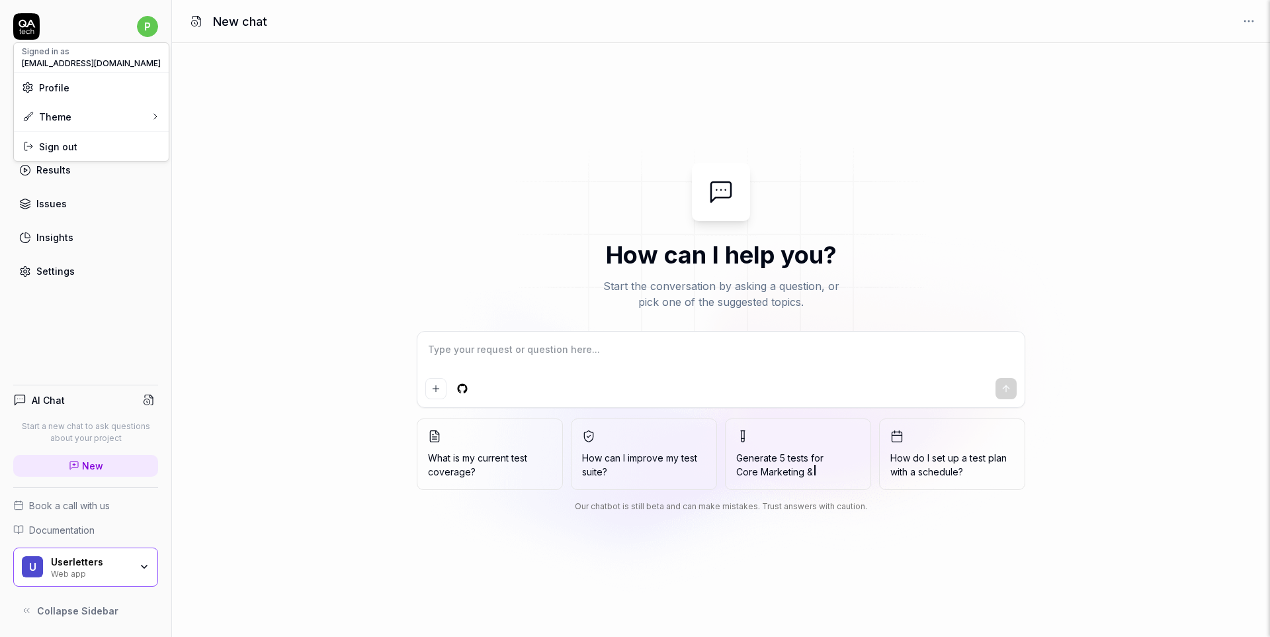
click at [151, 23] on html "**********" at bounding box center [635, 318] width 1270 height 637
click at [247, 378] on html "**********" at bounding box center [635, 318] width 1270 height 637
click at [259, 22] on h1 "New chat" at bounding box center [240, 22] width 54 height 18
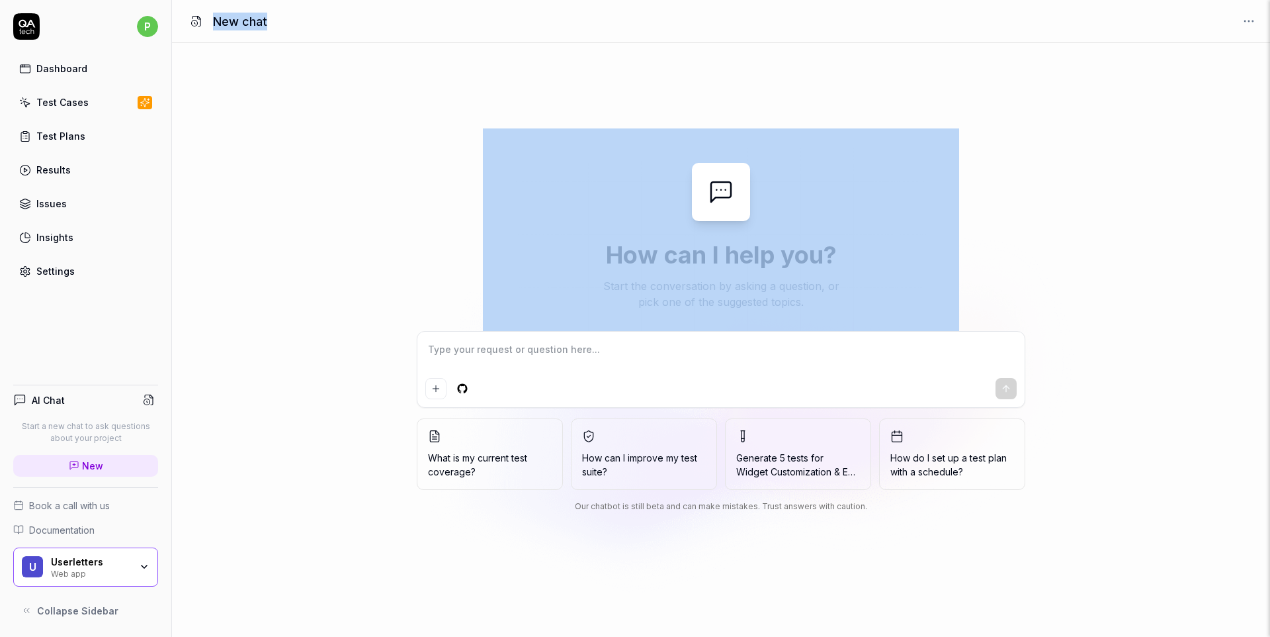
click at [259, 22] on h1 "New chat" at bounding box center [240, 22] width 54 height 18
click at [653, 249] on img at bounding box center [721, 260] width 476 height 265
click at [709, 261] on img at bounding box center [721, 260] width 476 height 265
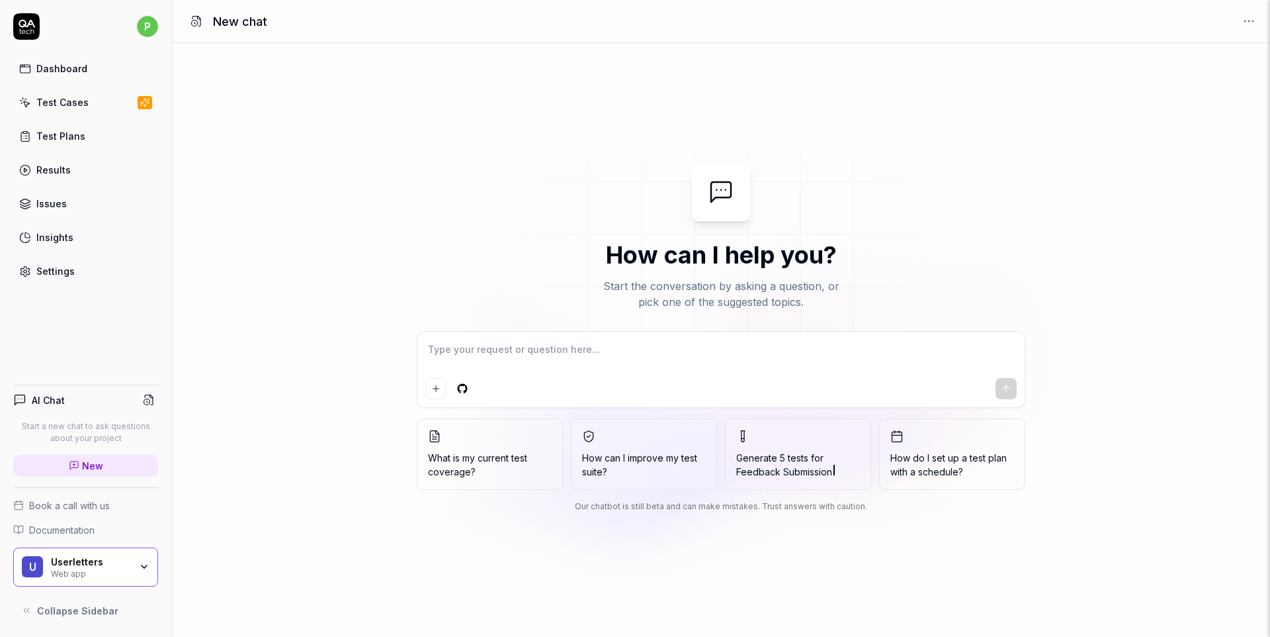
click at [613, 340] on textarea at bounding box center [721, 355] width 592 height 33
click at [583, 504] on div "Our chatbot is still beta and can make mistakes. Trust answers with caution." at bounding box center [721, 506] width 609 height 12
click at [875, 380] on div at bounding box center [721, 388] width 592 height 21
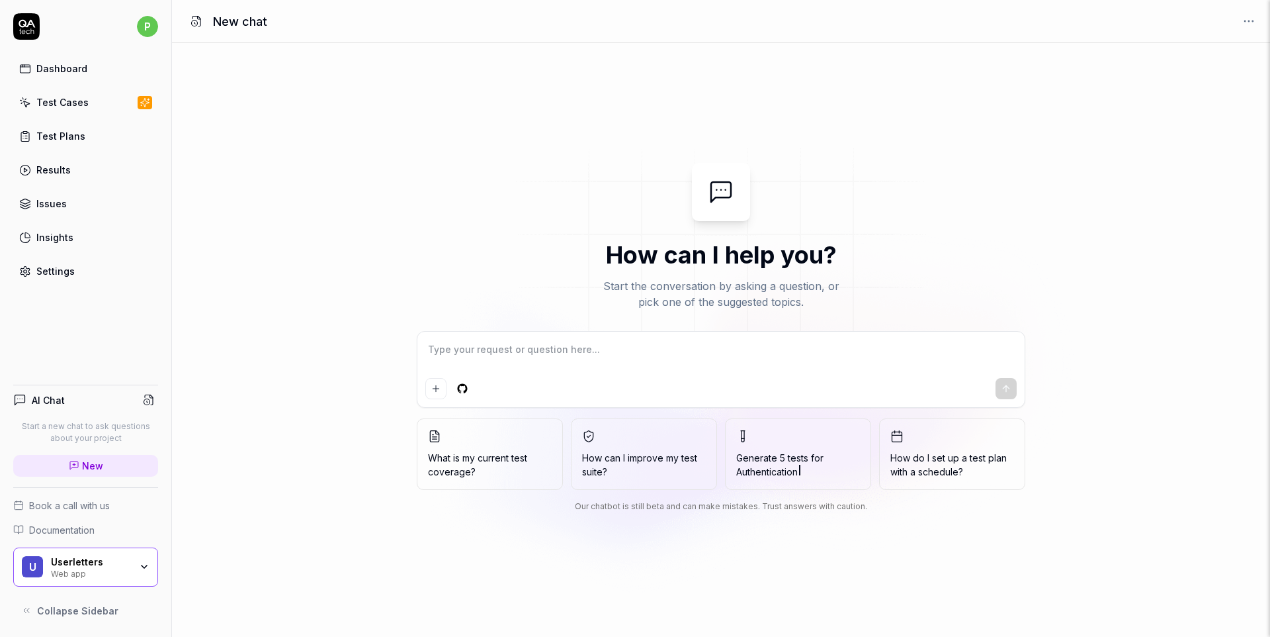
click at [798, 265] on img at bounding box center [721, 260] width 476 height 265
click at [798, 285] on img at bounding box center [721, 260] width 476 height 265
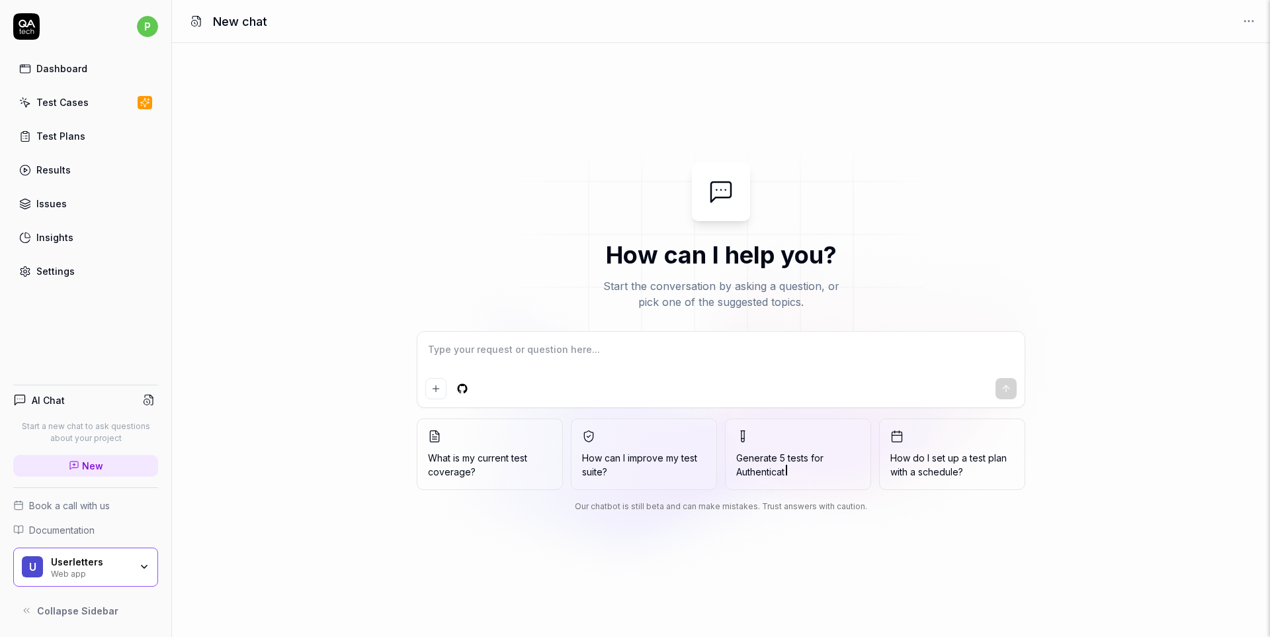
click at [798, 285] on img at bounding box center [721, 260] width 476 height 265
click at [1020, 46] on div "How can I help you? Start the conversation by asking a question, or pick one of…" at bounding box center [721, 340] width 1098 height 594
type textarea "*"
